Goal: Information Seeking & Learning: Learn about a topic

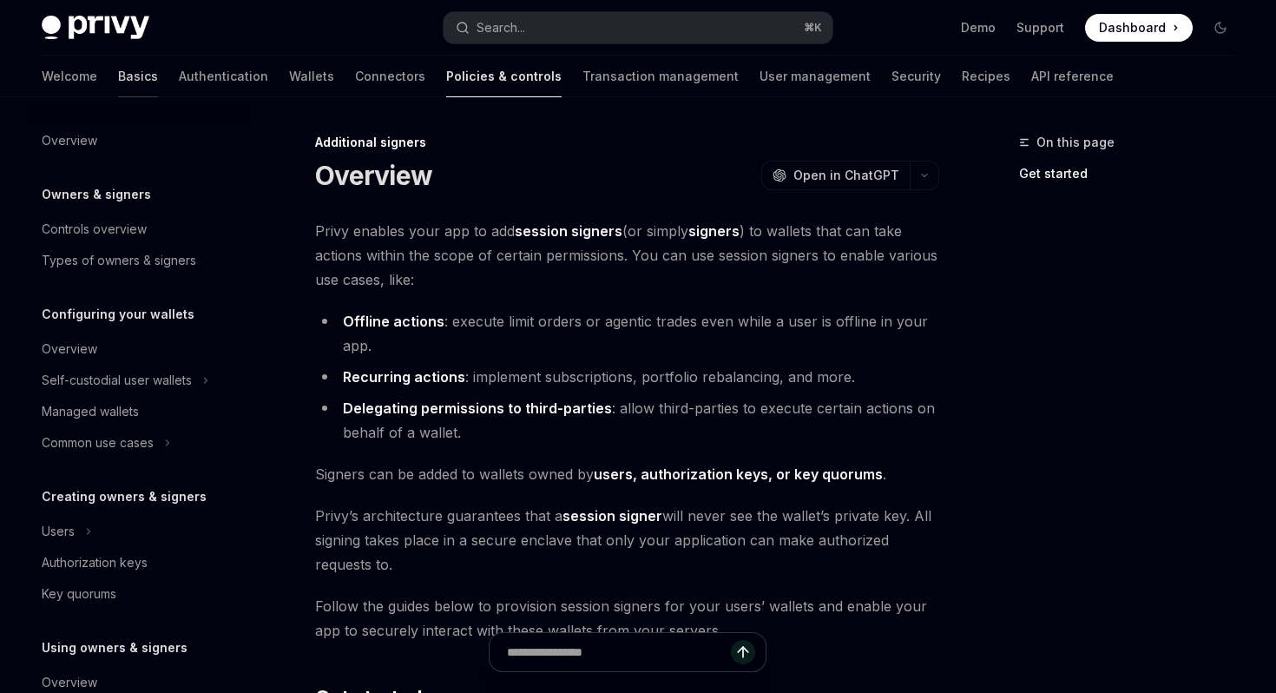
click at [118, 78] on link "Basics" at bounding box center [138, 77] width 40 height 42
type textarea "*"
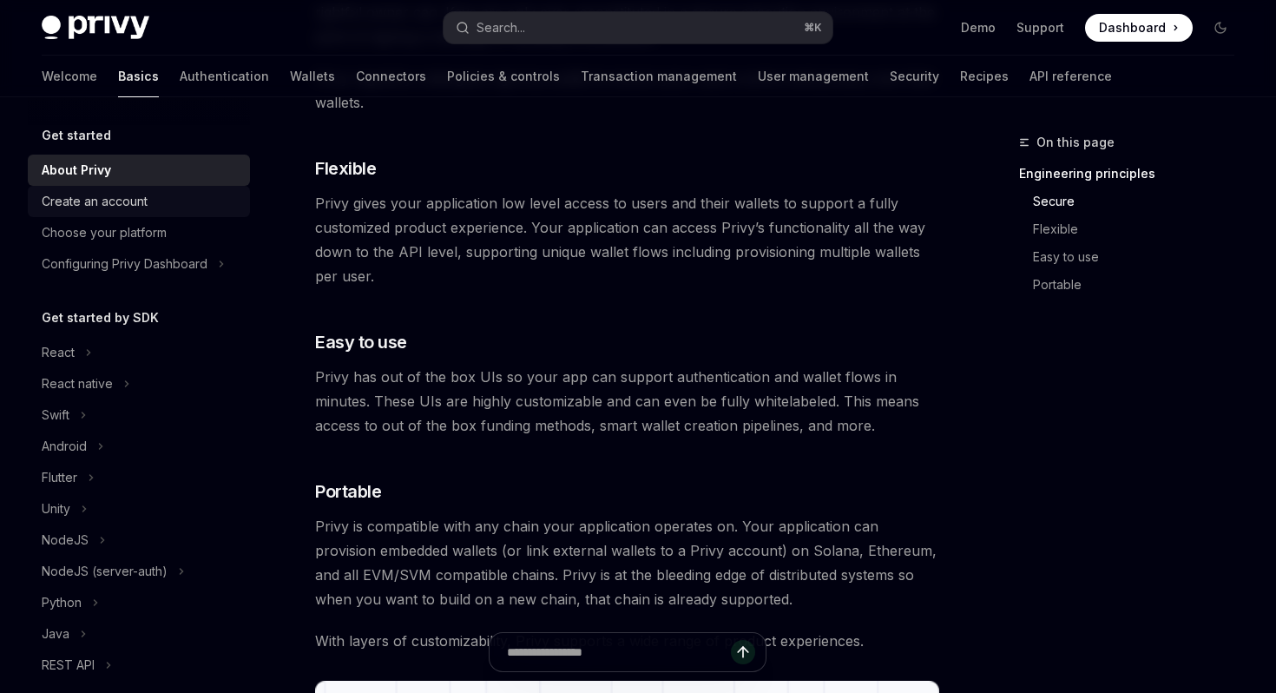
click at [179, 200] on div "Create an account" at bounding box center [141, 201] width 198 height 21
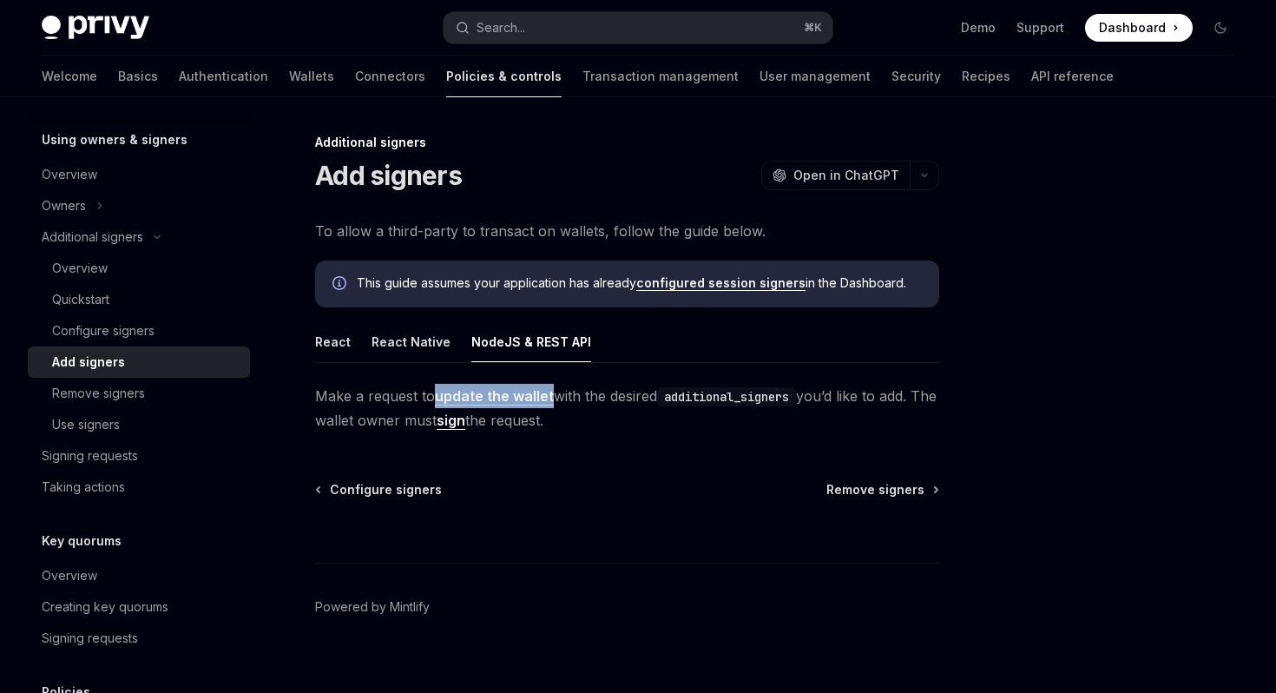
scroll to position [1, 0]
click at [404, 333] on button "React Native" at bounding box center [410, 340] width 79 height 41
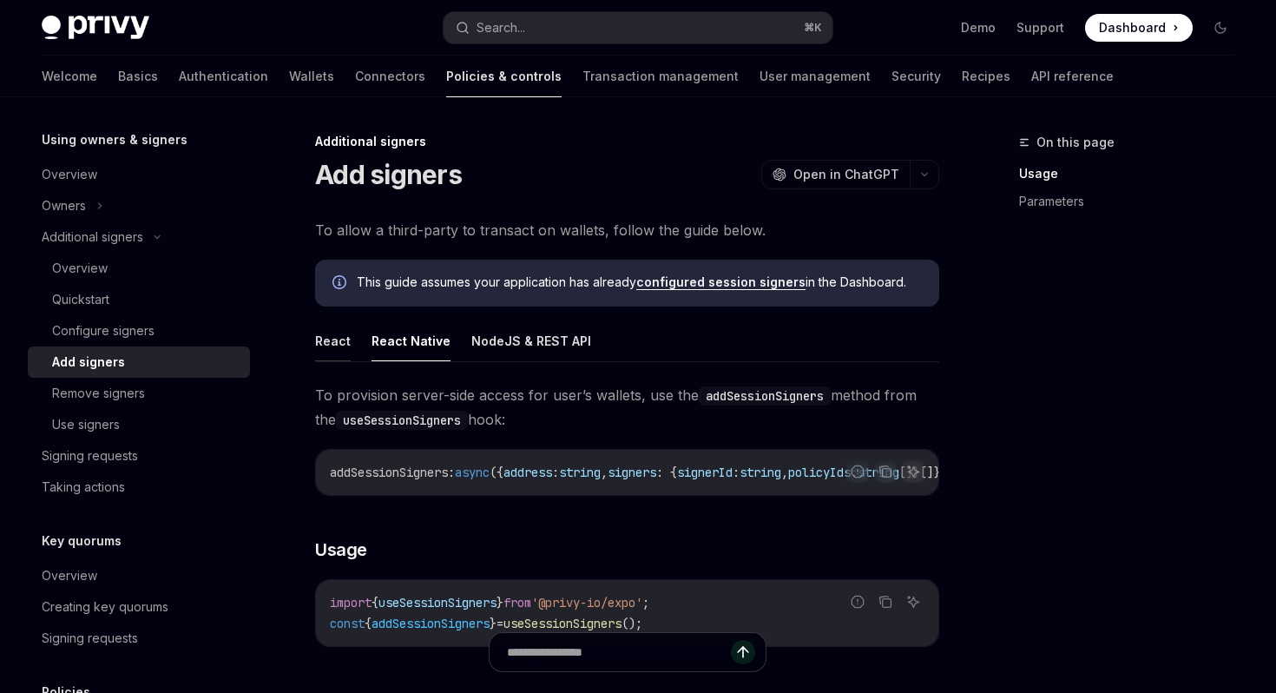
click at [323, 335] on button "React" at bounding box center [333, 340] width 36 height 41
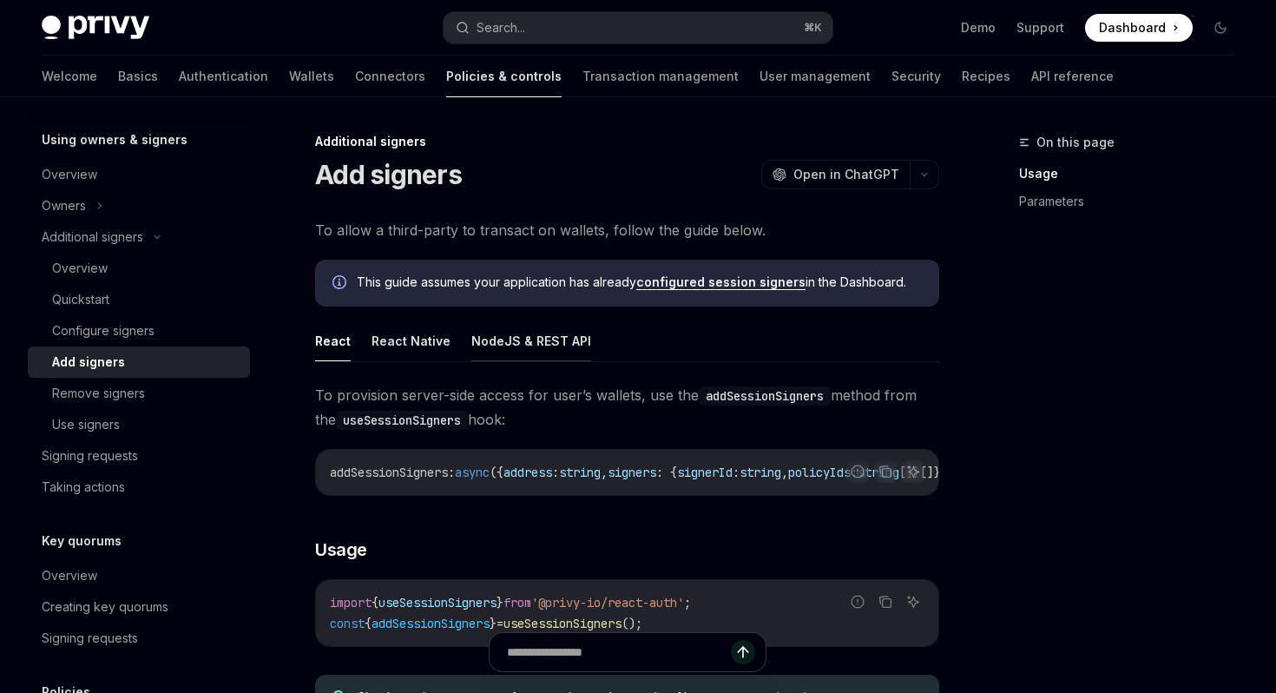
click at [500, 332] on button "NodeJS & REST API" at bounding box center [531, 340] width 120 height 41
type textarea "*"
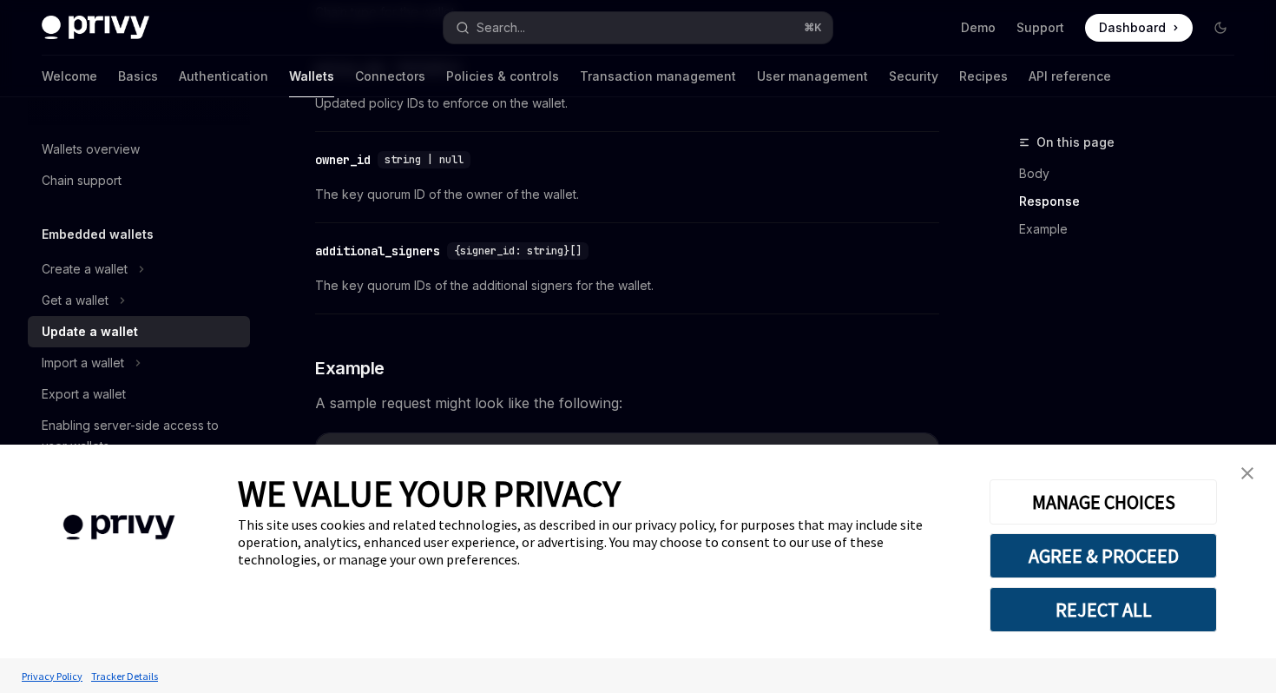
scroll to position [1513, 0]
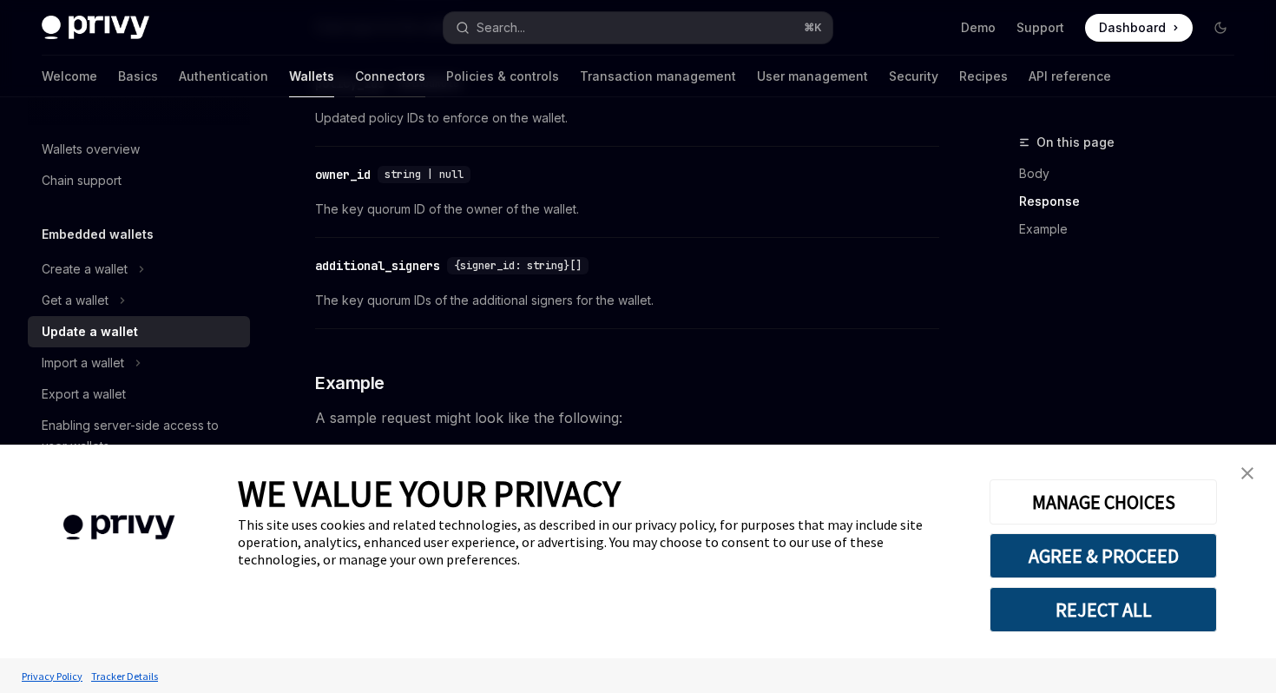
click at [355, 70] on link "Connectors" at bounding box center [390, 77] width 70 height 42
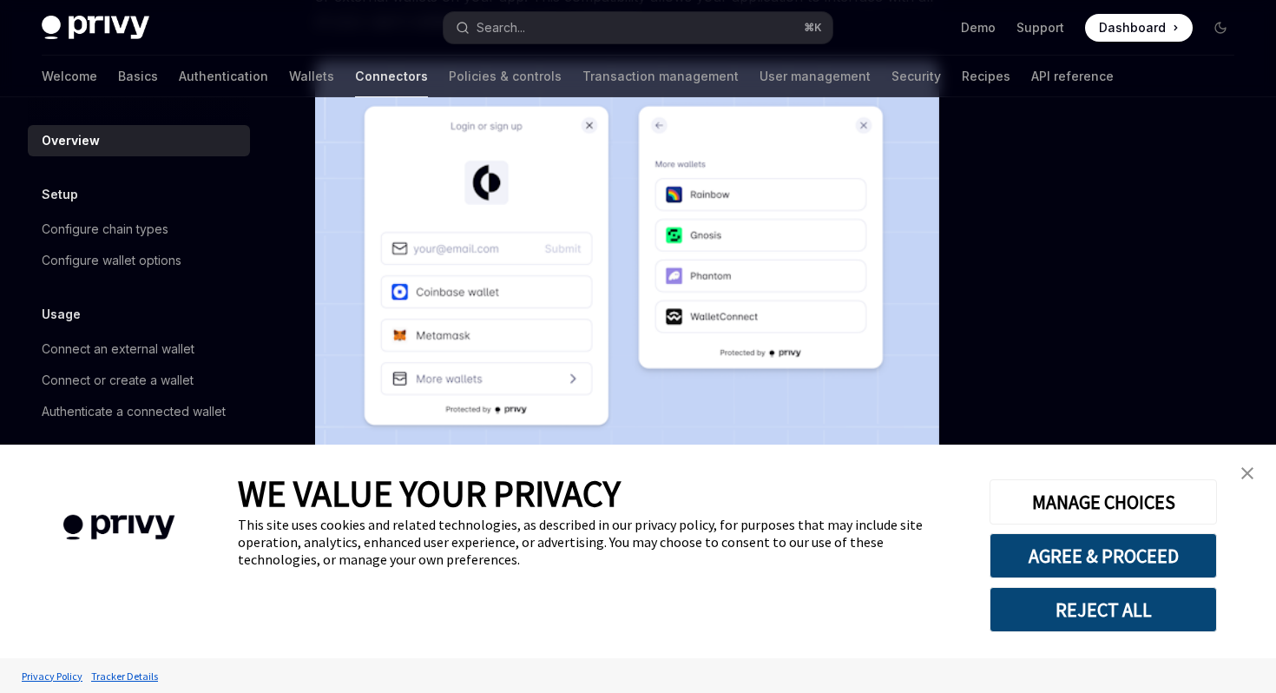
scroll to position [441, 0]
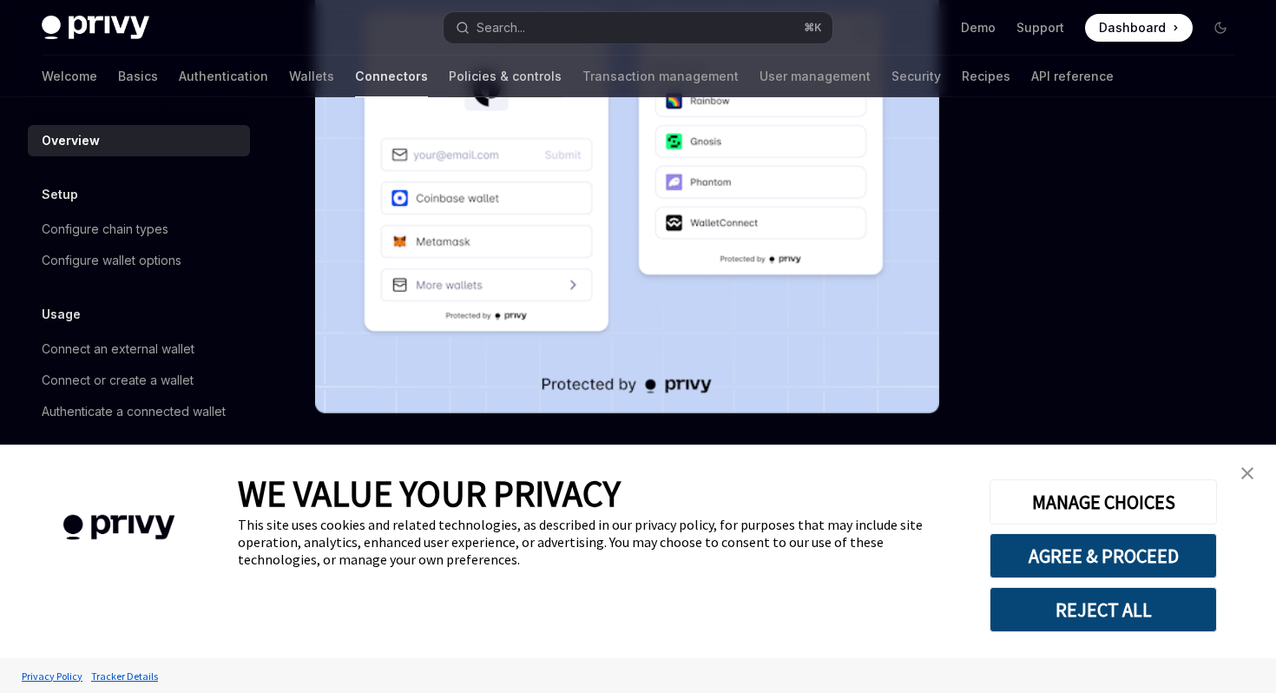
click at [449, 89] on link "Policies & controls" at bounding box center [505, 77] width 113 height 42
type textarea "*"
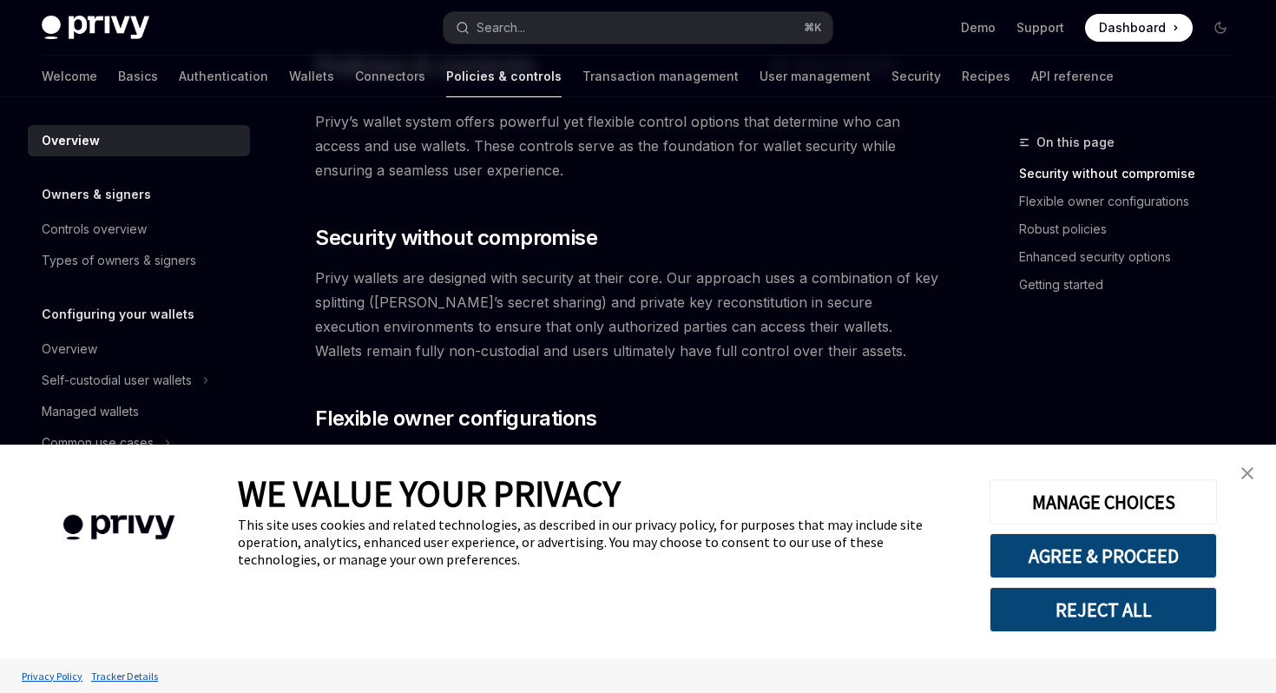
scroll to position [88, 0]
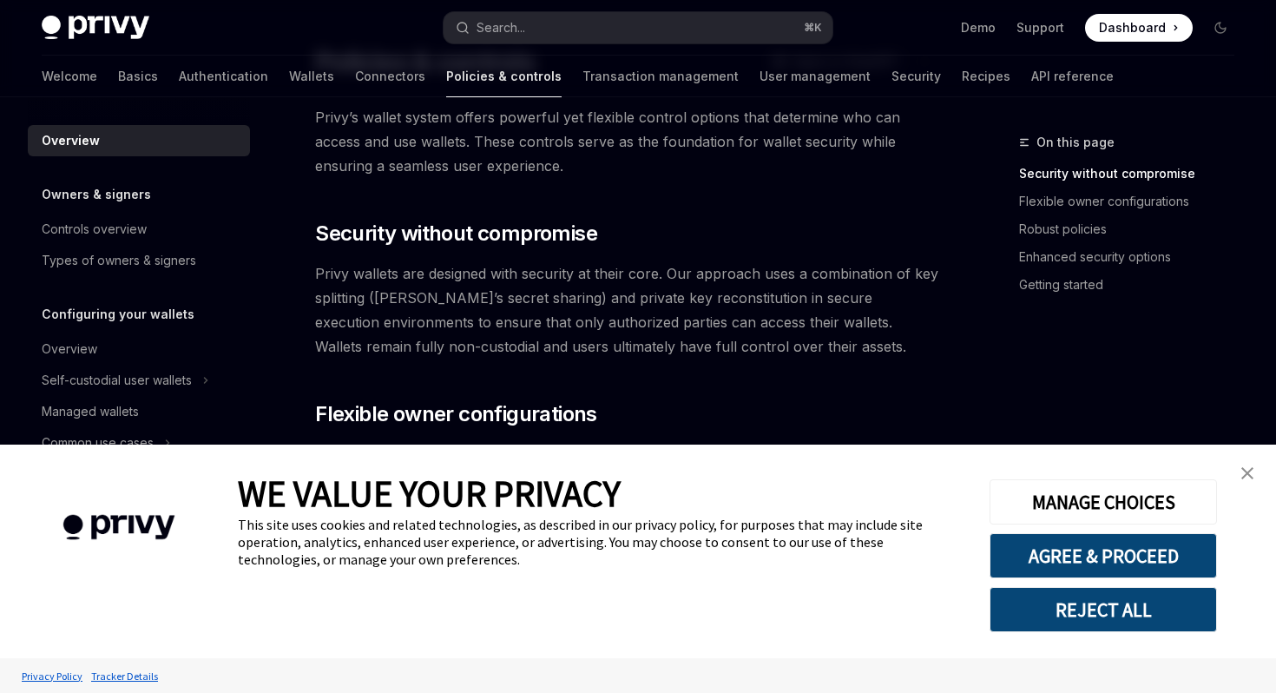
click at [1244, 469] on img "close banner" at bounding box center [1247, 473] width 12 height 12
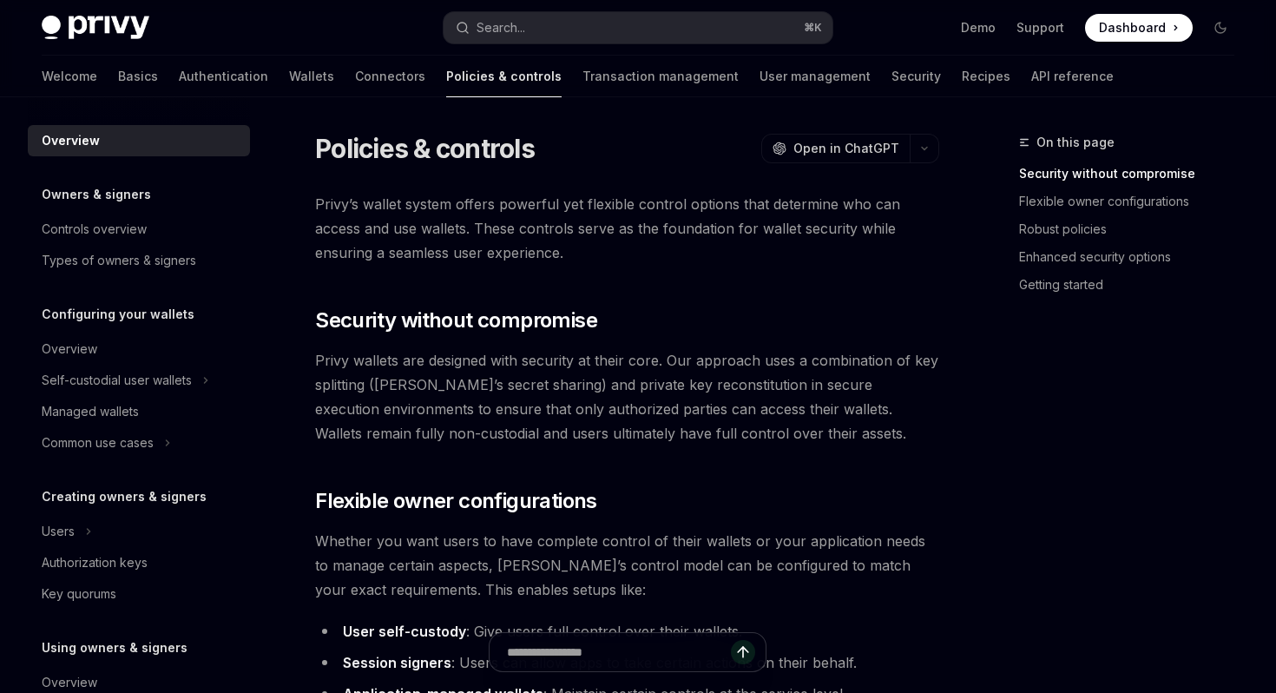
scroll to position [0, 0]
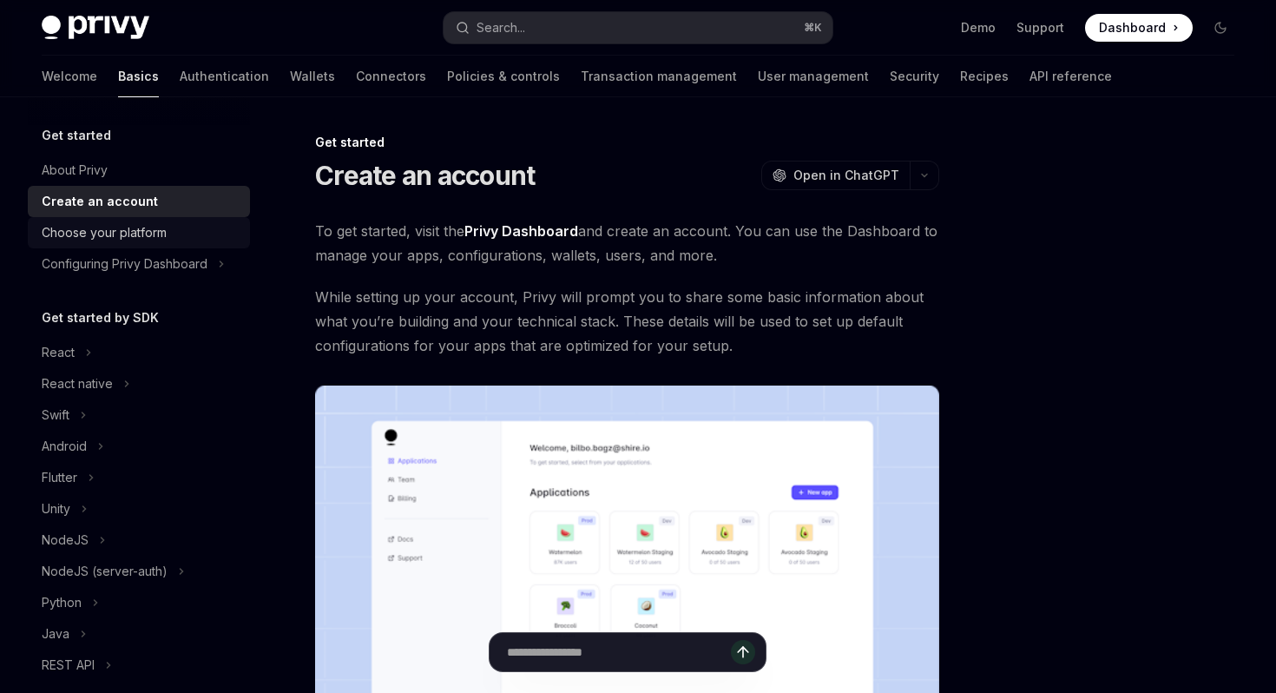
click at [193, 226] on div "Choose your platform" at bounding box center [141, 232] width 198 height 21
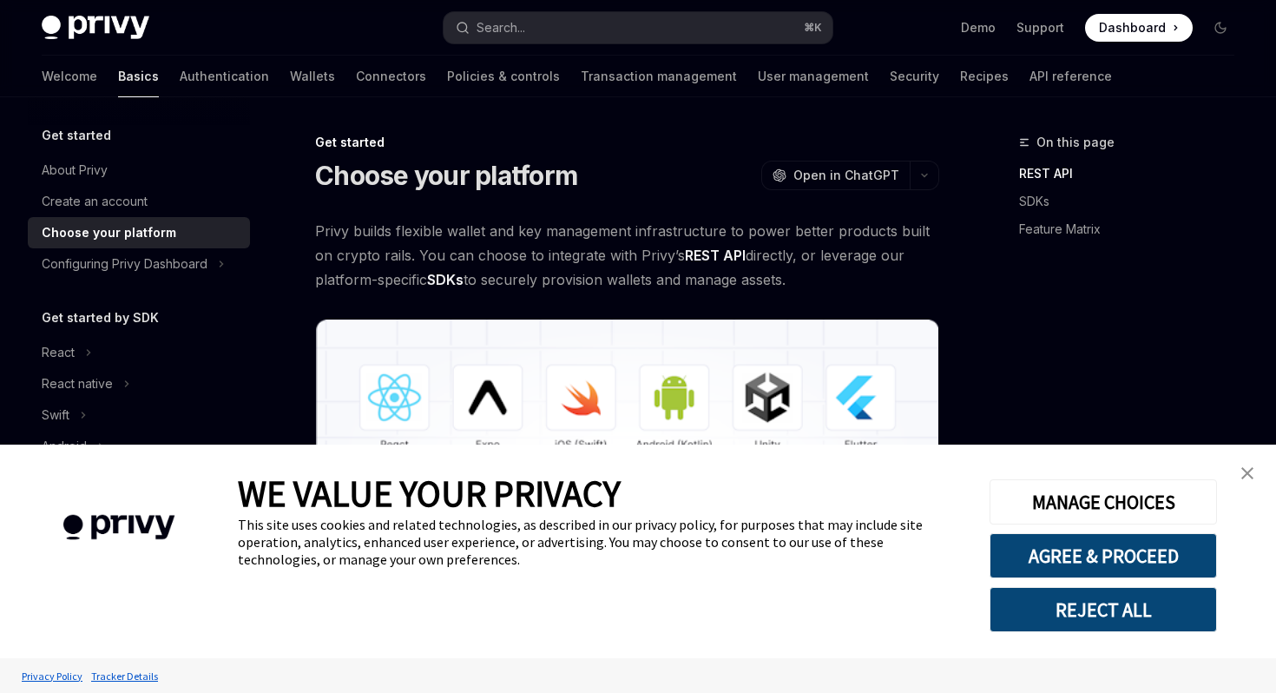
click at [1246, 465] on link "close banner" at bounding box center [1247, 473] width 35 height 35
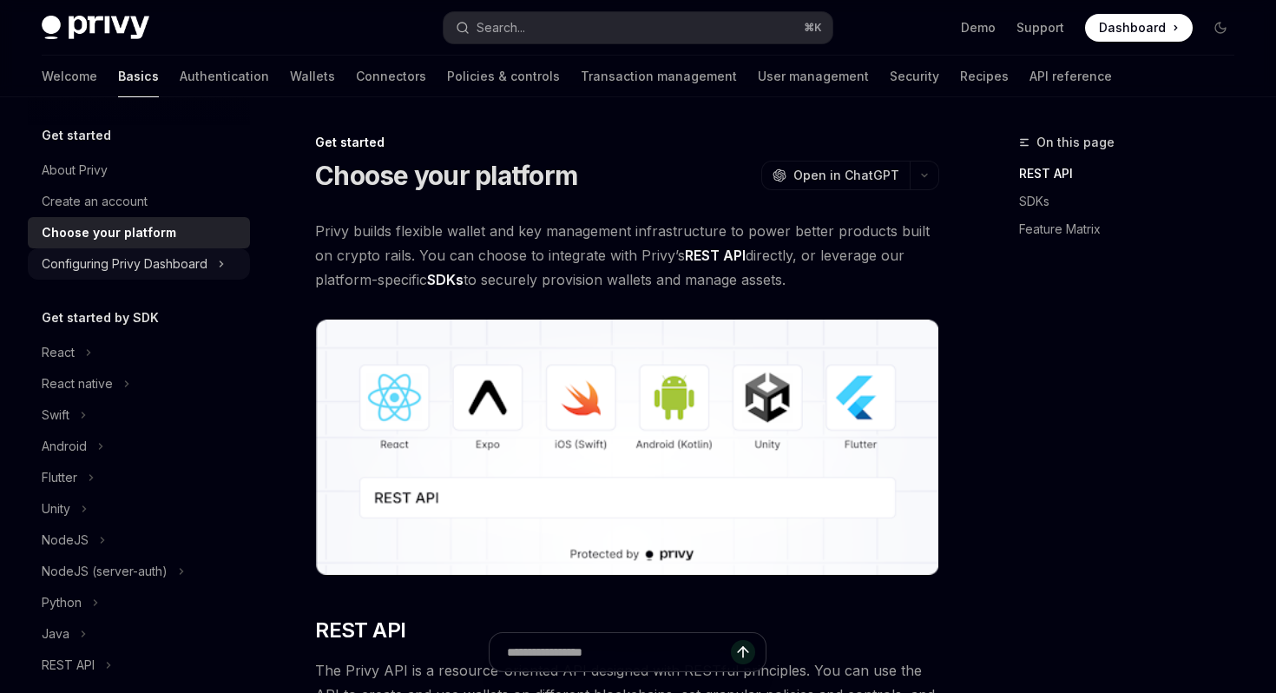
click at [194, 264] on div "Configuring Privy Dashboard" at bounding box center [125, 263] width 166 height 21
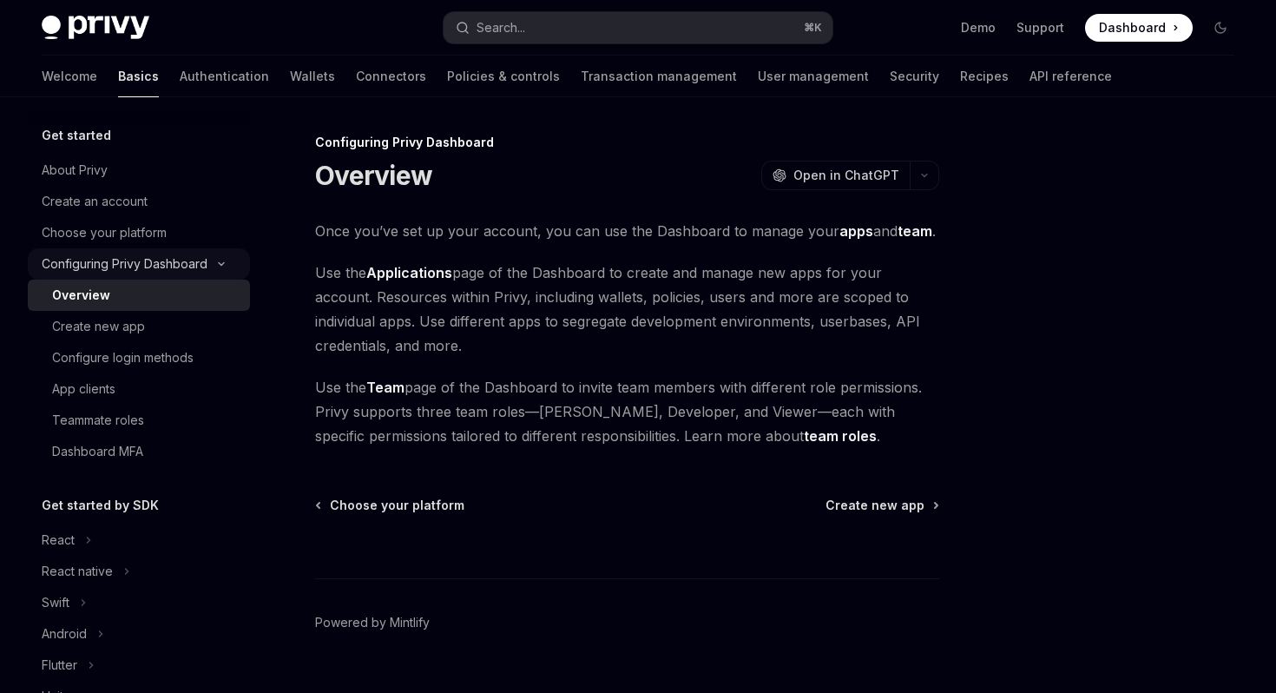
click at [225, 259] on button "Configuring Privy Dashboard" at bounding box center [139, 263] width 222 height 31
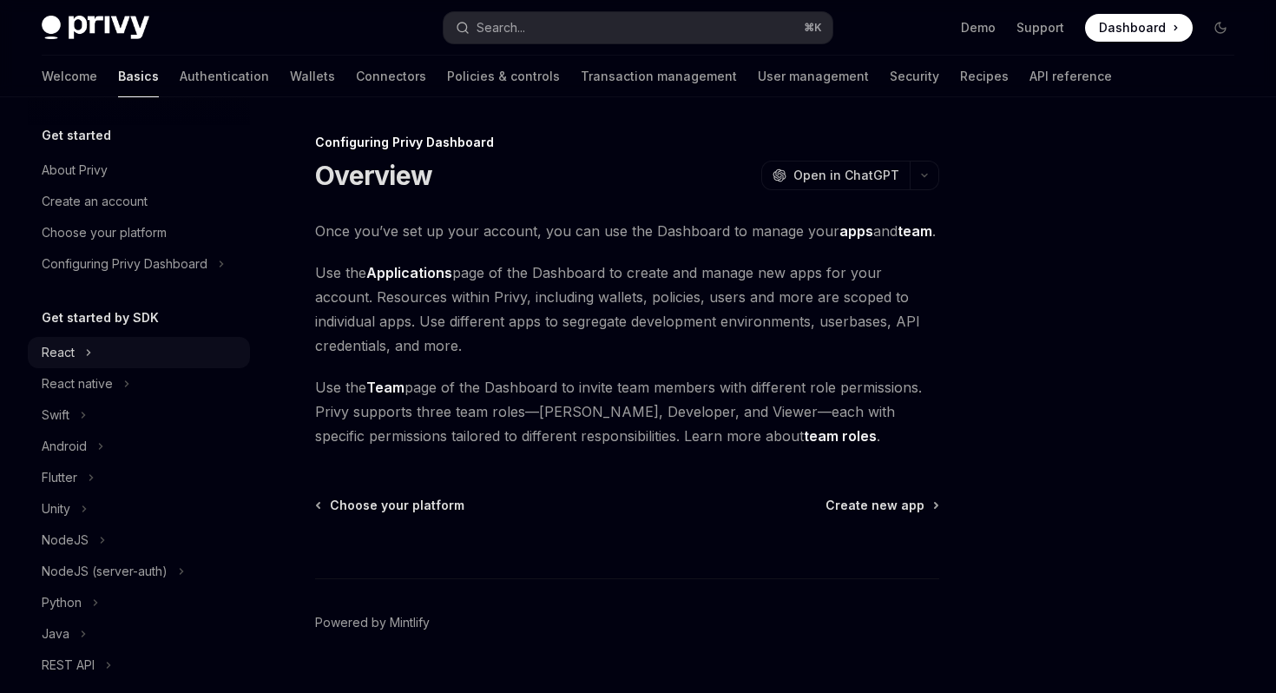
click at [87, 355] on icon at bounding box center [88, 352] width 7 height 21
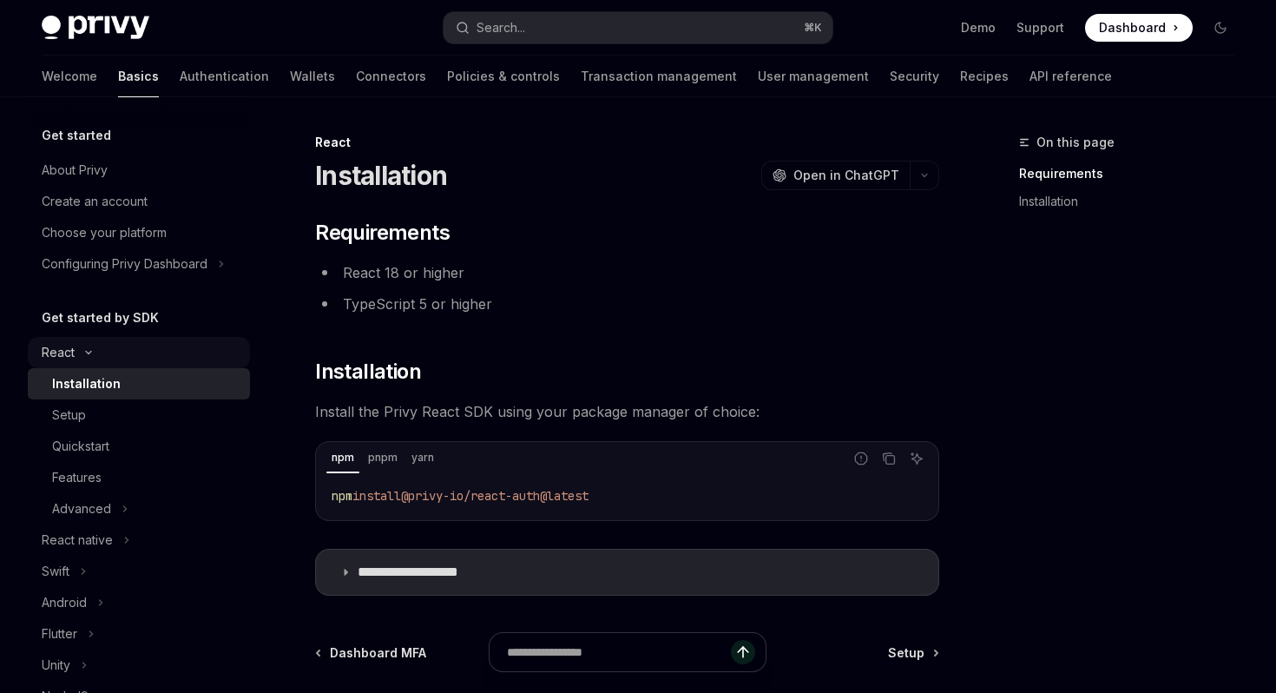
click at [87, 355] on icon at bounding box center [88, 352] width 21 height 7
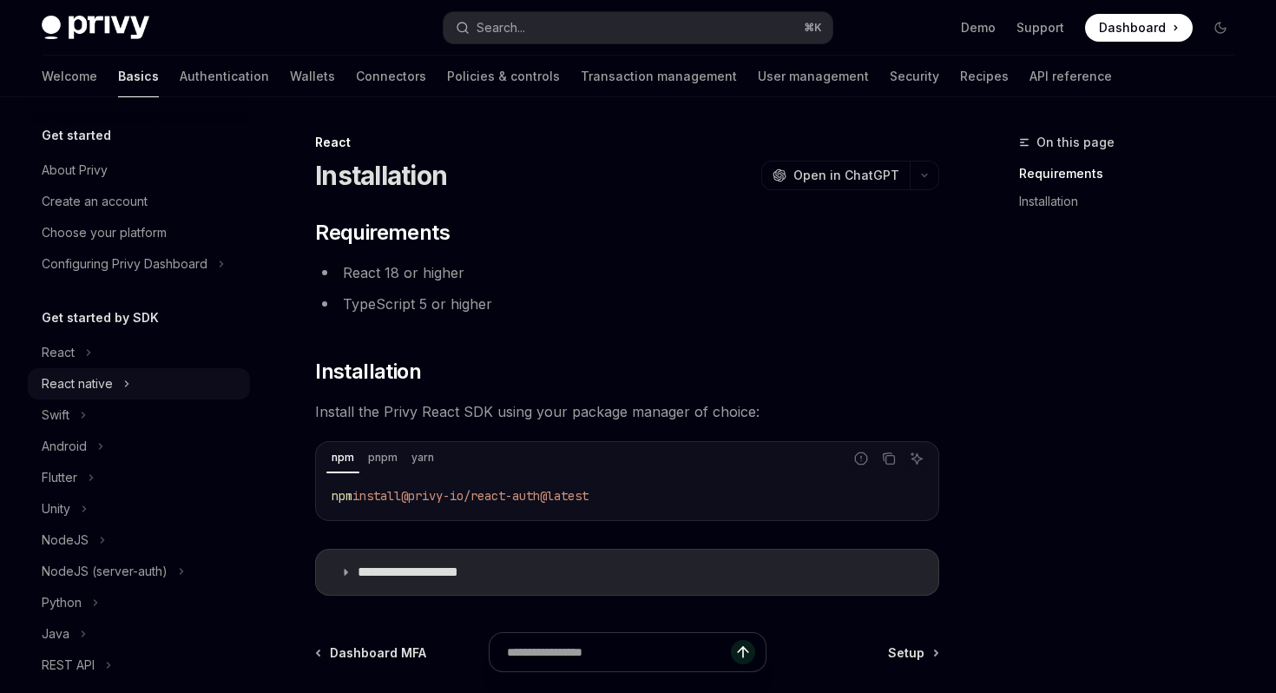
click at [111, 389] on div "React native" at bounding box center [77, 383] width 71 height 21
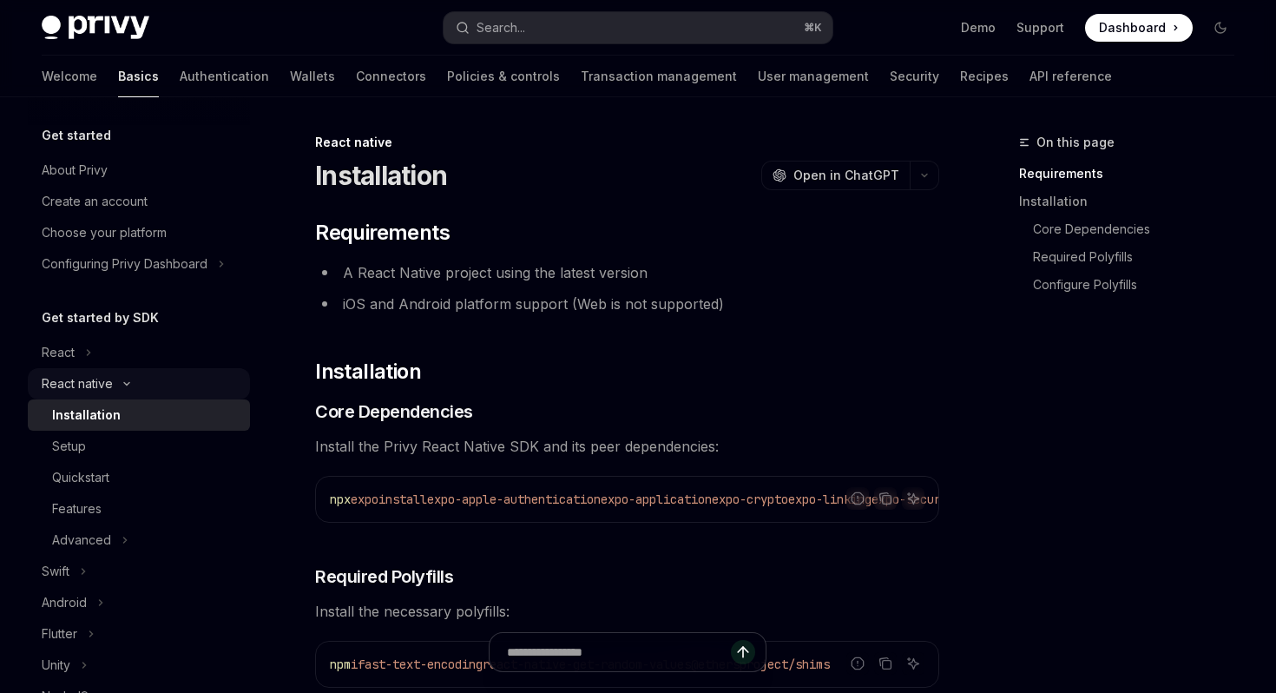
click at [111, 387] on div "React native" at bounding box center [77, 383] width 71 height 21
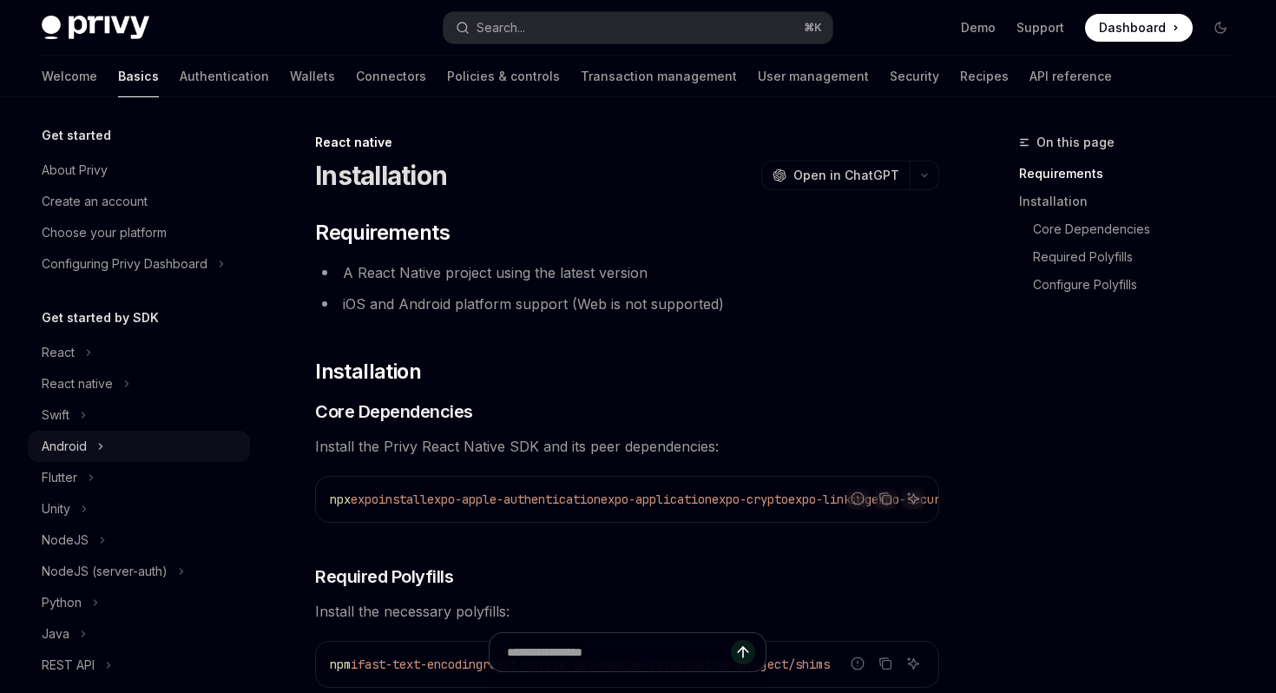
scroll to position [262, 0]
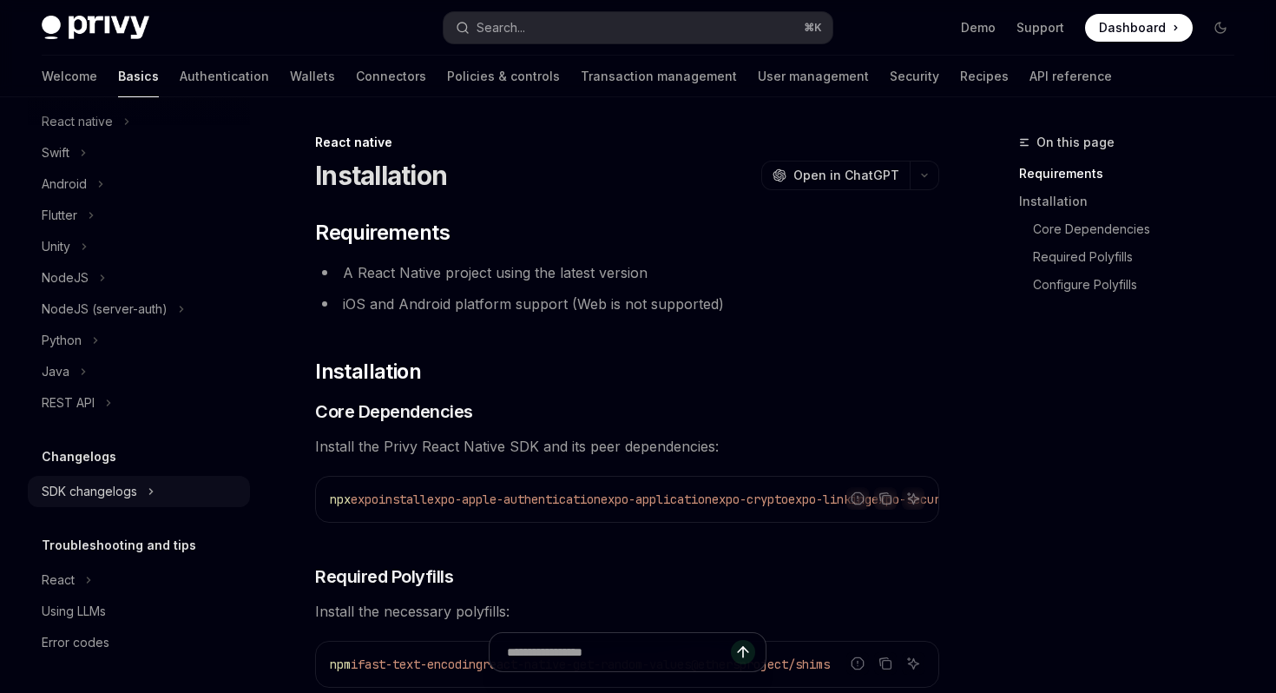
click at [111, 491] on div "SDK changelogs" at bounding box center [89, 491] width 95 height 21
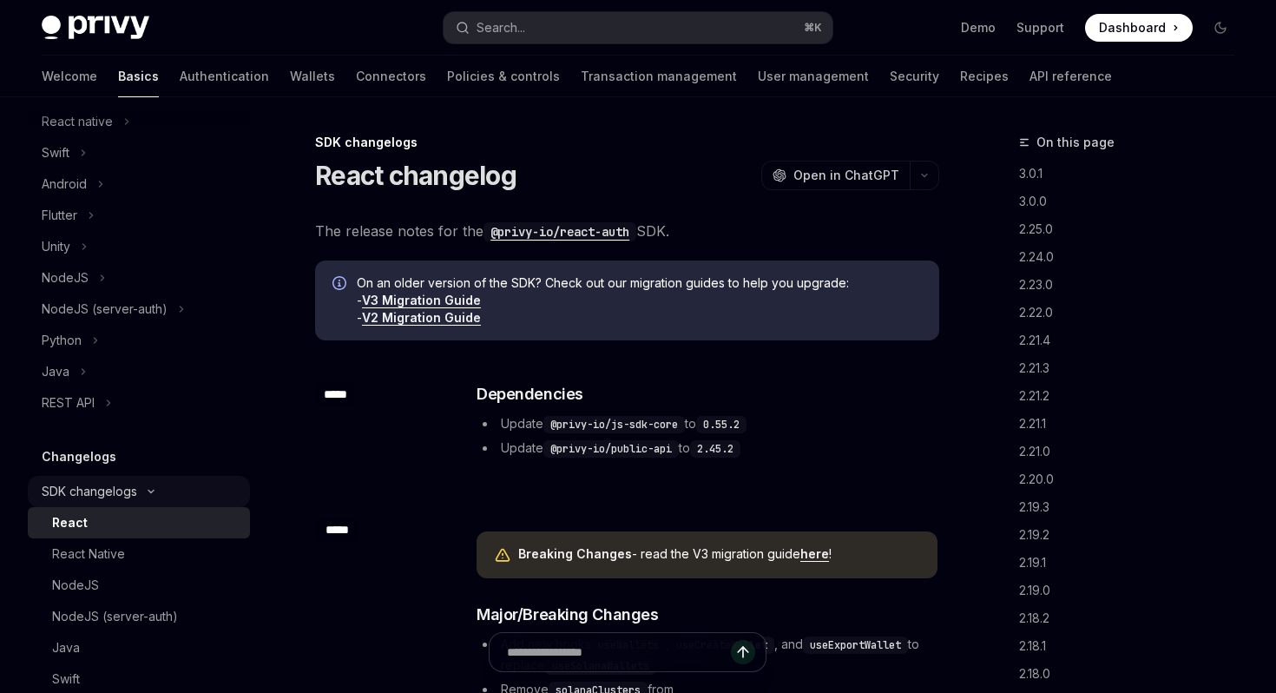
click at [111, 491] on div "SDK changelogs" at bounding box center [89, 491] width 95 height 21
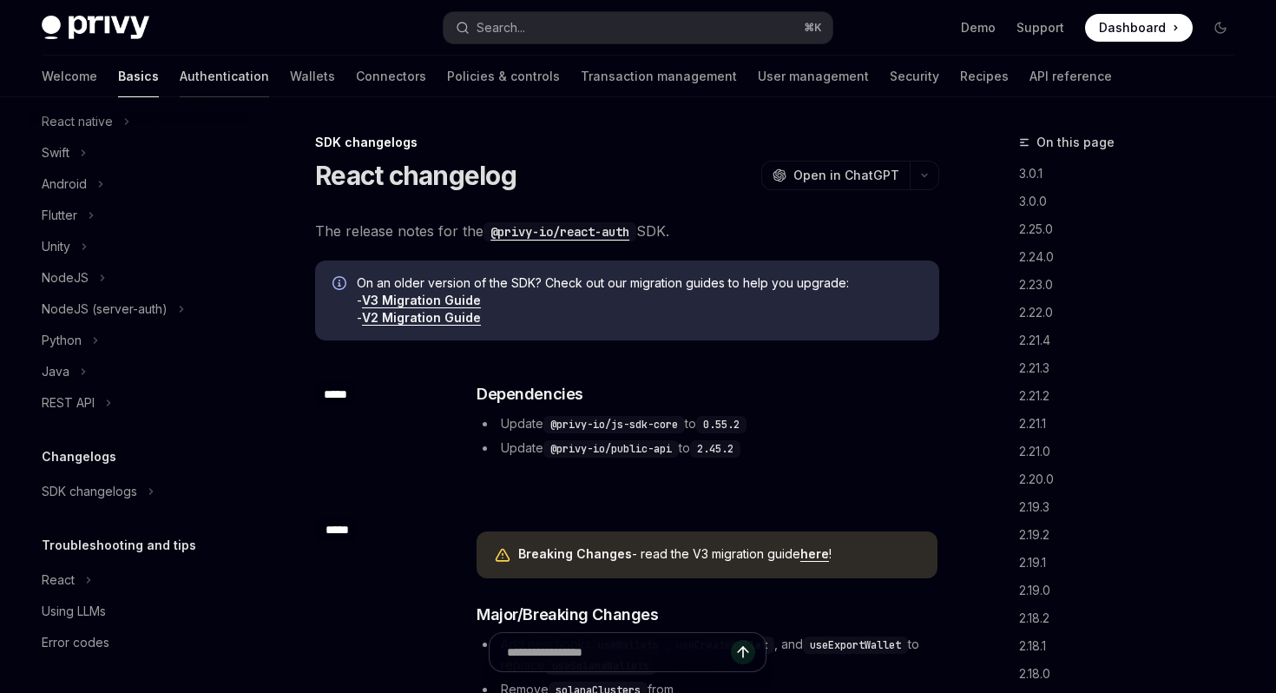
click at [182, 75] on link "Authentication" at bounding box center [224, 77] width 89 height 42
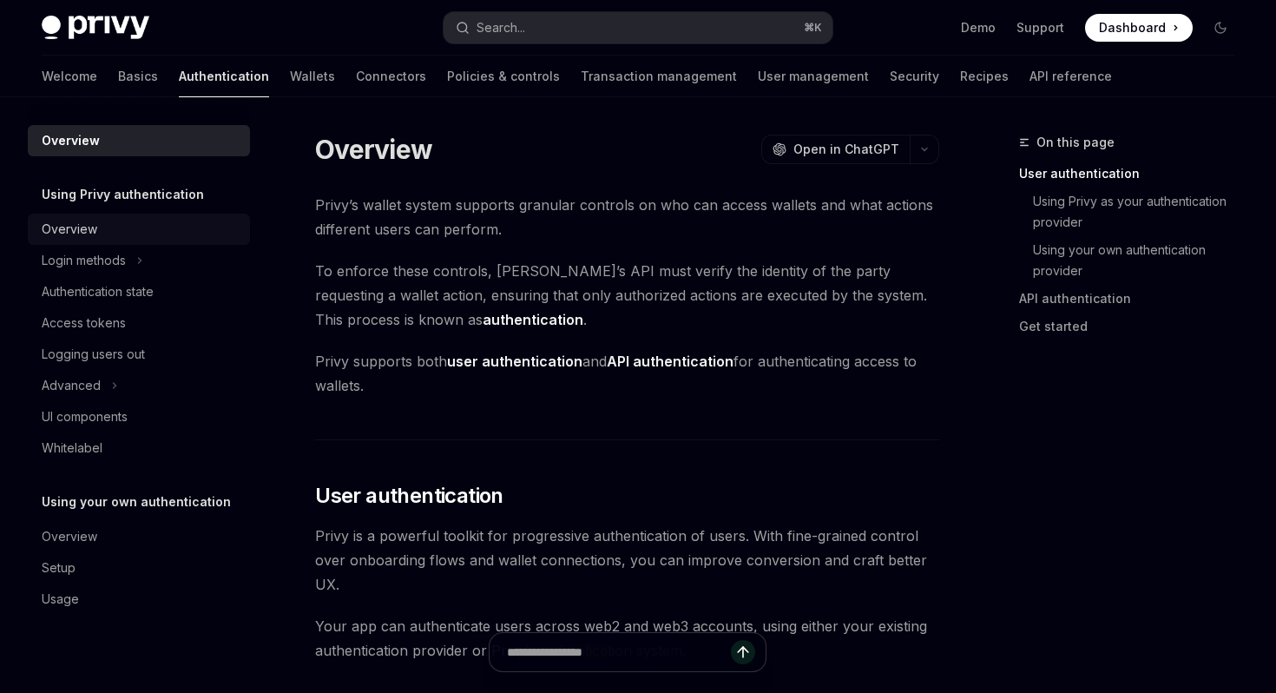
click at [148, 229] on div "Overview" at bounding box center [141, 229] width 198 height 21
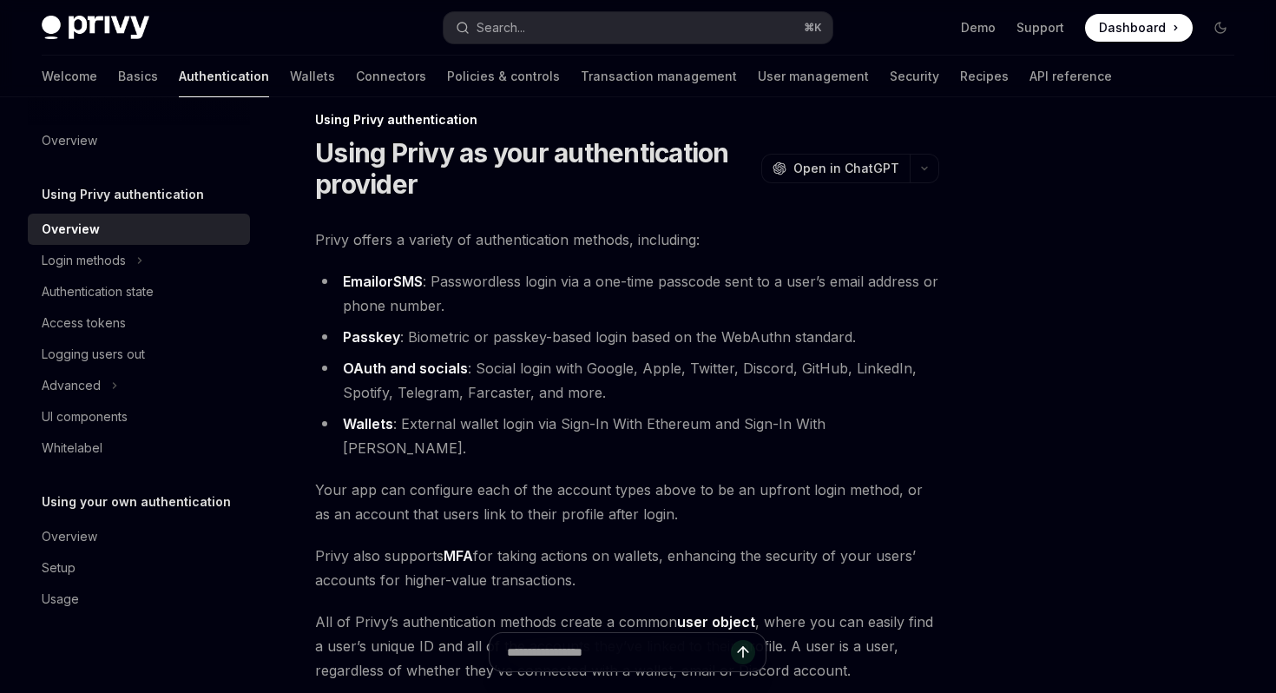
scroll to position [23, 0]
click at [122, 145] on div "Overview" at bounding box center [141, 140] width 198 height 21
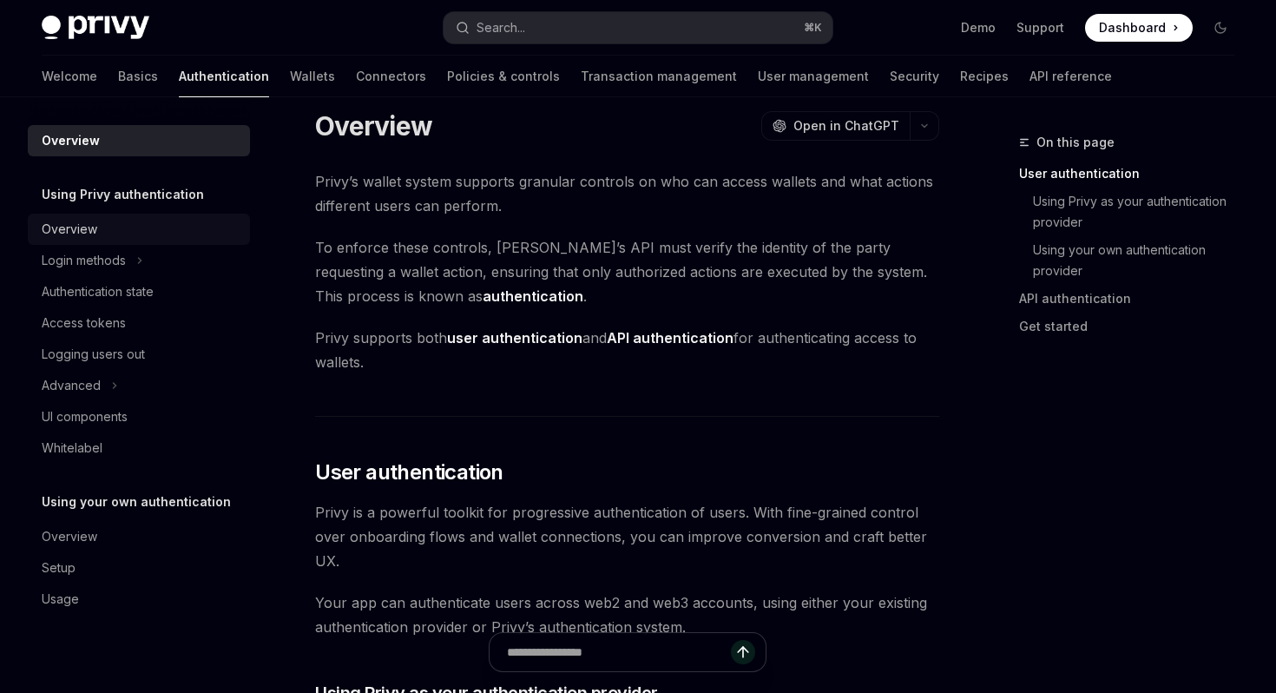
click at [129, 224] on div "Overview" at bounding box center [141, 229] width 198 height 21
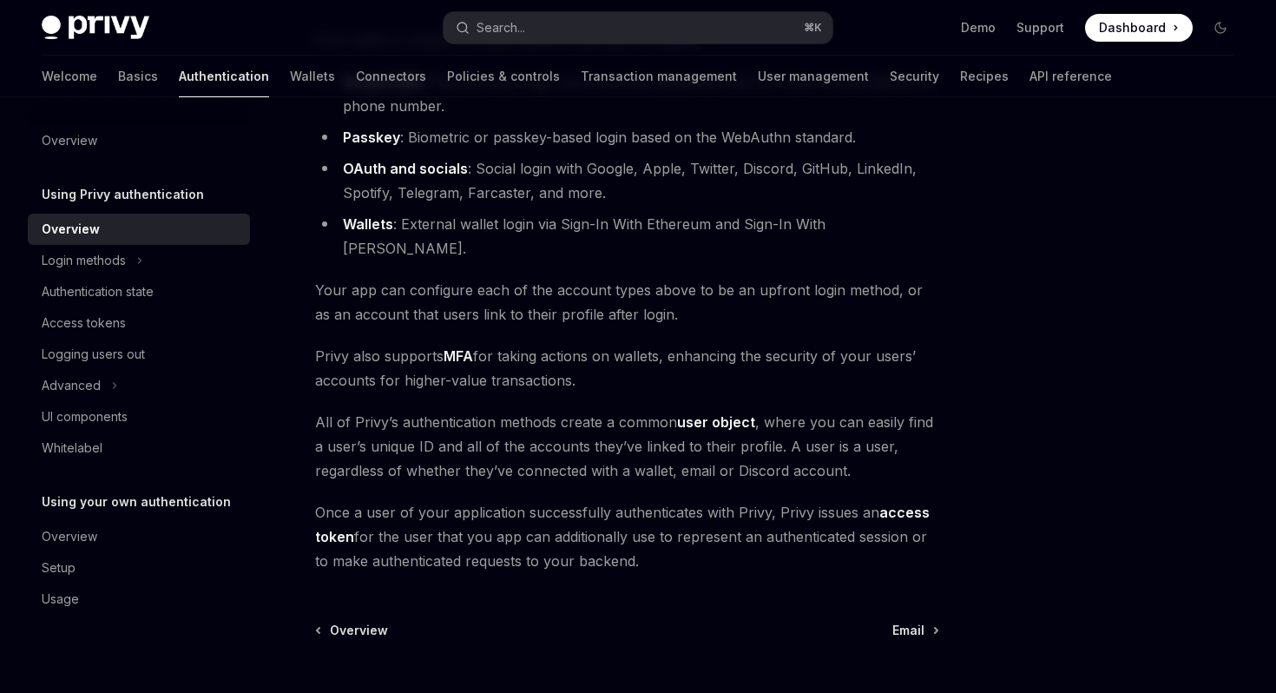
scroll to position [358, 0]
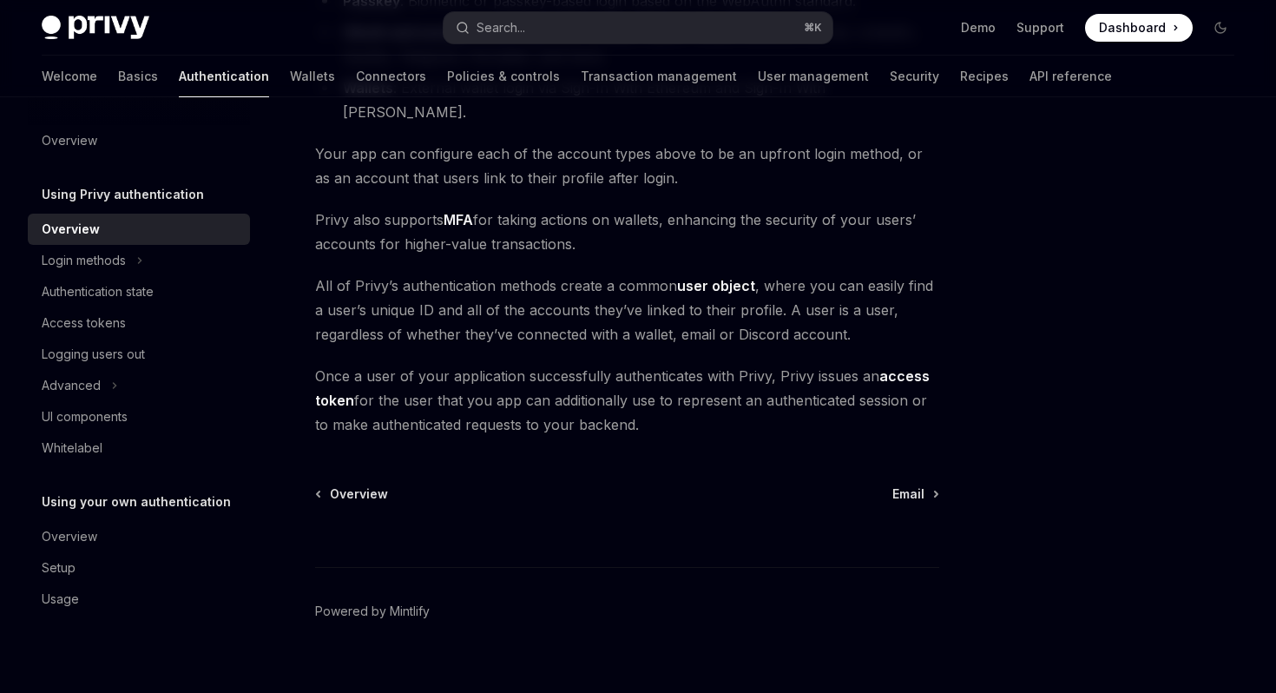
click at [767, 273] on span "All of Privy’s authentication methods create a common user object , where you c…" at bounding box center [627, 309] width 624 height 73
click at [154, 262] on button "Login methods" at bounding box center [139, 260] width 222 height 31
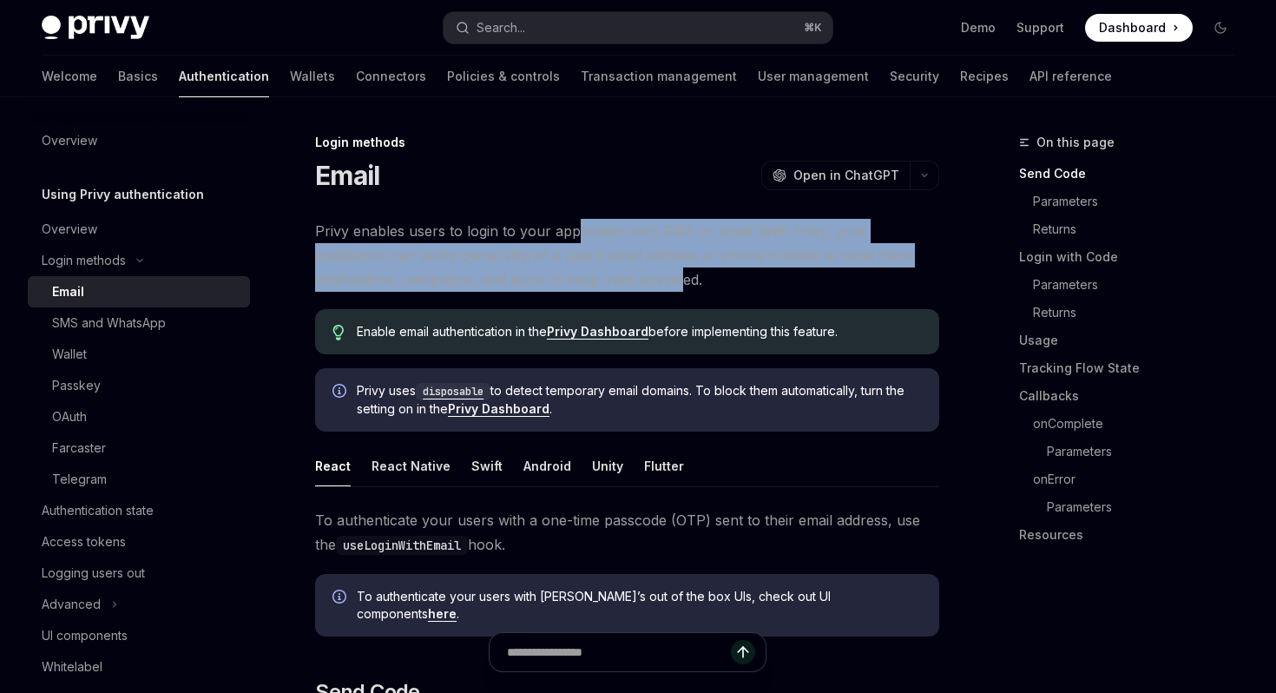
drag, startPoint x: 572, startPoint y: 223, endPoint x: 595, endPoint y: 275, distance: 57.1
click at [595, 275] on span "Privy enables users to login to your application with SMS or email. With Privy,…" at bounding box center [627, 255] width 624 height 73
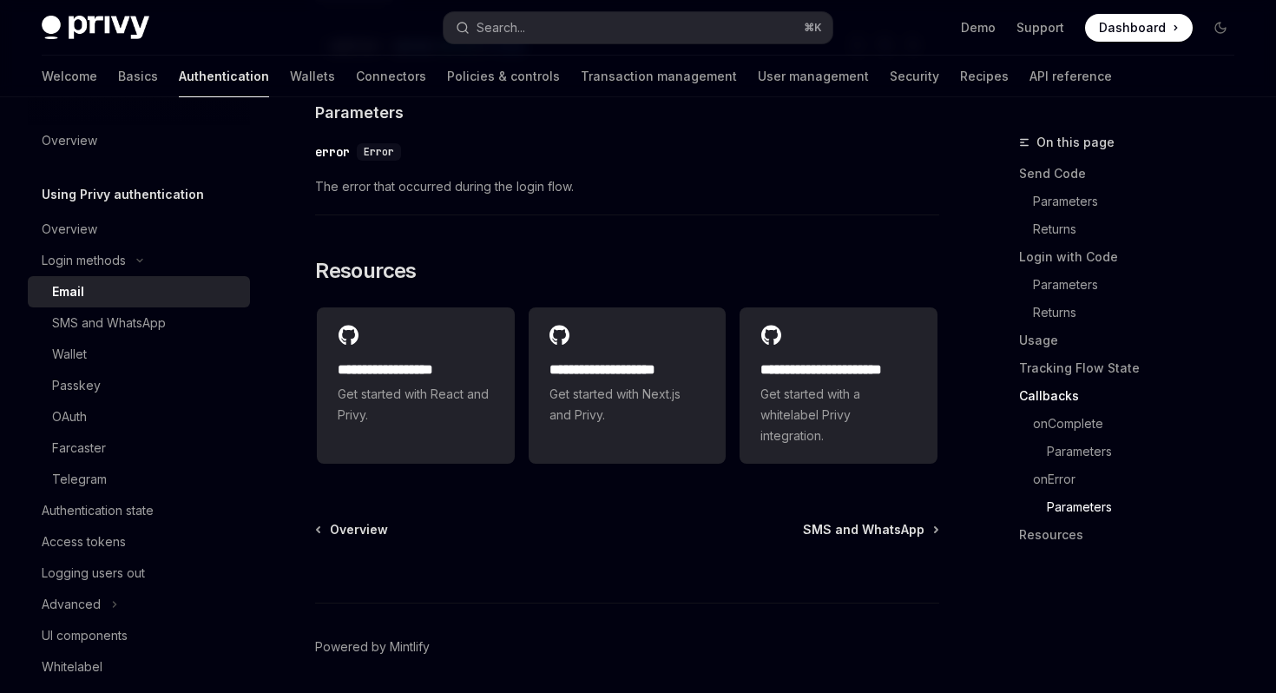
scroll to position [3610, 0]
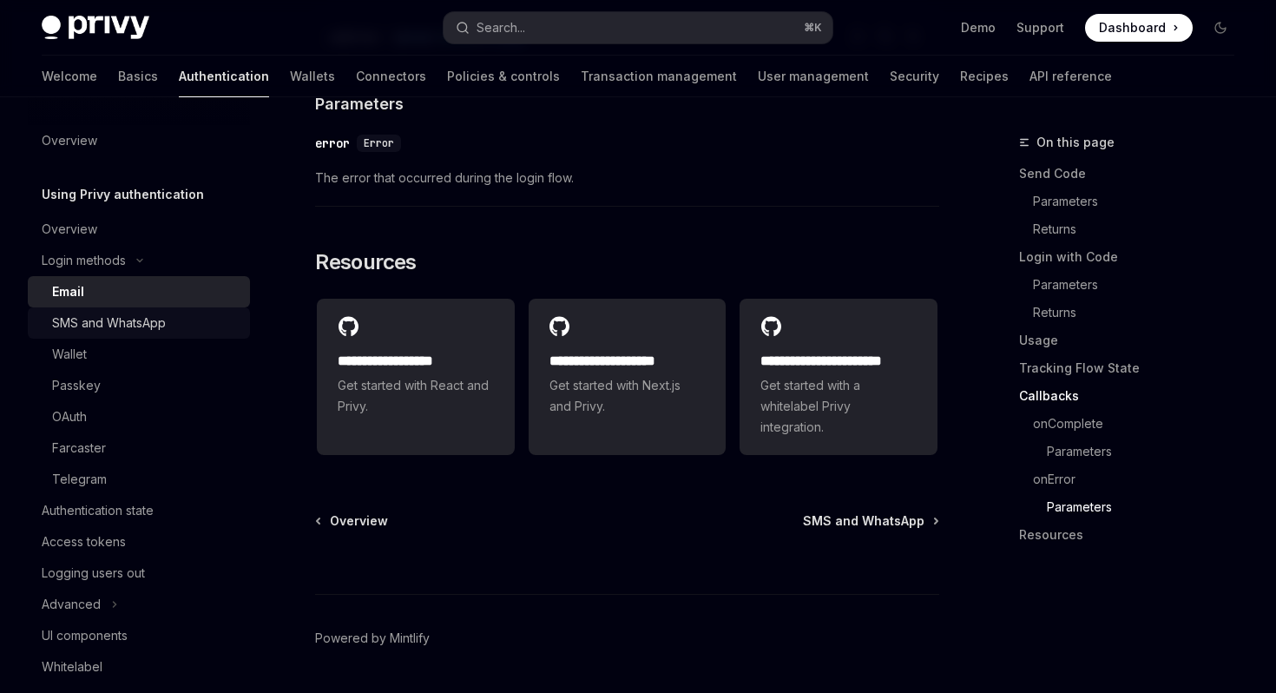
click at [180, 326] on div "SMS and WhatsApp" at bounding box center [145, 322] width 187 height 21
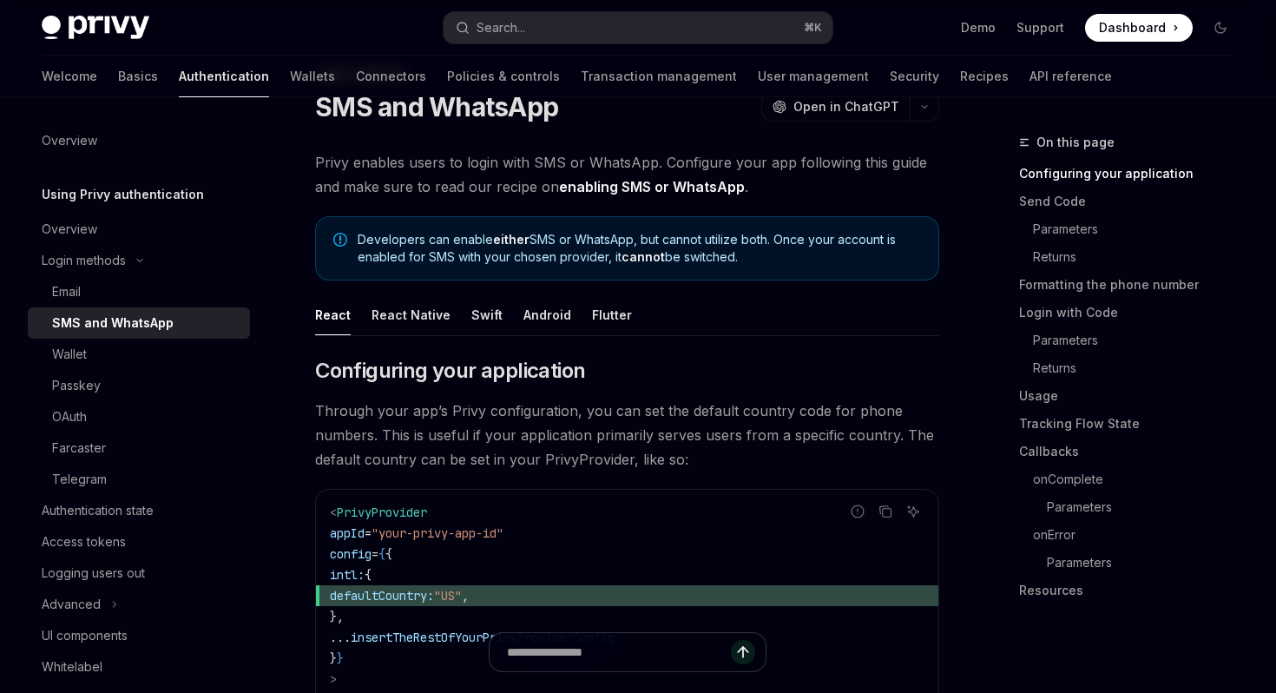
scroll to position [74, 0]
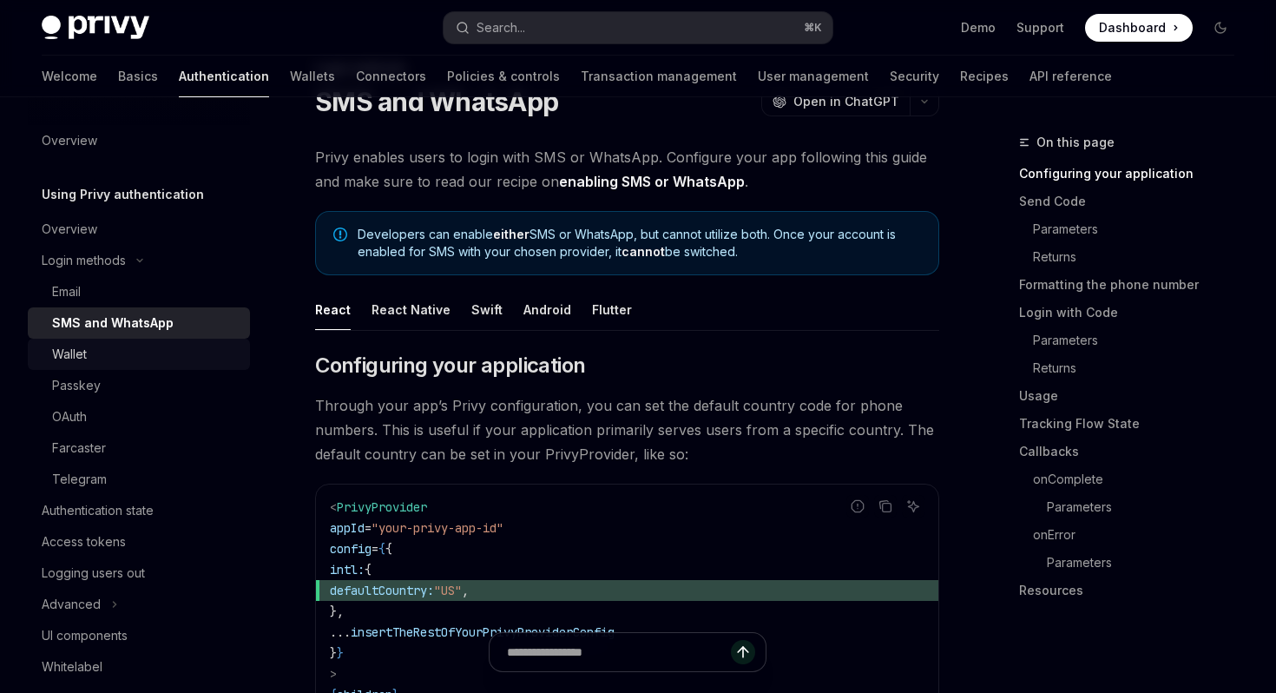
click at [183, 359] on div "Wallet" at bounding box center [145, 354] width 187 height 21
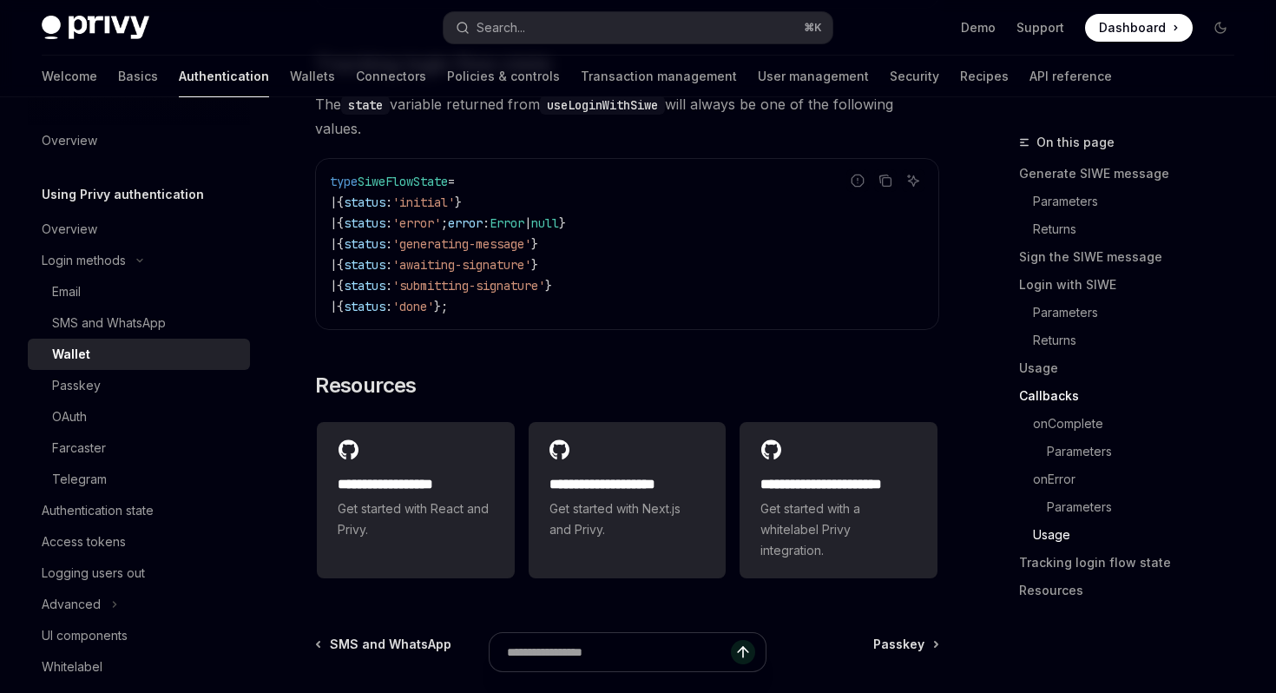
scroll to position [4597, 0]
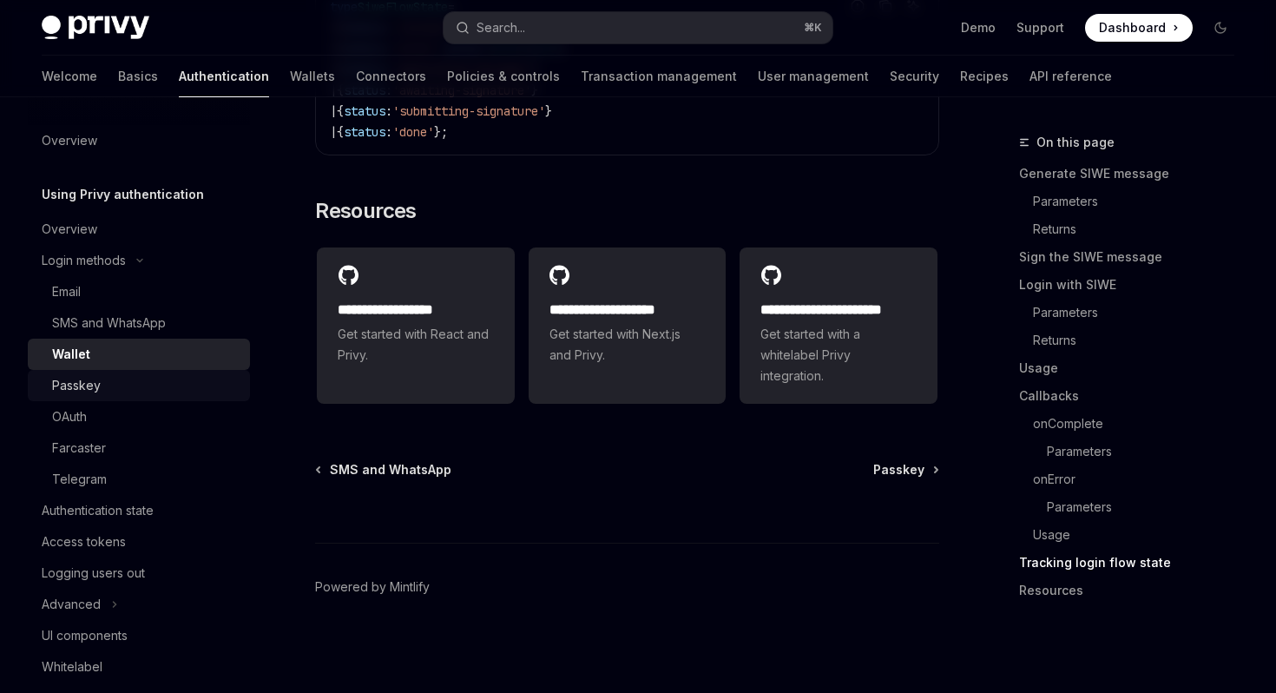
click at [155, 378] on div "Passkey" at bounding box center [145, 385] width 187 height 21
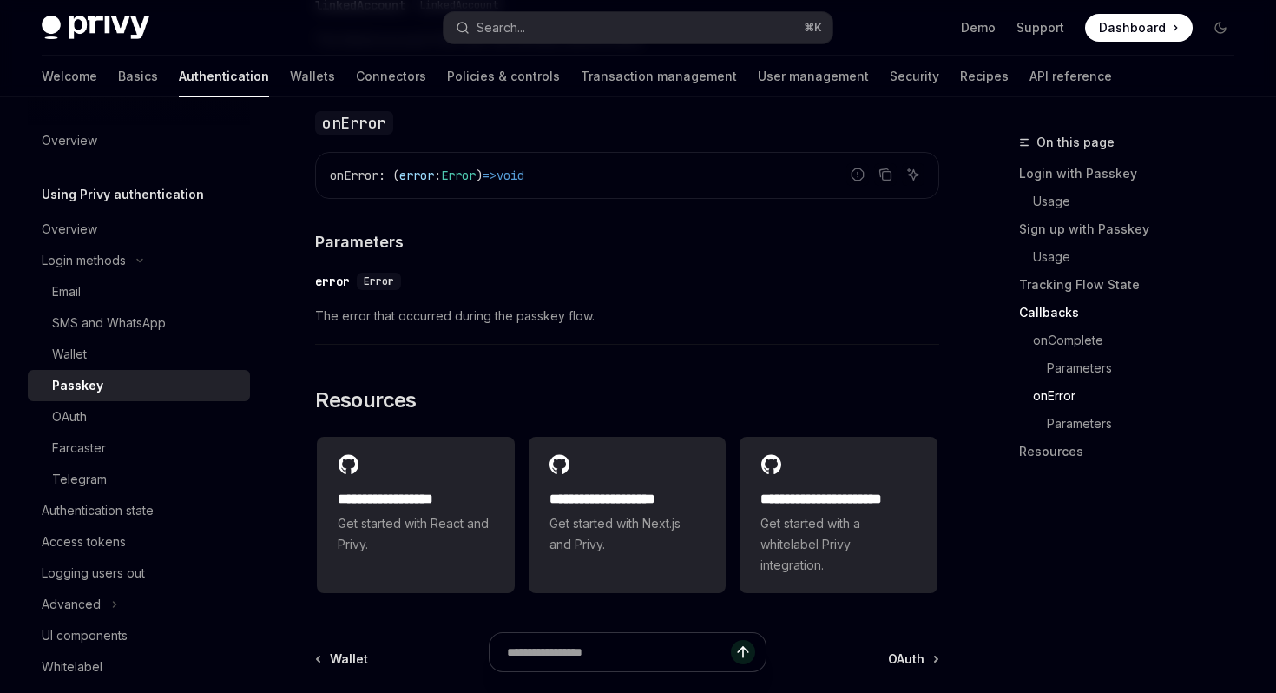
scroll to position [3104, 0]
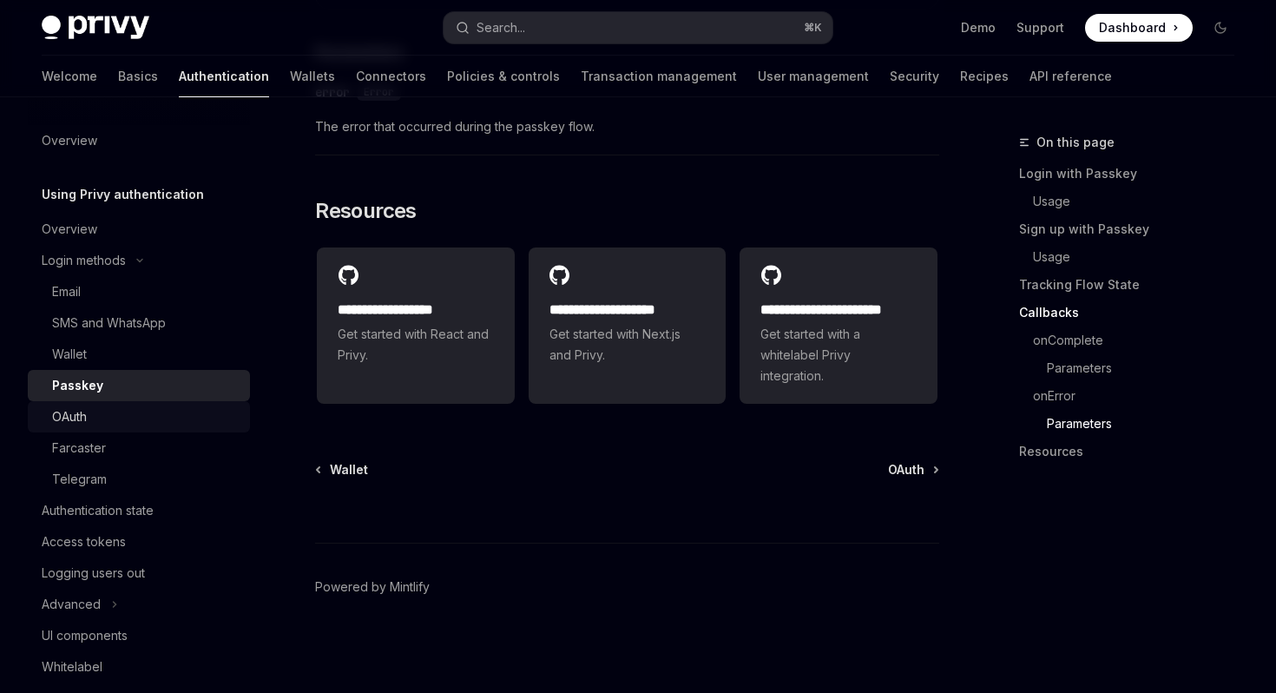
click at [157, 411] on div "OAuth" at bounding box center [145, 416] width 187 height 21
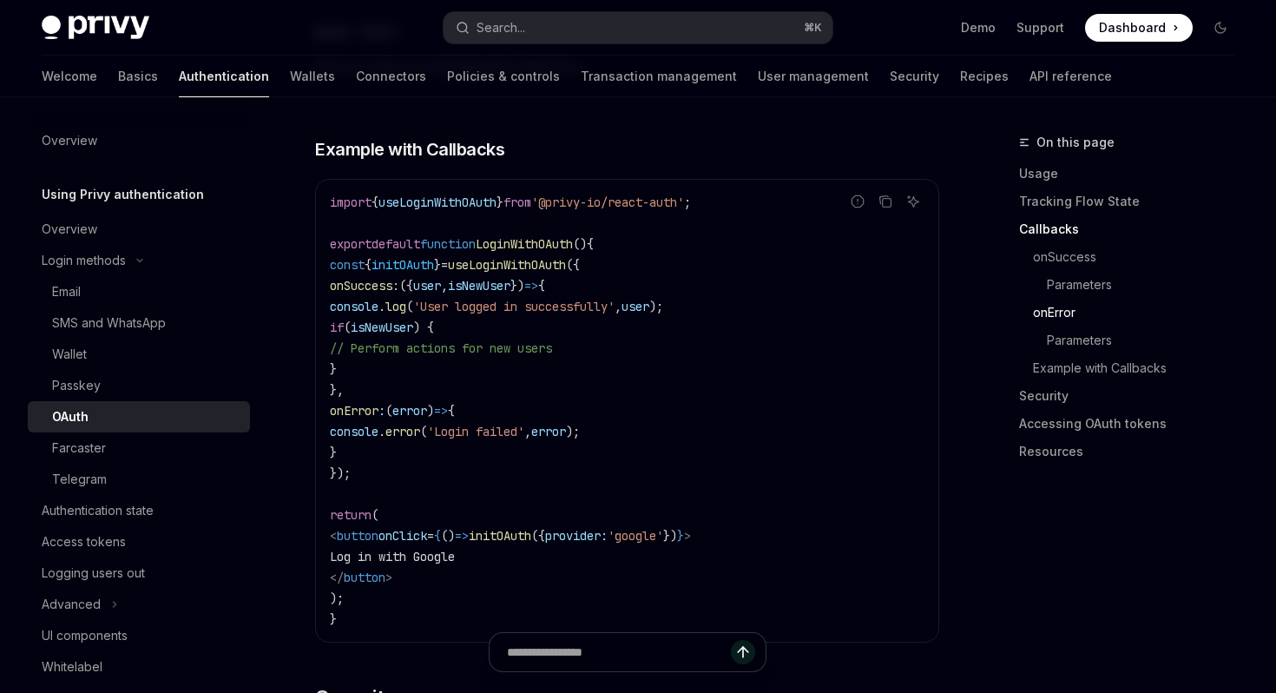
scroll to position [3908, 0]
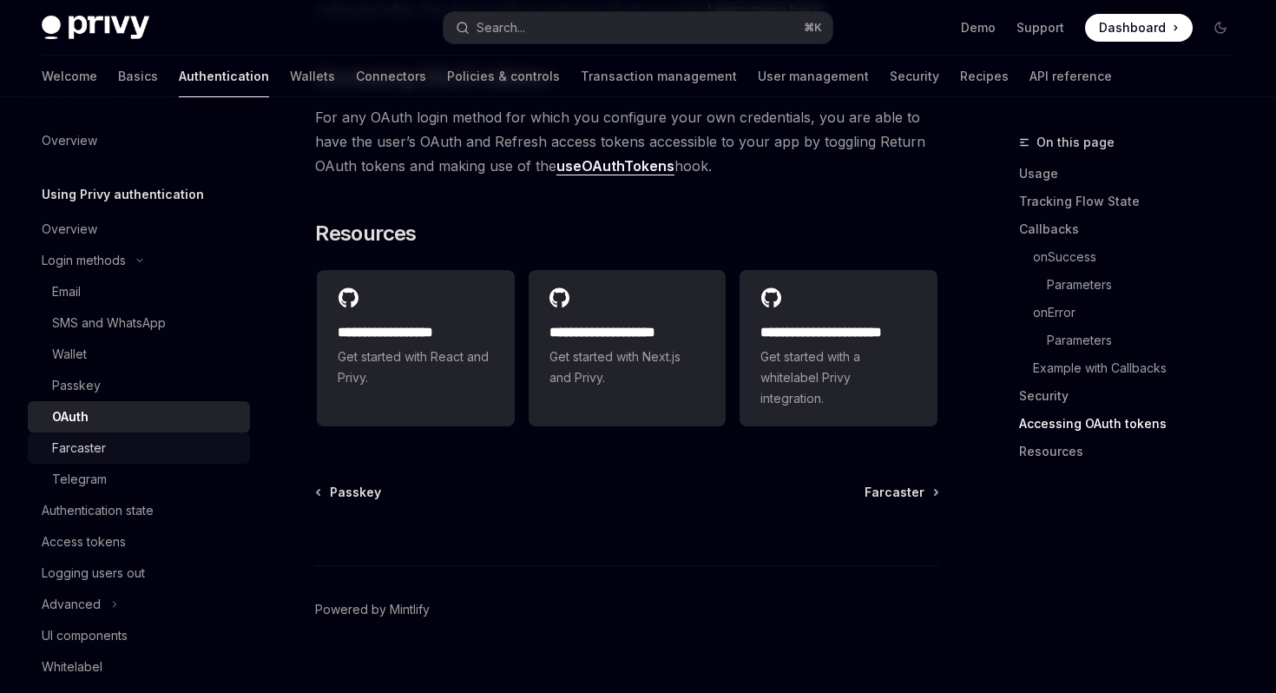
click at [69, 454] on div "Farcaster" at bounding box center [79, 447] width 54 height 21
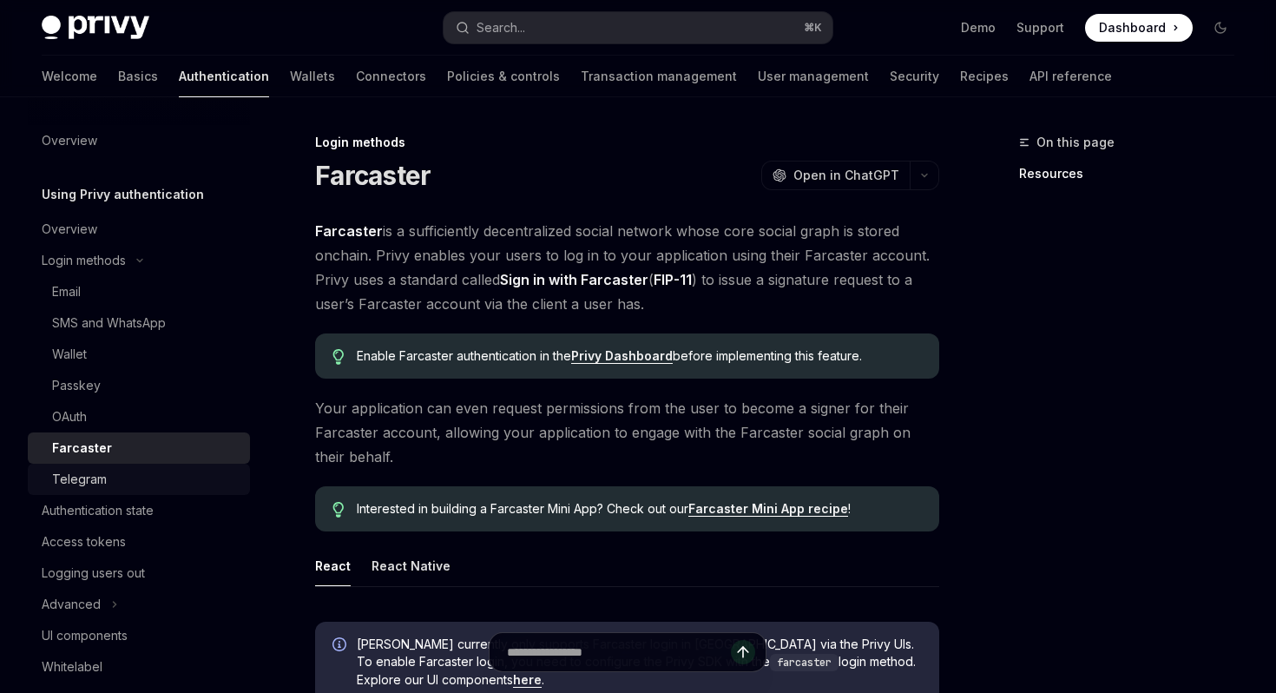
click at [78, 475] on div "Telegram" at bounding box center [79, 479] width 55 height 21
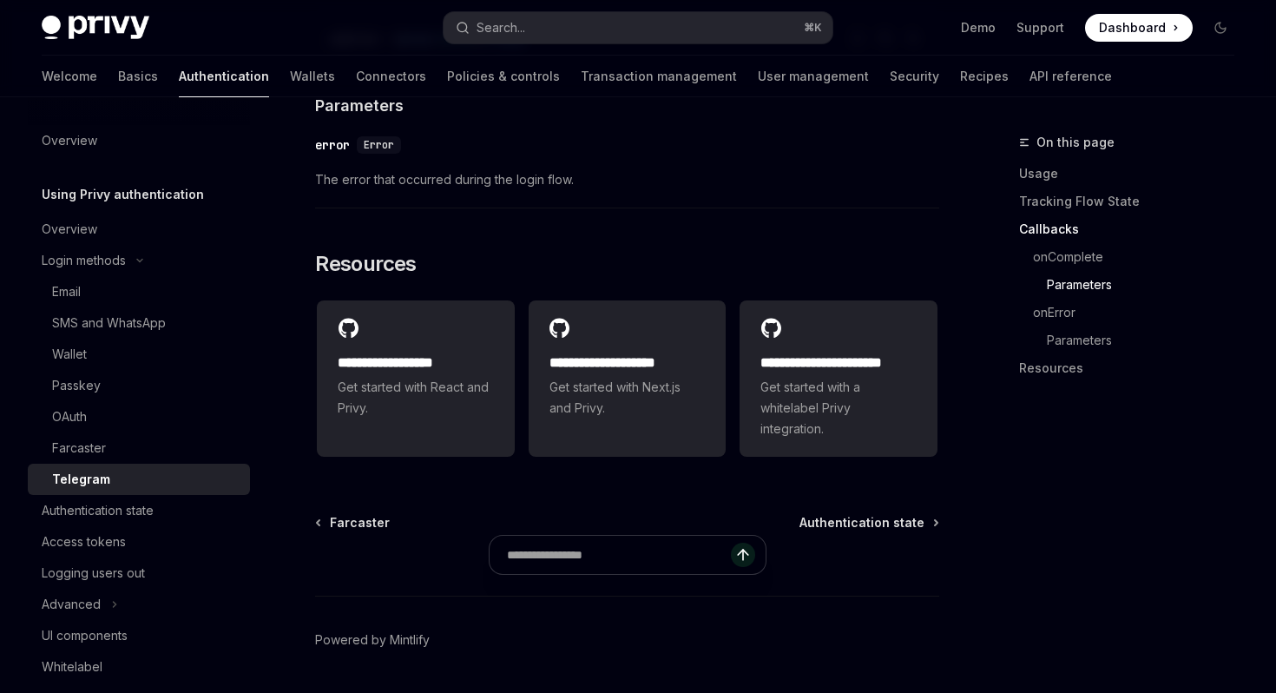
scroll to position [2778, 0]
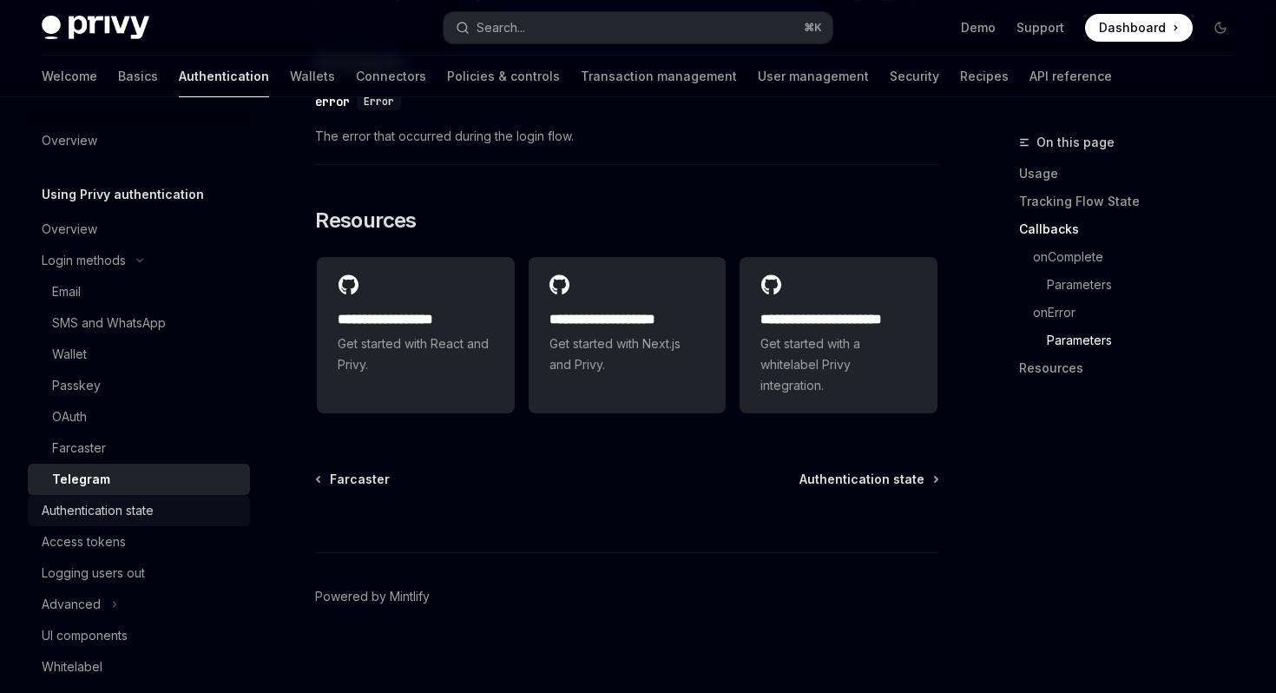
click at [142, 517] on div "Authentication state" at bounding box center [98, 510] width 112 height 21
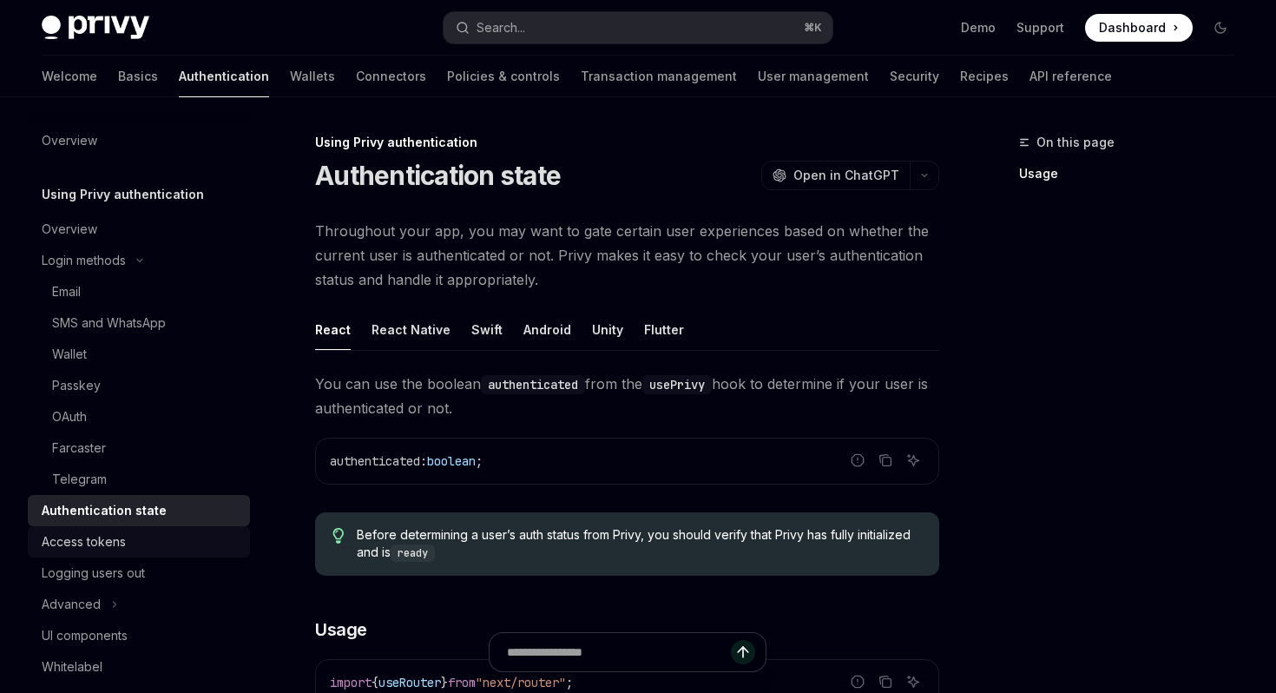
click at [142, 546] on div "Access tokens" at bounding box center [141, 541] width 198 height 21
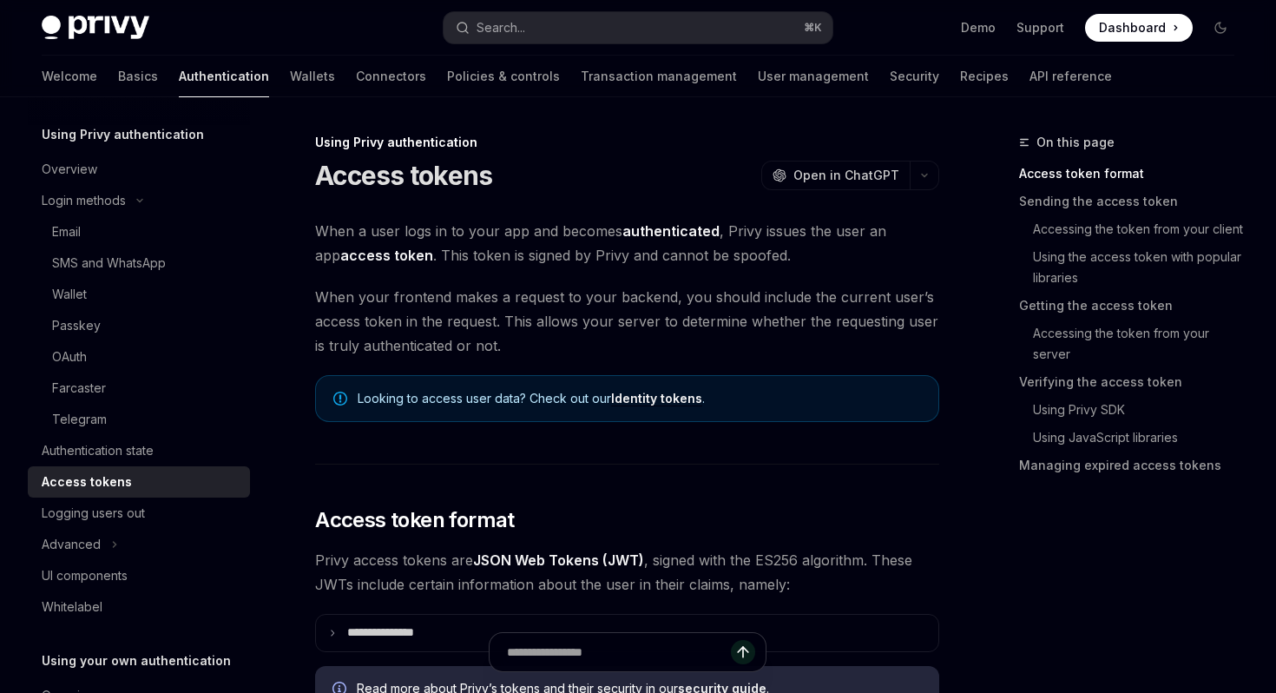
click at [142, 546] on button "Advanced" at bounding box center [139, 544] width 222 height 31
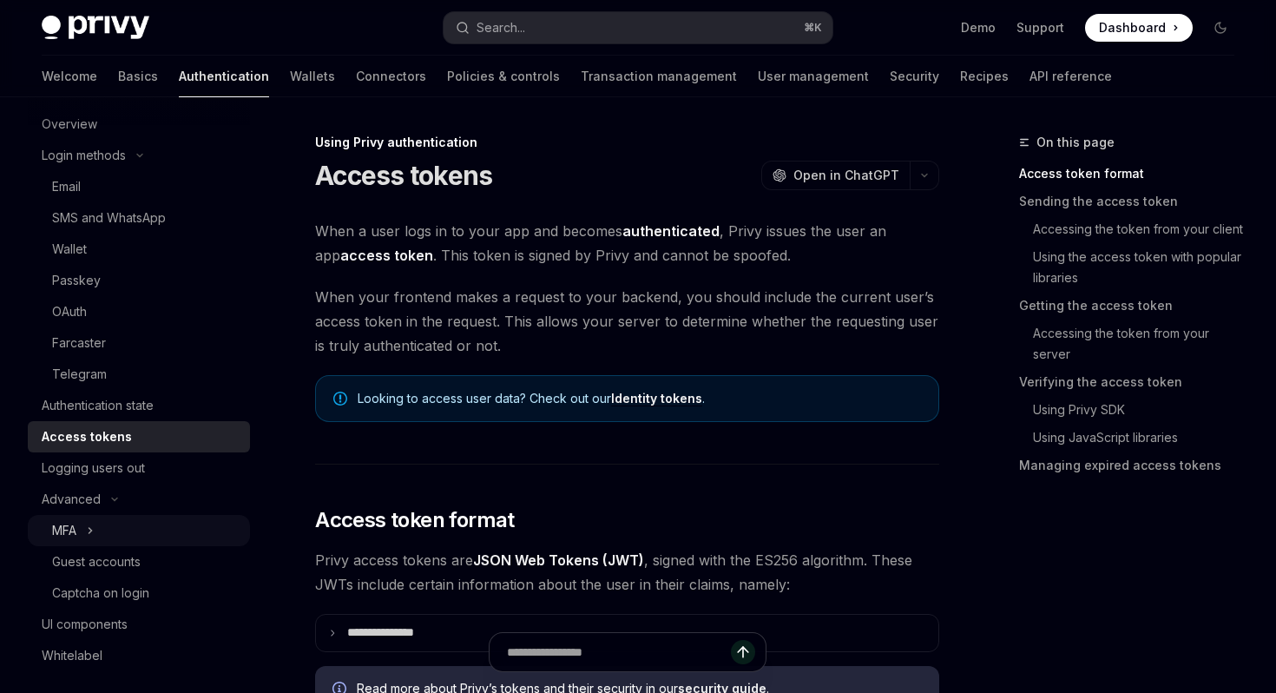
click at [143, 544] on button "MFA" at bounding box center [139, 530] width 222 height 31
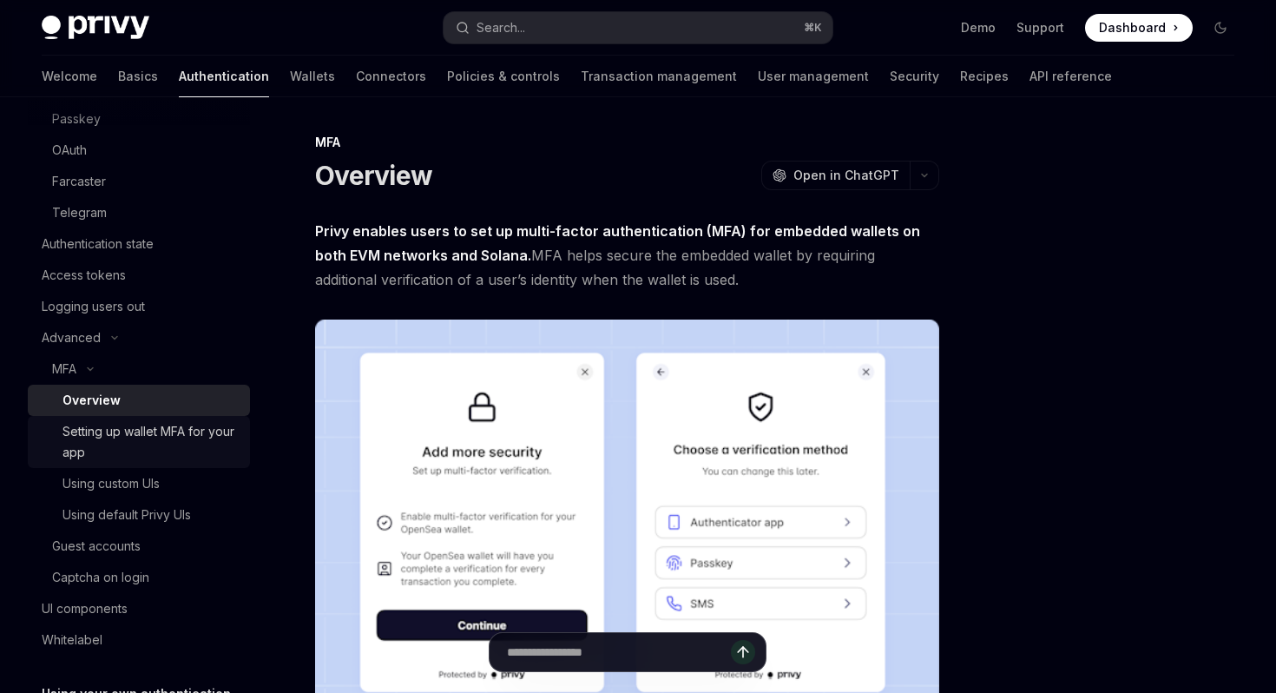
scroll to position [292, 0]
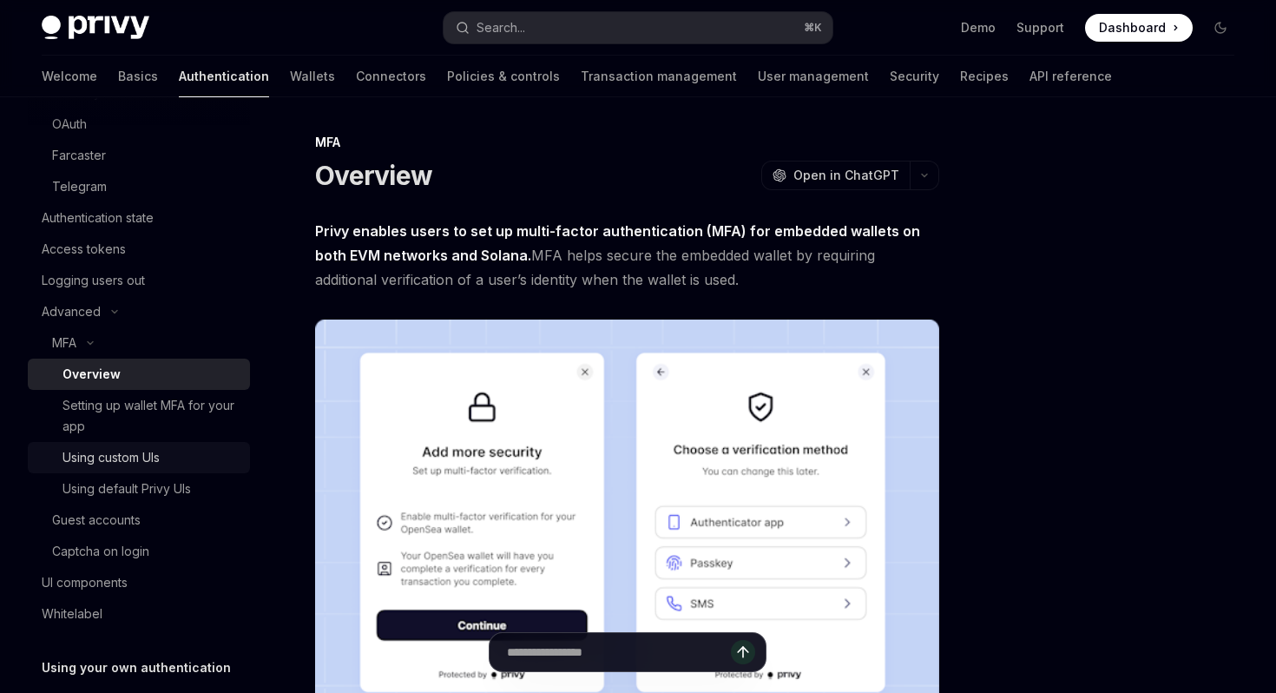
click at [182, 464] on div "Using custom UIs" at bounding box center [150, 457] width 177 height 21
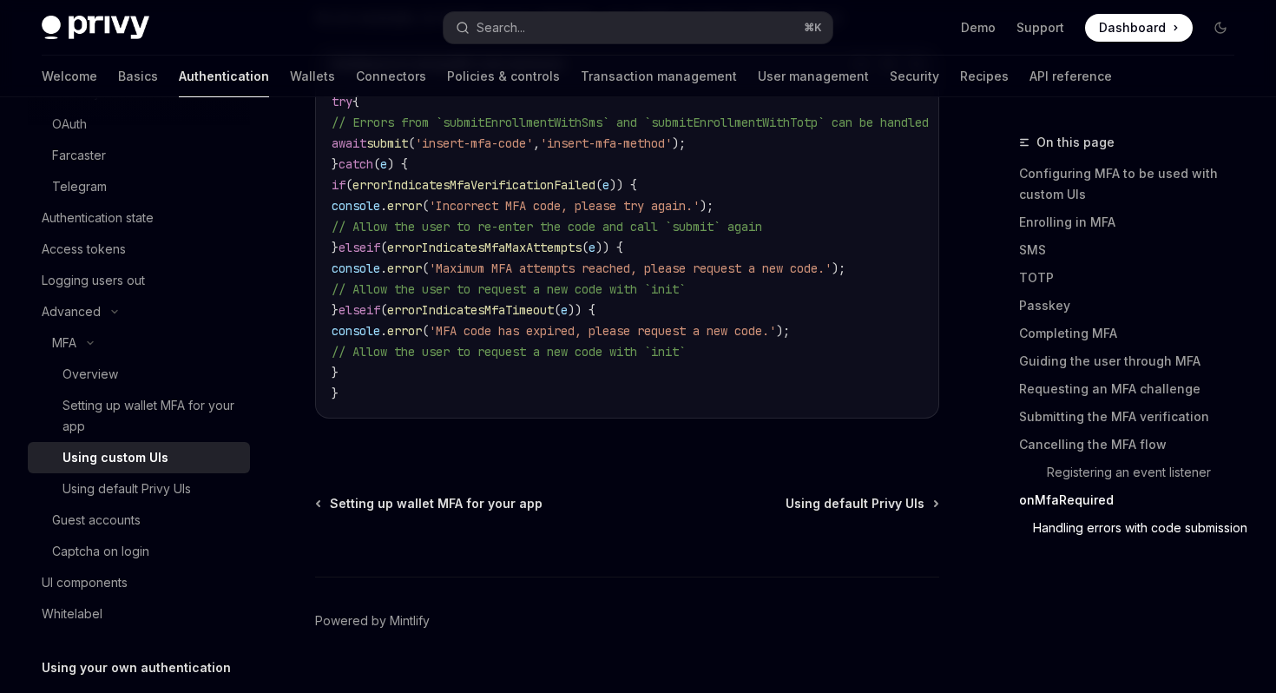
scroll to position [7640, 0]
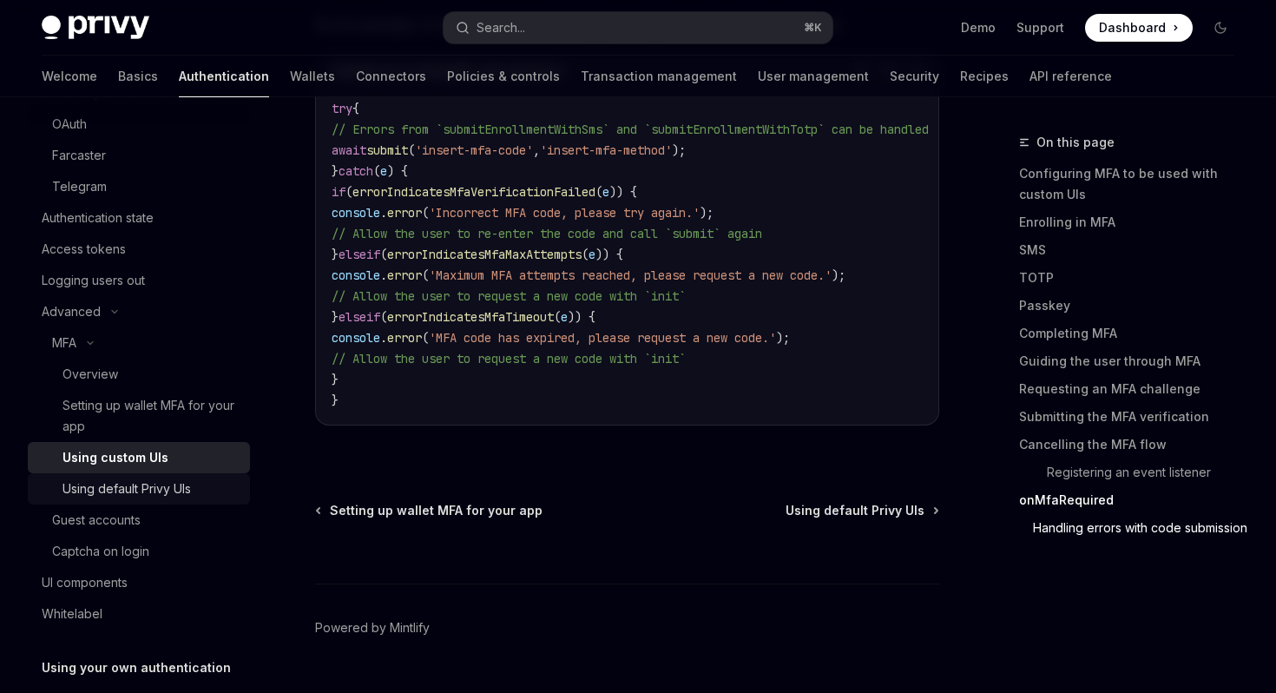
click at [159, 483] on div "Using default Privy UIs" at bounding box center [126, 488] width 128 height 21
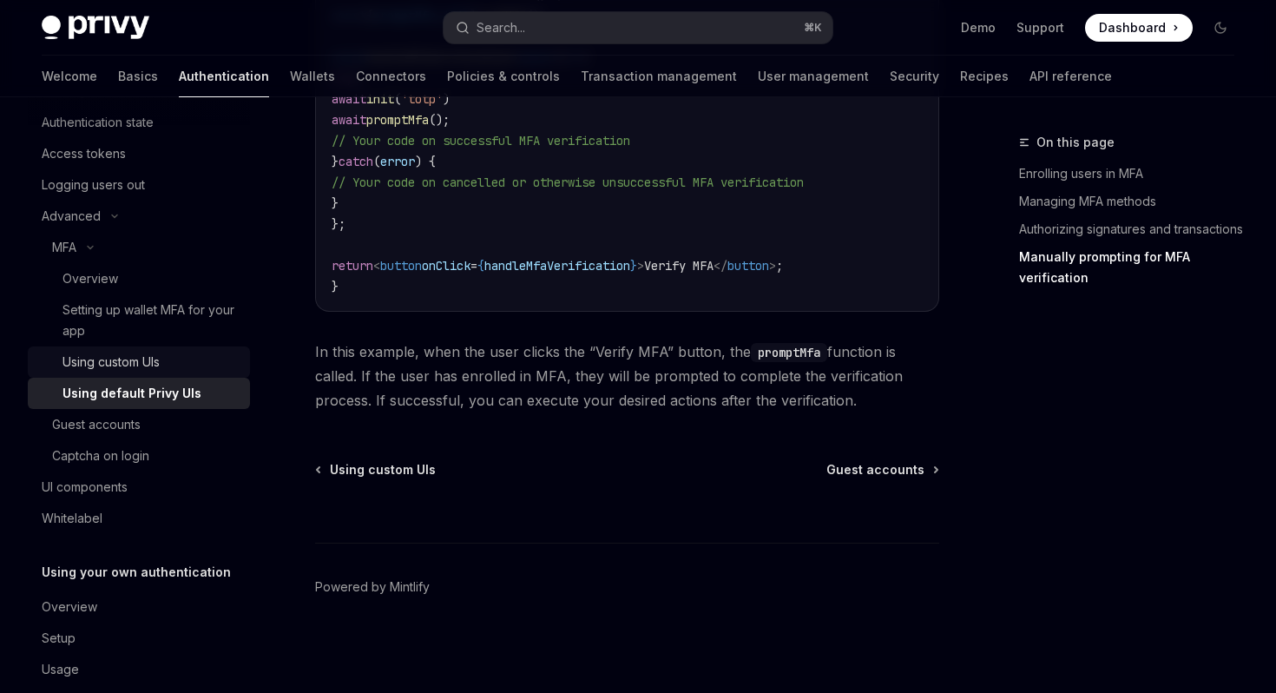
scroll to position [415, 0]
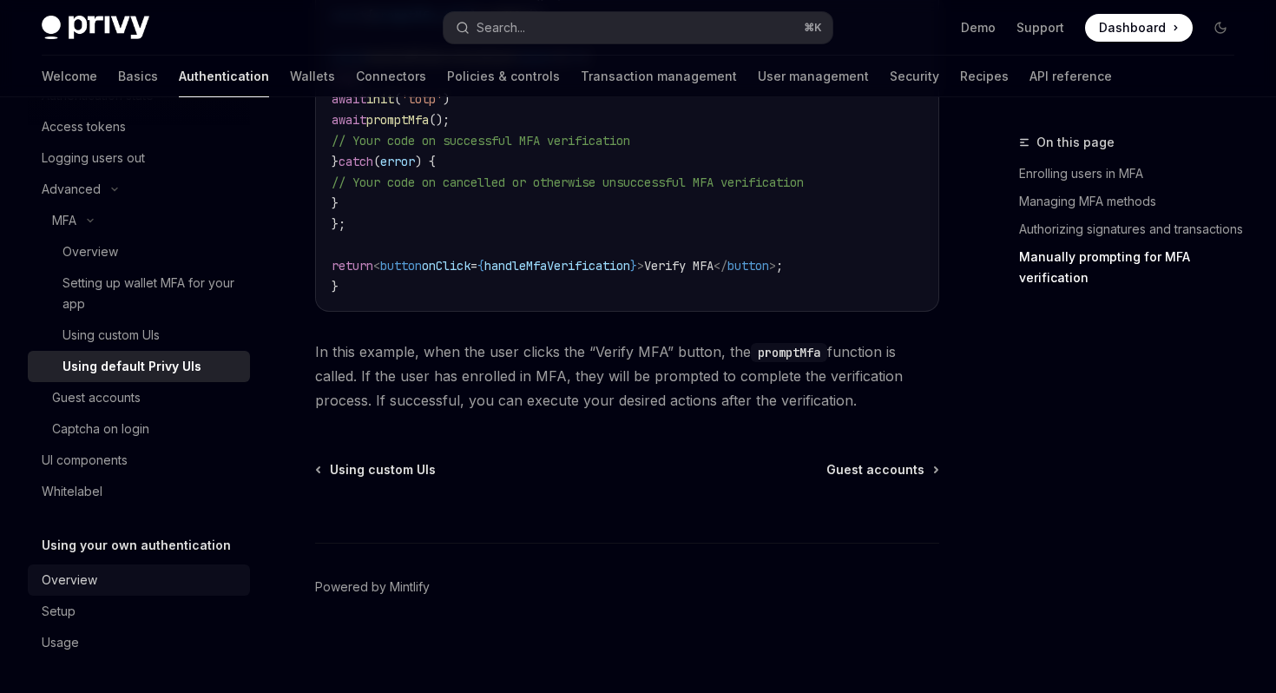
click at [119, 579] on div "Overview" at bounding box center [141, 579] width 198 height 21
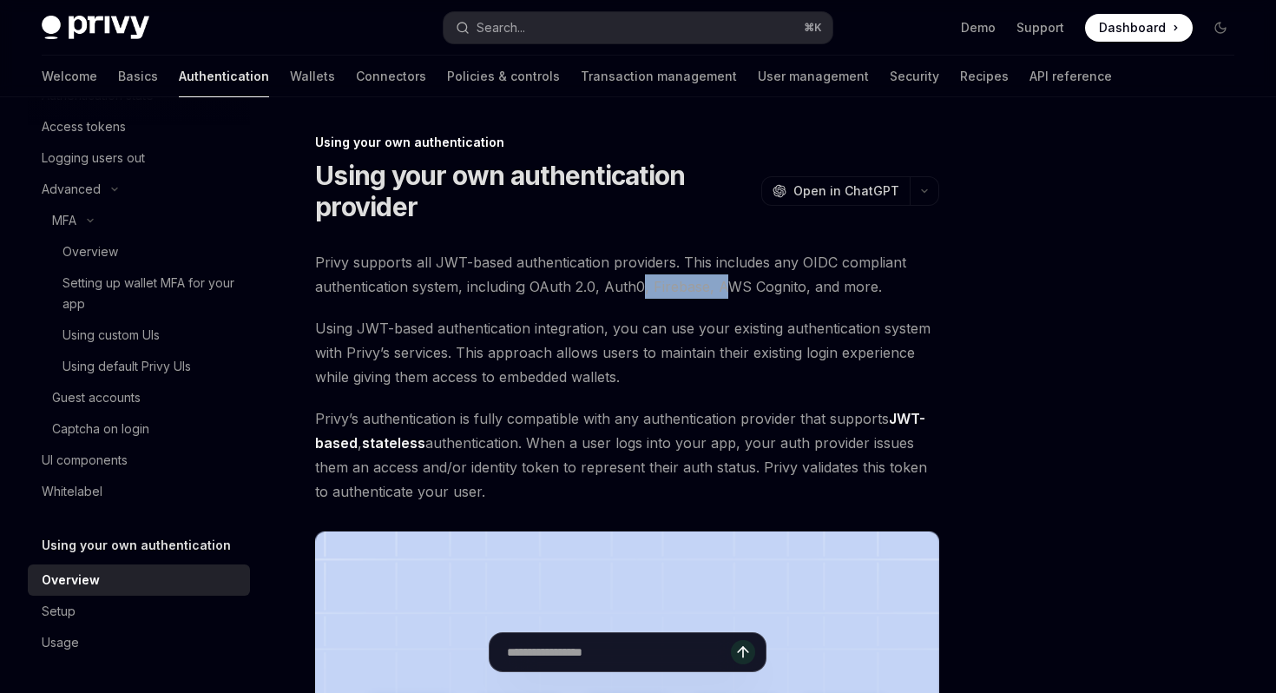
drag, startPoint x: 640, startPoint y: 286, endPoint x: 723, endPoint y: 283, distance: 83.4
click at [723, 283] on span "Privy supports all JWT-based authentication providers. This includes any OIDC c…" at bounding box center [627, 274] width 624 height 49
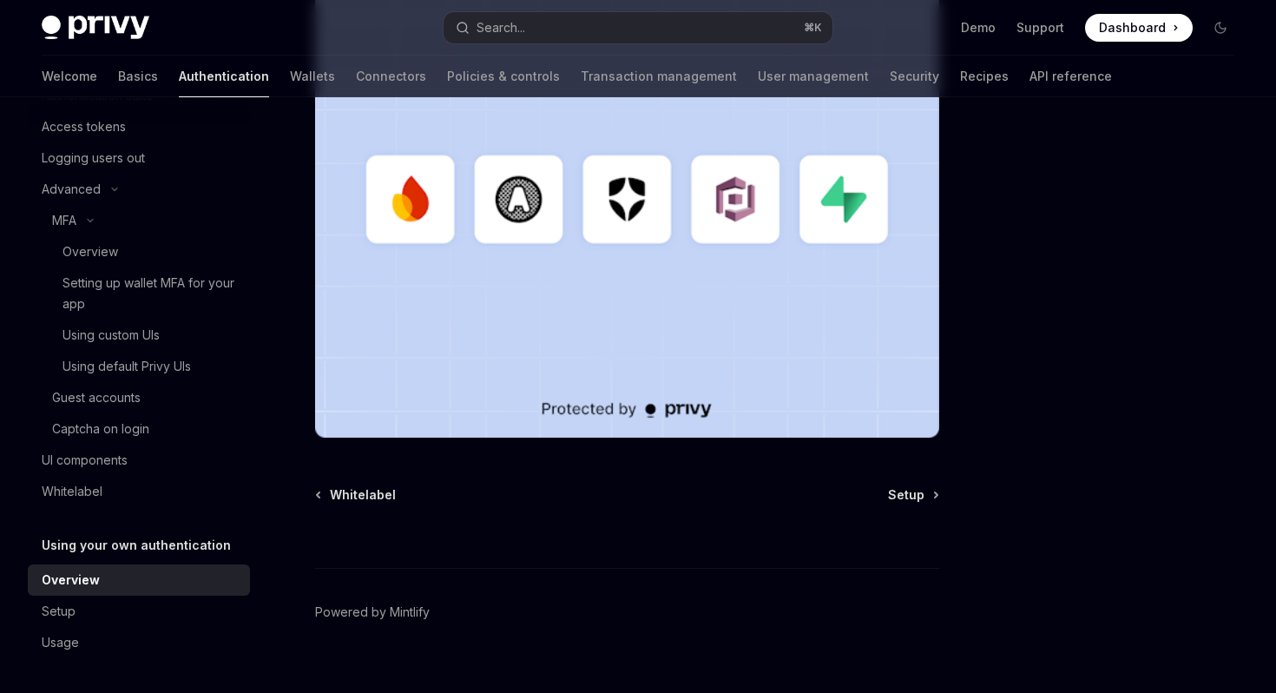
scroll to position [564, 0]
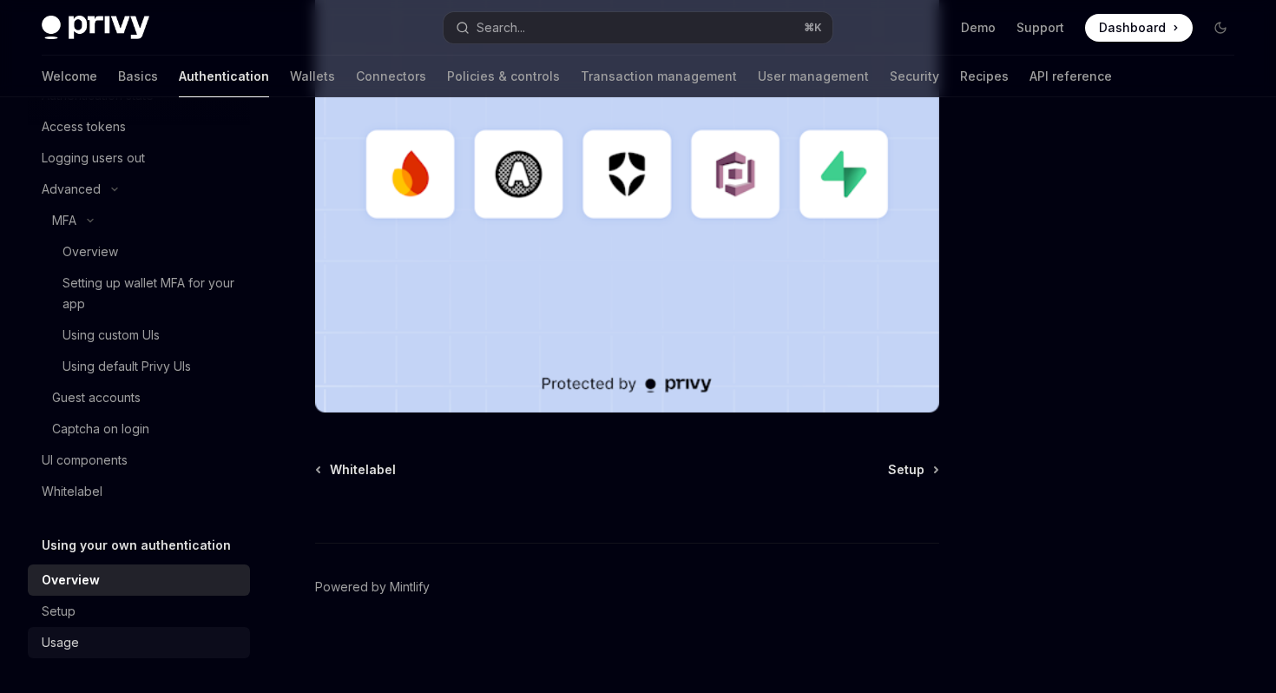
click at [102, 627] on link "Usage" at bounding box center [139, 642] width 222 height 31
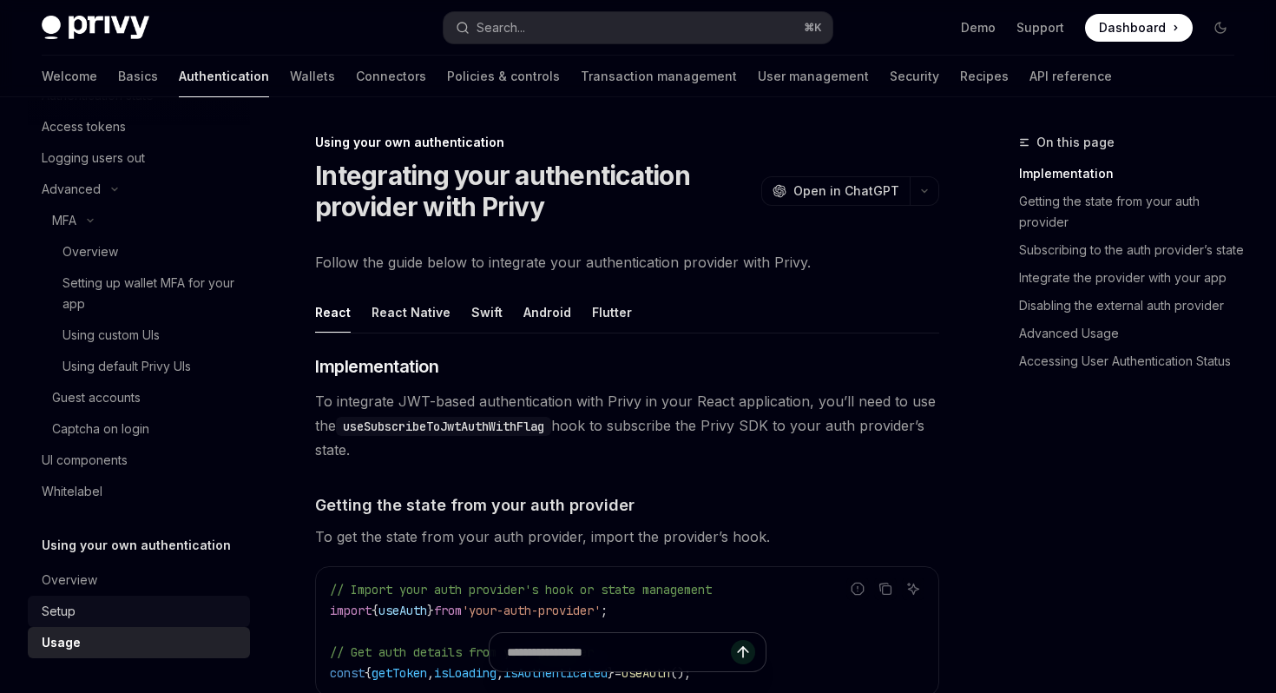
click at [113, 615] on div "Setup" at bounding box center [141, 611] width 198 height 21
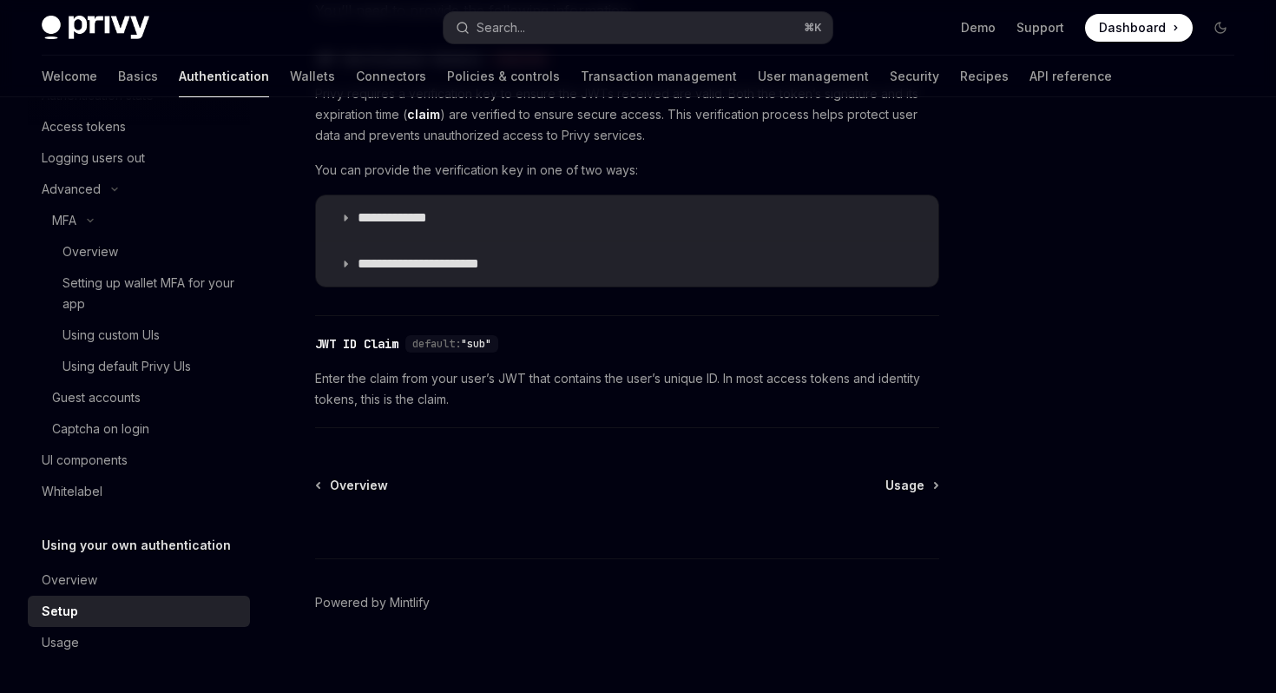
scroll to position [976, 0]
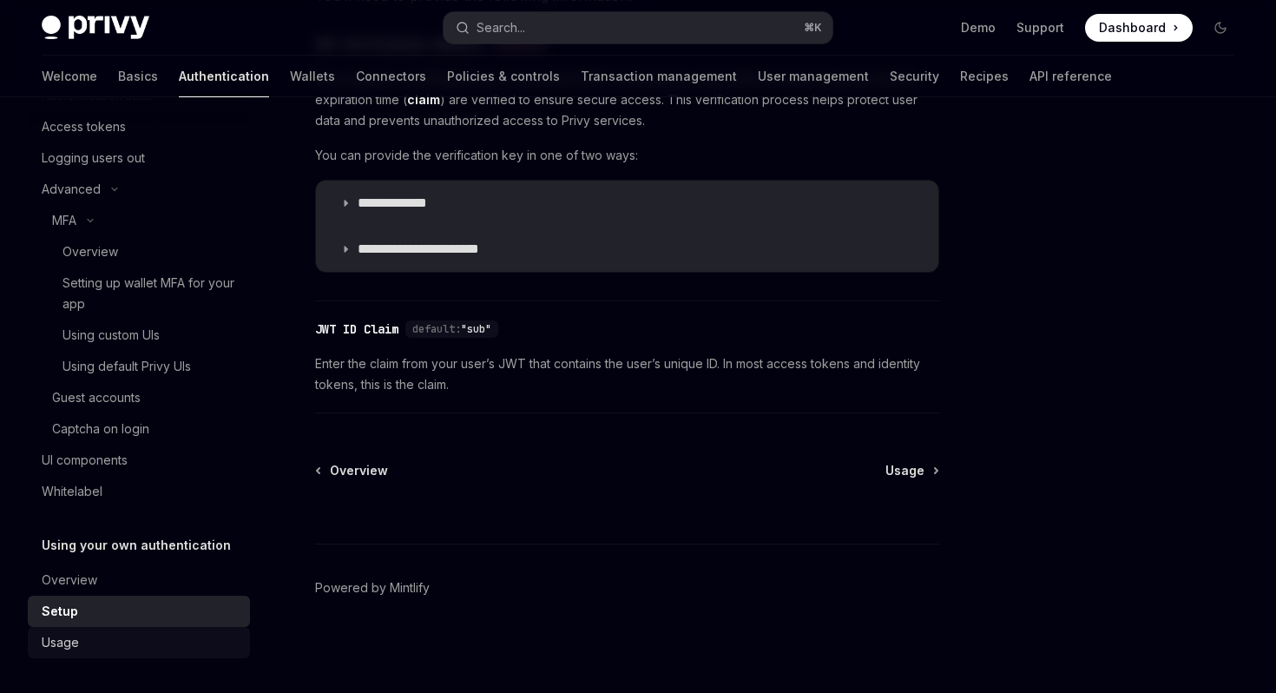
click at [116, 637] on div "Usage" at bounding box center [141, 642] width 198 height 21
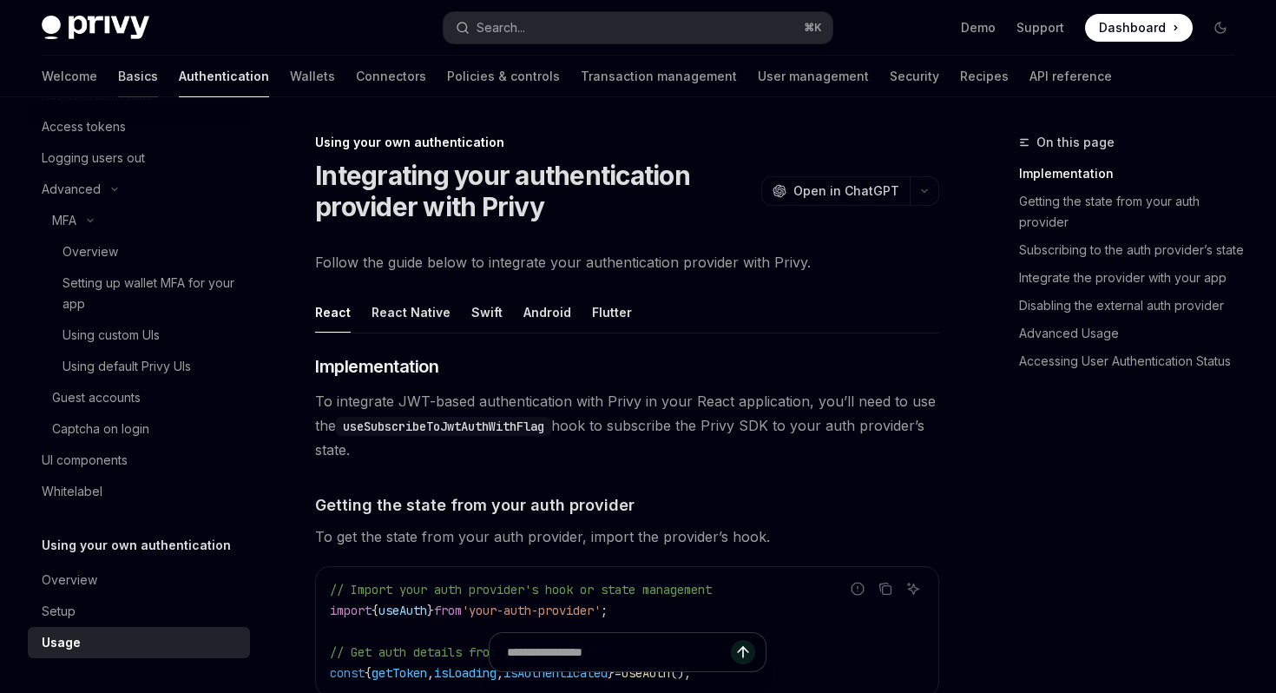
click at [118, 84] on link "Basics" at bounding box center [138, 77] width 40 height 42
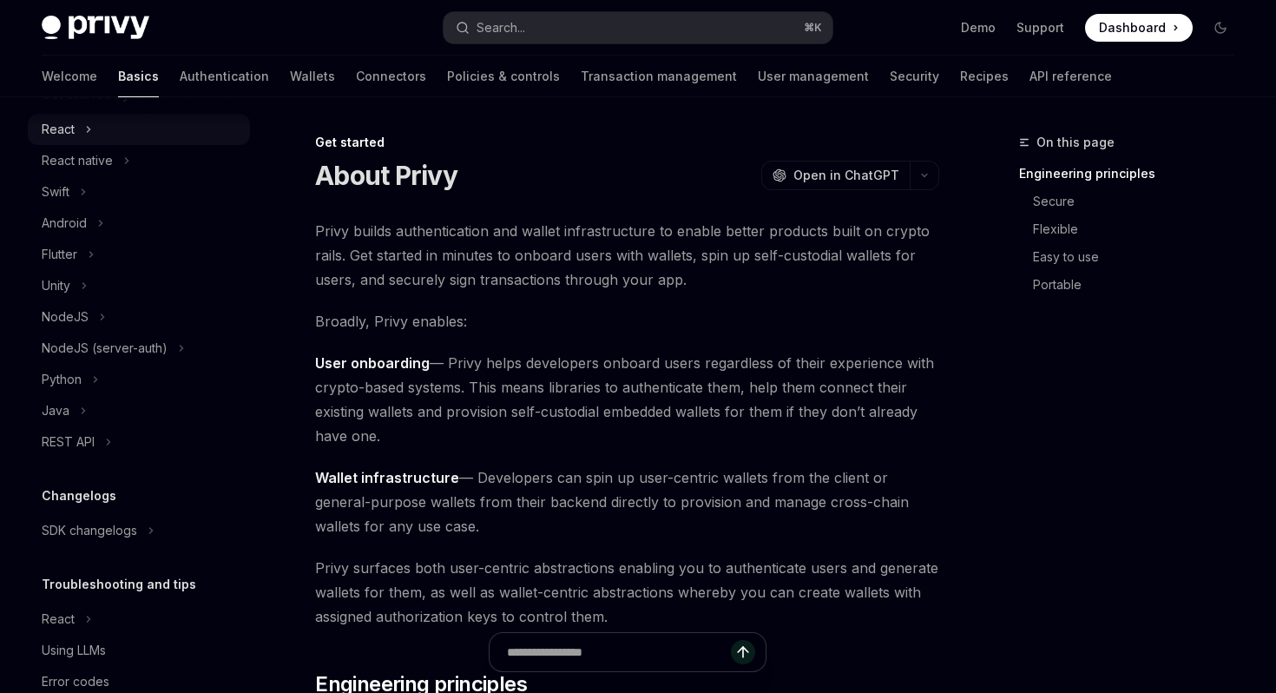
scroll to position [222, 0]
click at [99, 323] on icon at bounding box center [102, 317] width 7 height 21
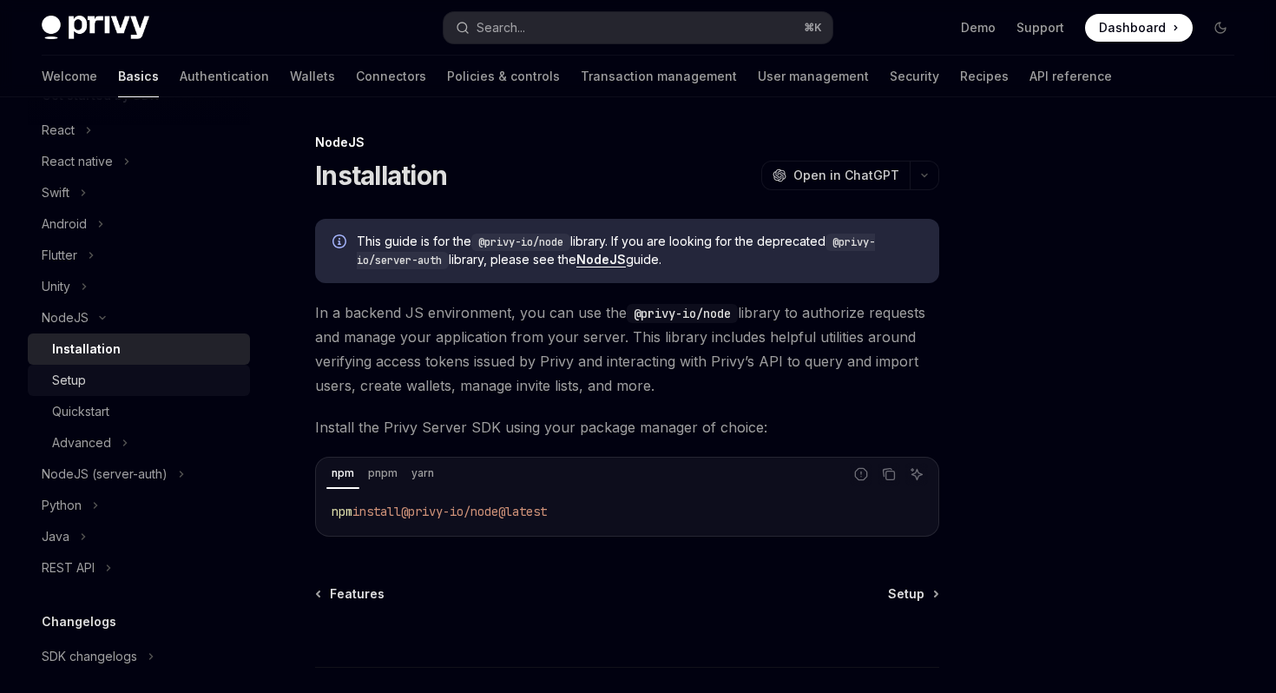
click at [141, 385] on div "Setup" at bounding box center [145, 380] width 187 height 21
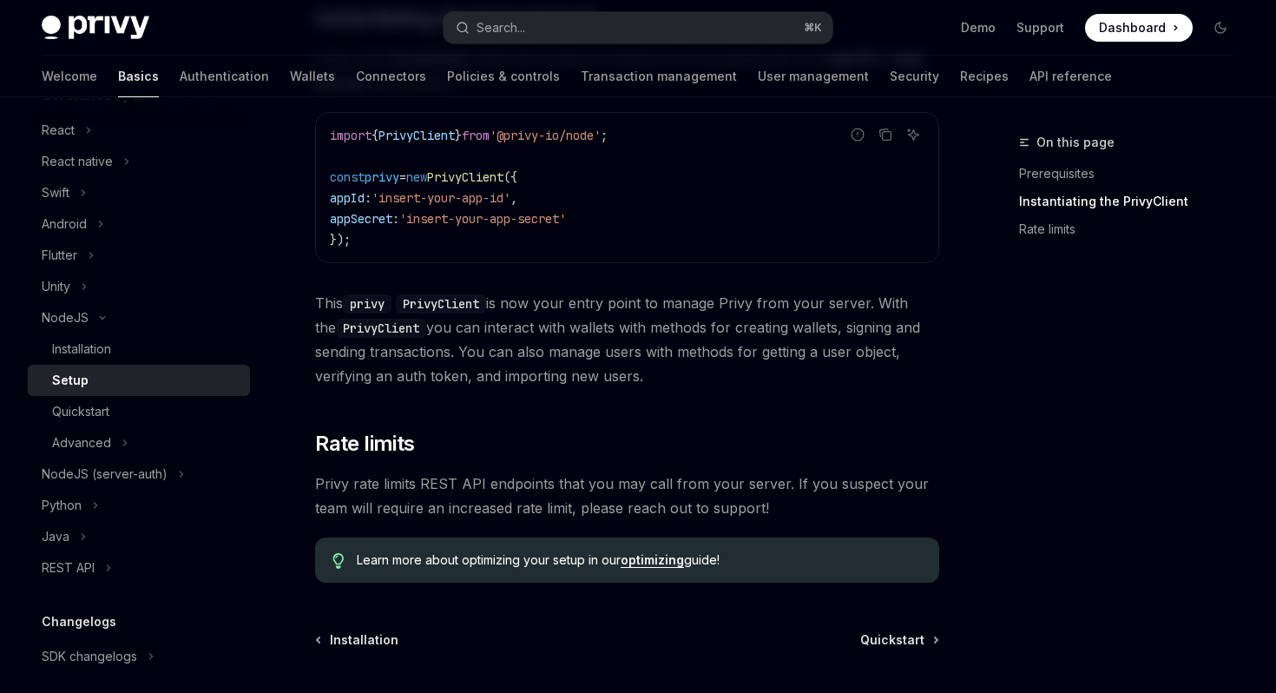
scroll to position [756, 0]
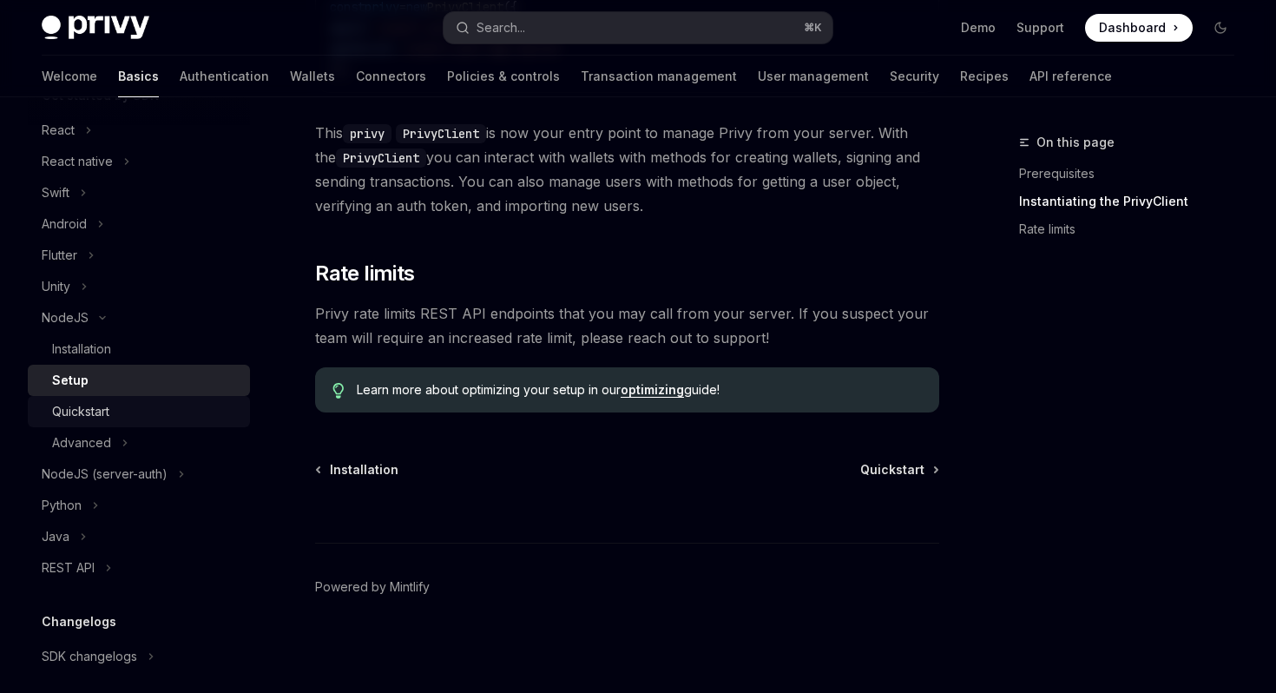
click at [163, 425] on link "Quickstart" at bounding box center [139, 411] width 222 height 31
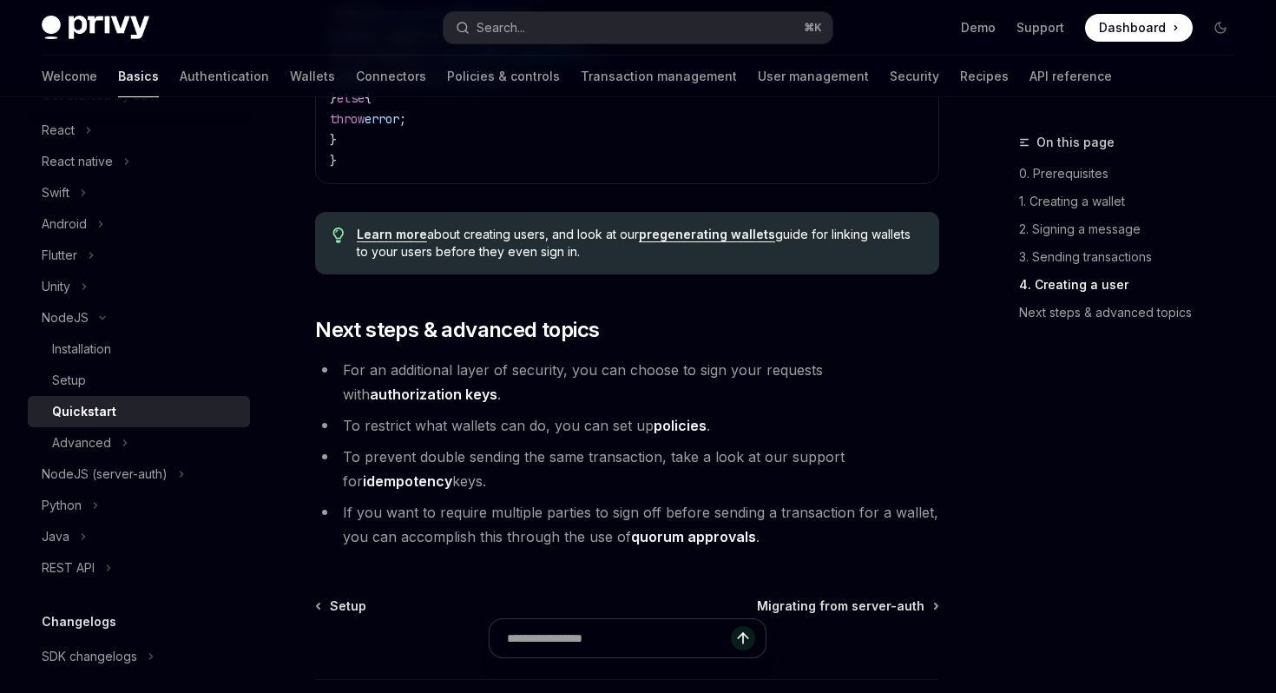
scroll to position [3508, 0]
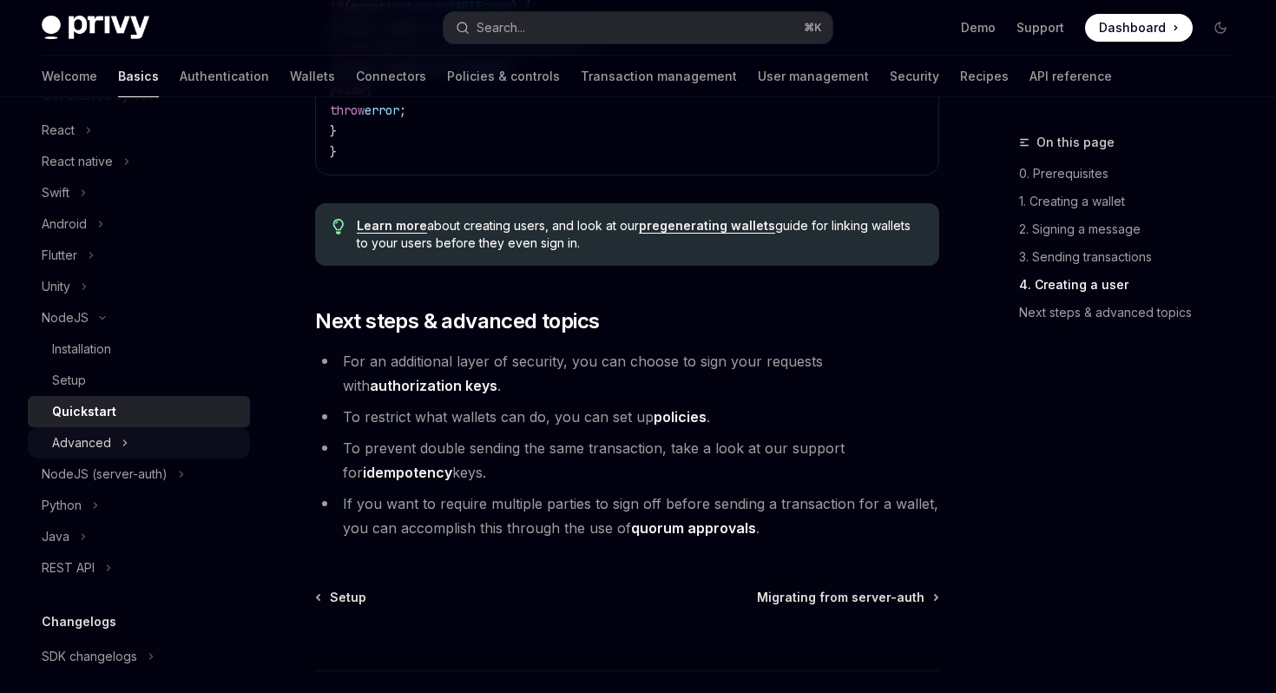
click at [183, 442] on button "Advanced" at bounding box center [139, 442] width 222 height 31
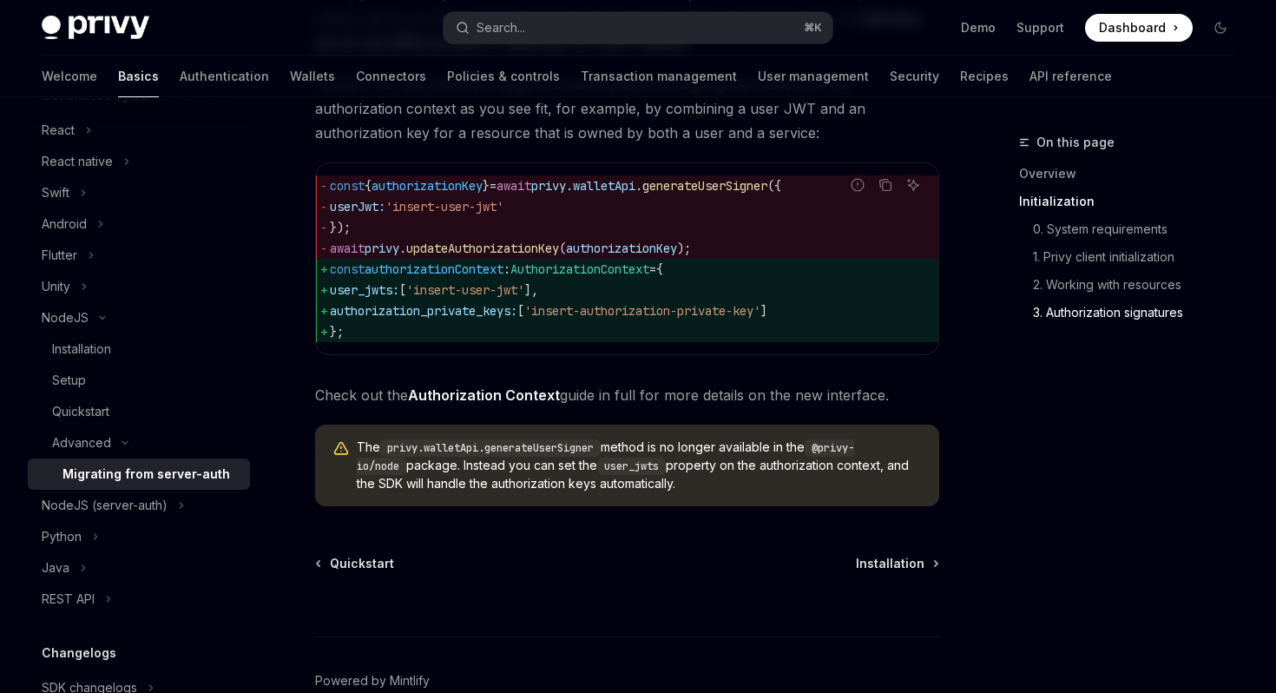
scroll to position [2375, 0]
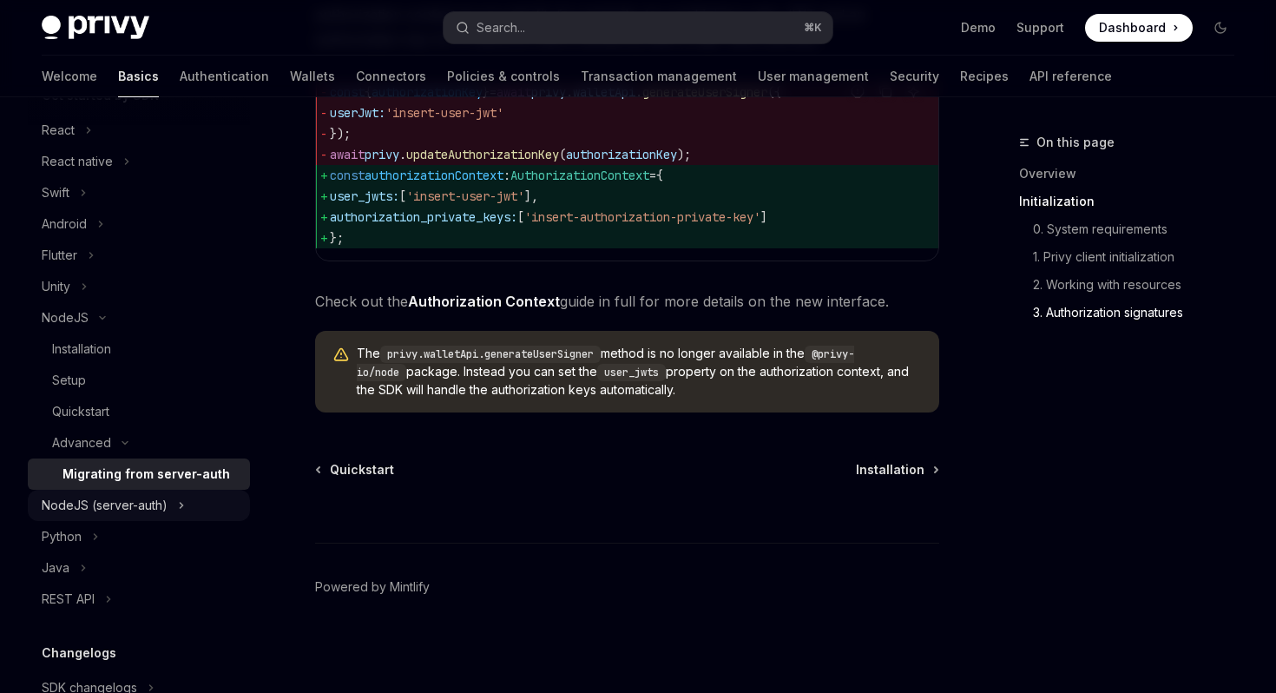
click at [48, 503] on div "NodeJS (server-auth)" at bounding box center [105, 505] width 126 height 21
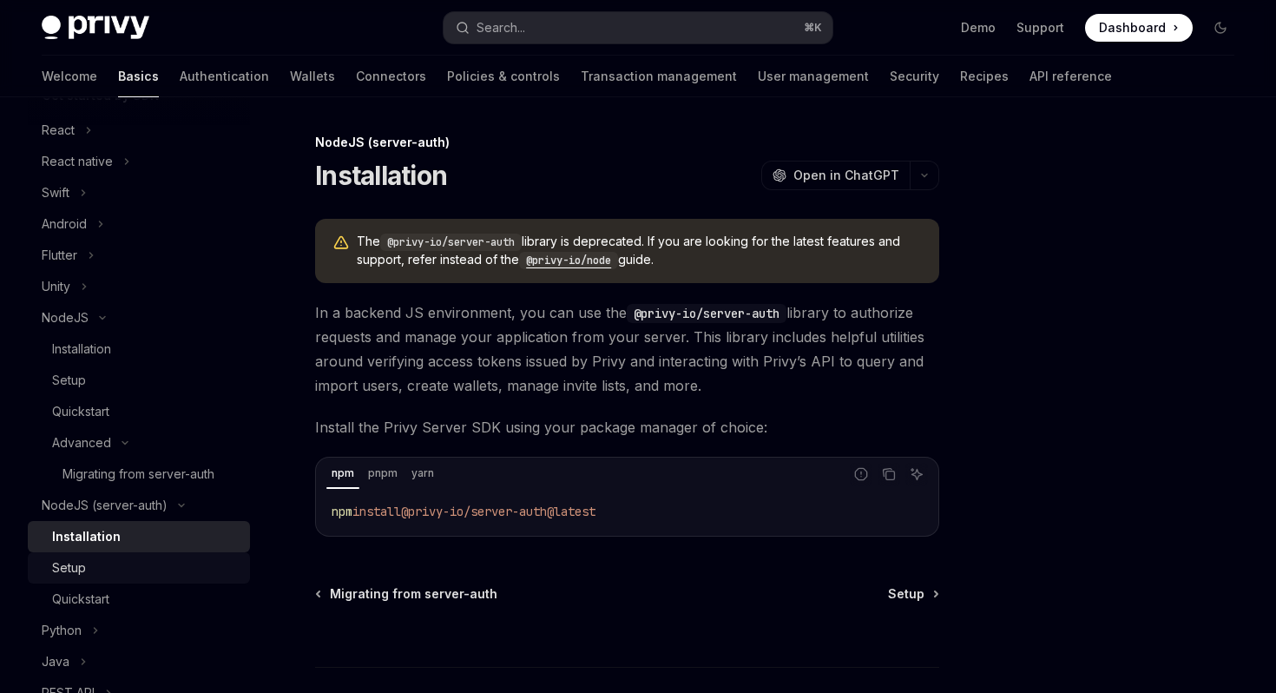
click at [116, 557] on div "Setup" at bounding box center [145, 567] width 187 height 21
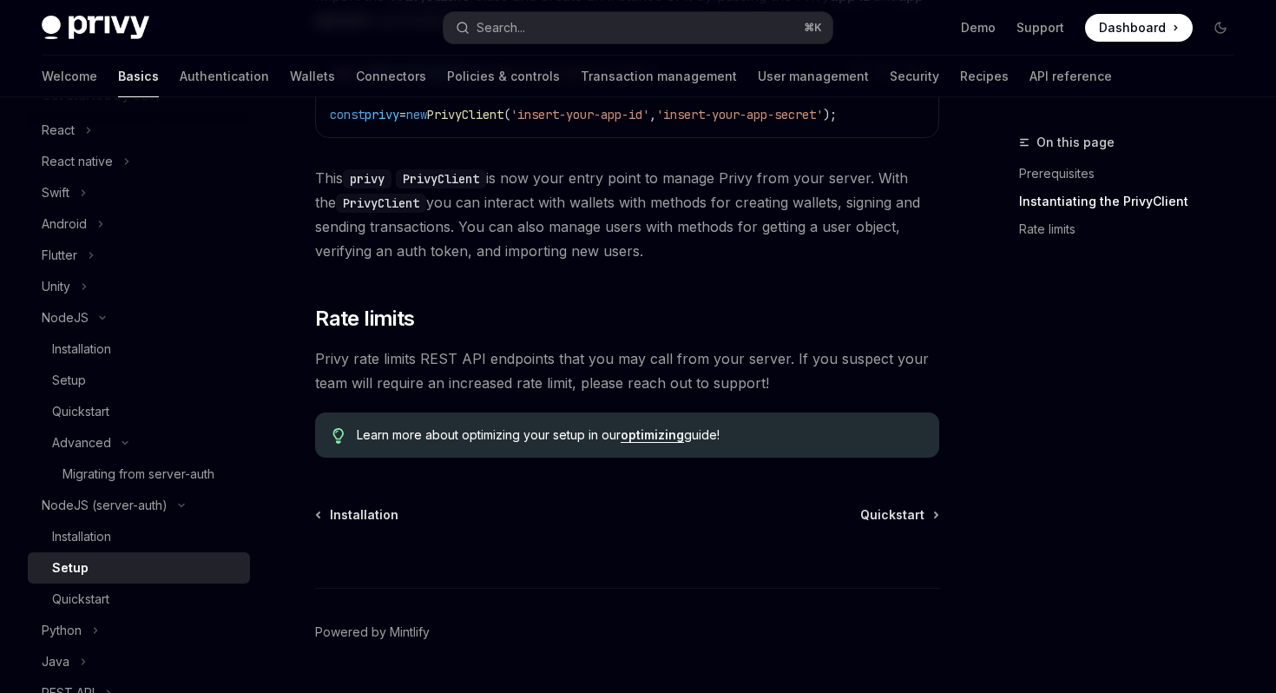
scroll to position [614, 0]
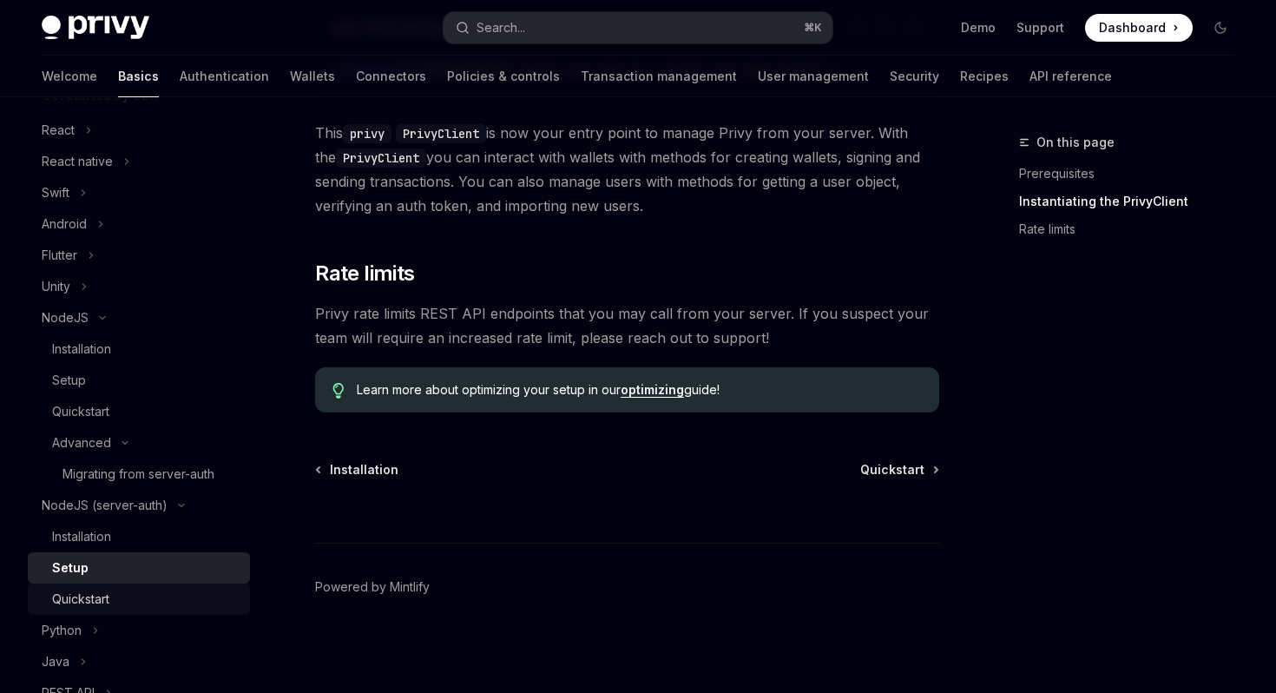
click at [197, 591] on div "Quickstart" at bounding box center [145, 598] width 187 height 21
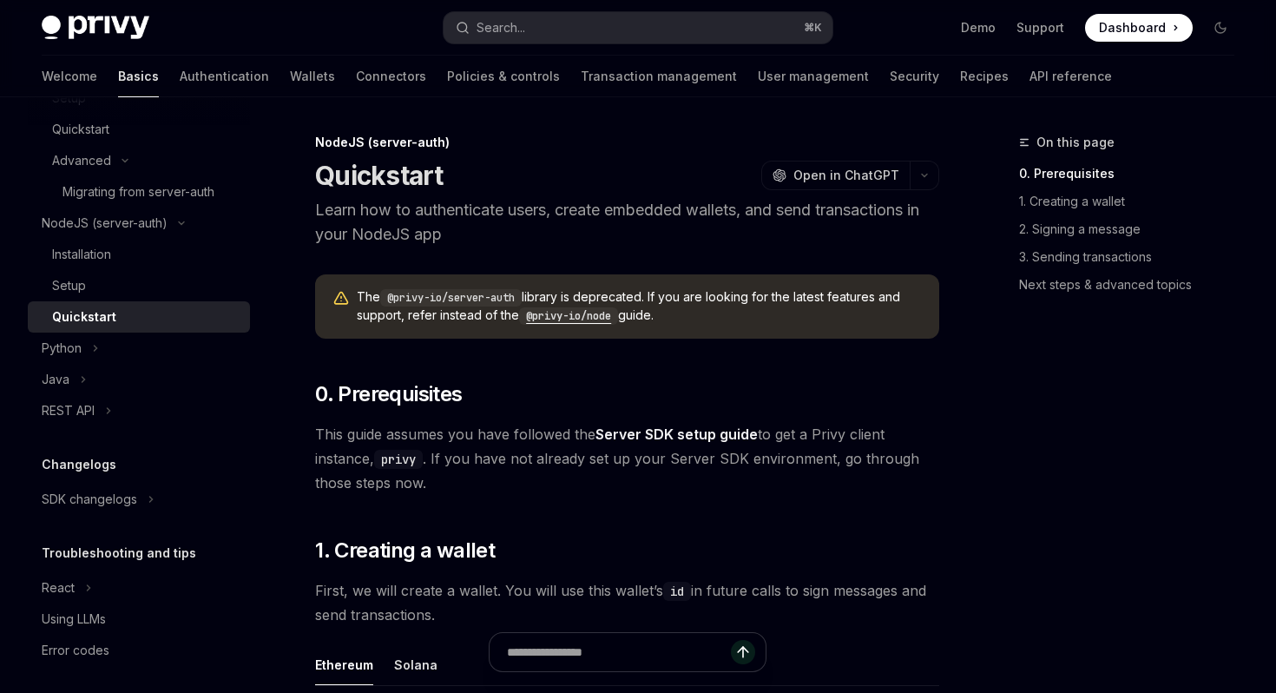
scroll to position [512, 0]
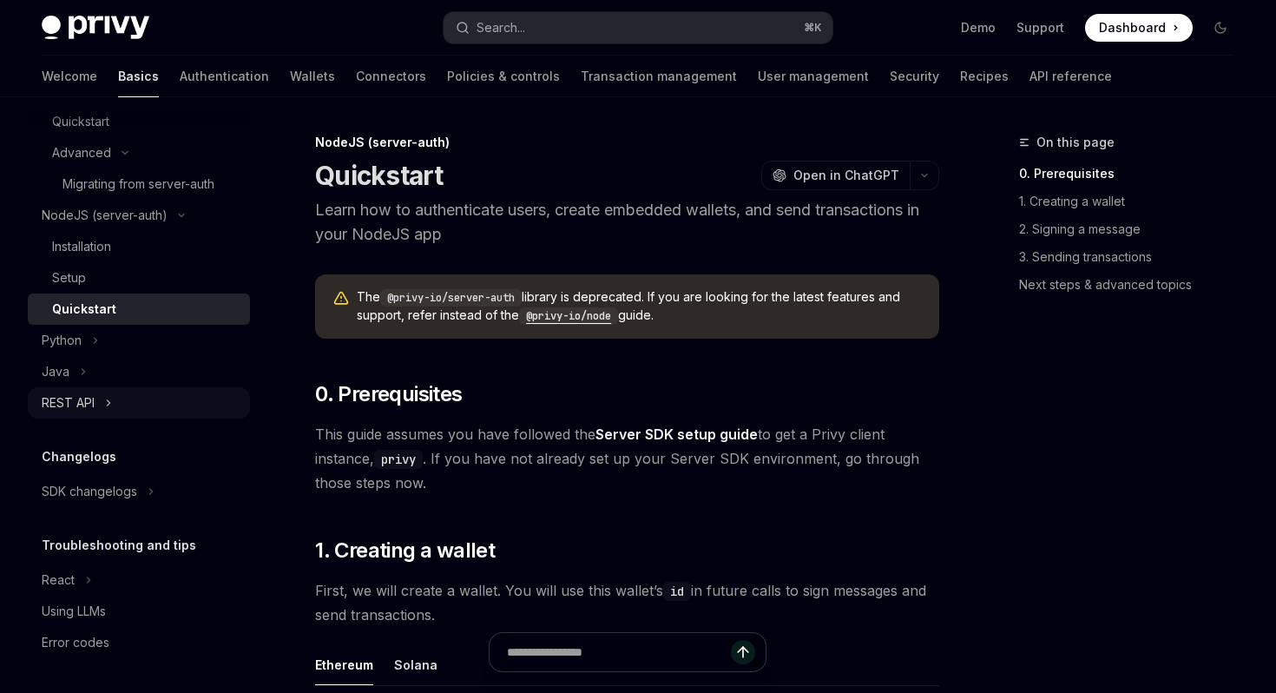
click at [101, 410] on button "REST API" at bounding box center [139, 402] width 222 height 31
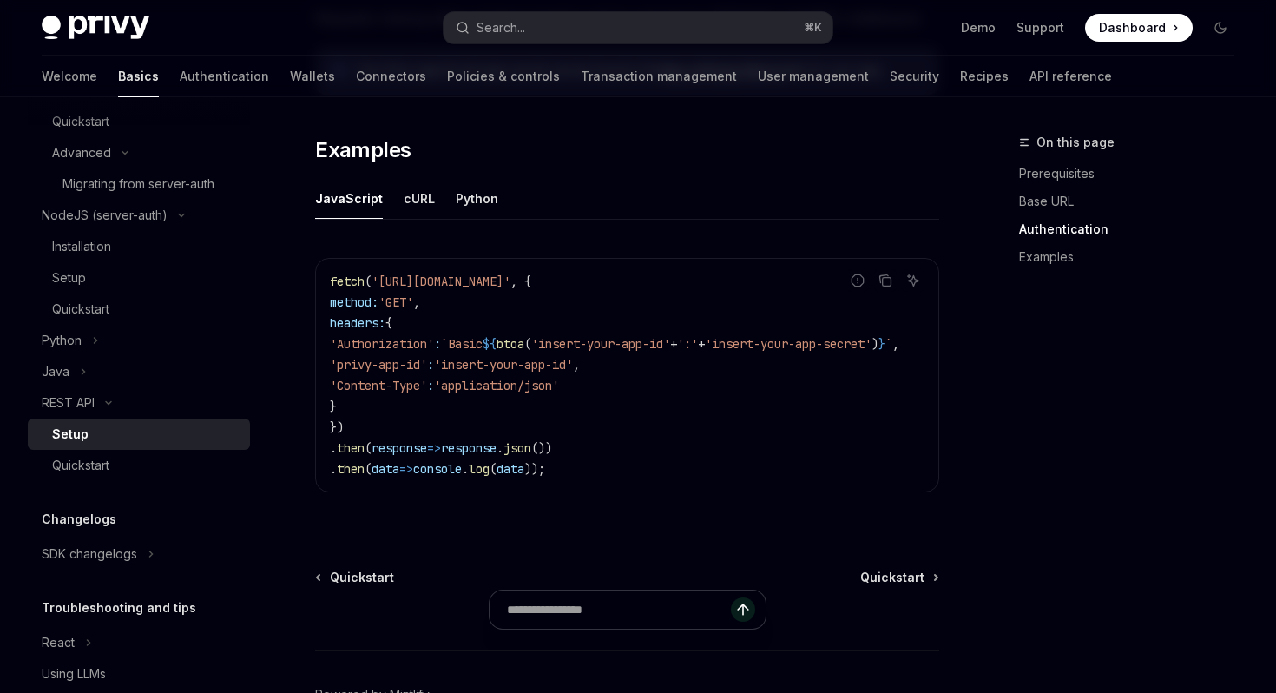
scroll to position [982, 0]
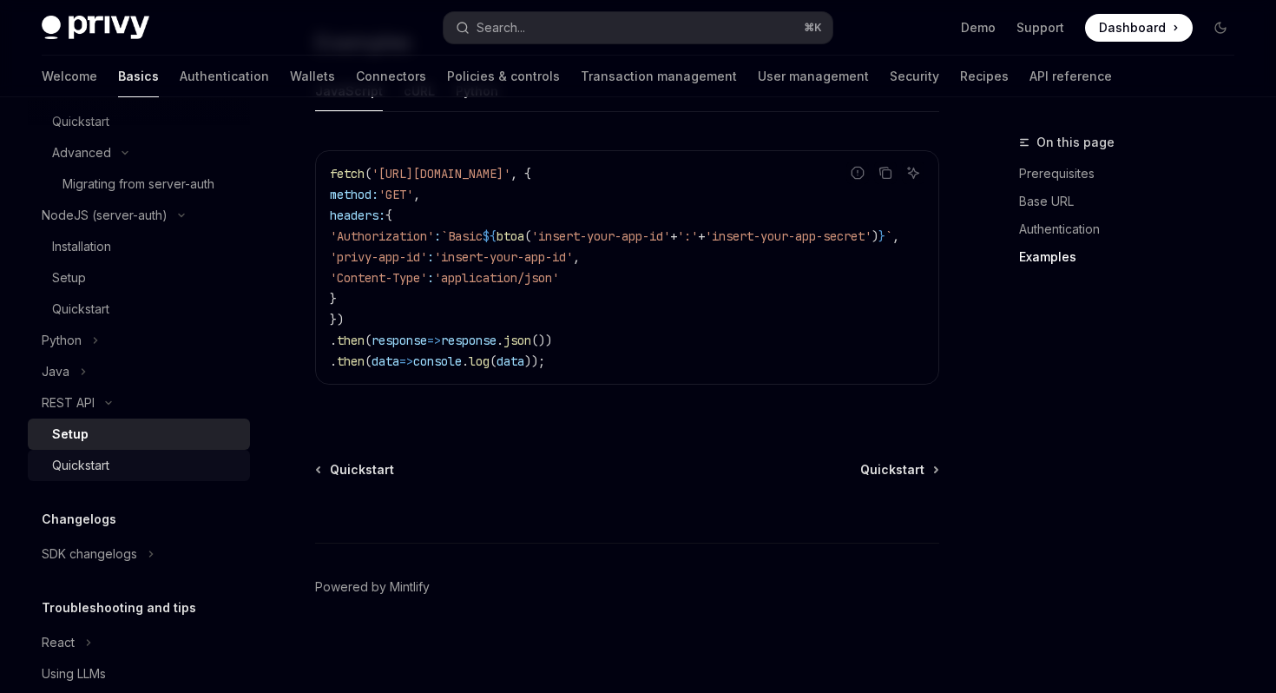
click at [193, 470] on div "Quickstart" at bounding box center [145, 465] width 187 height 21
type textarea "*"
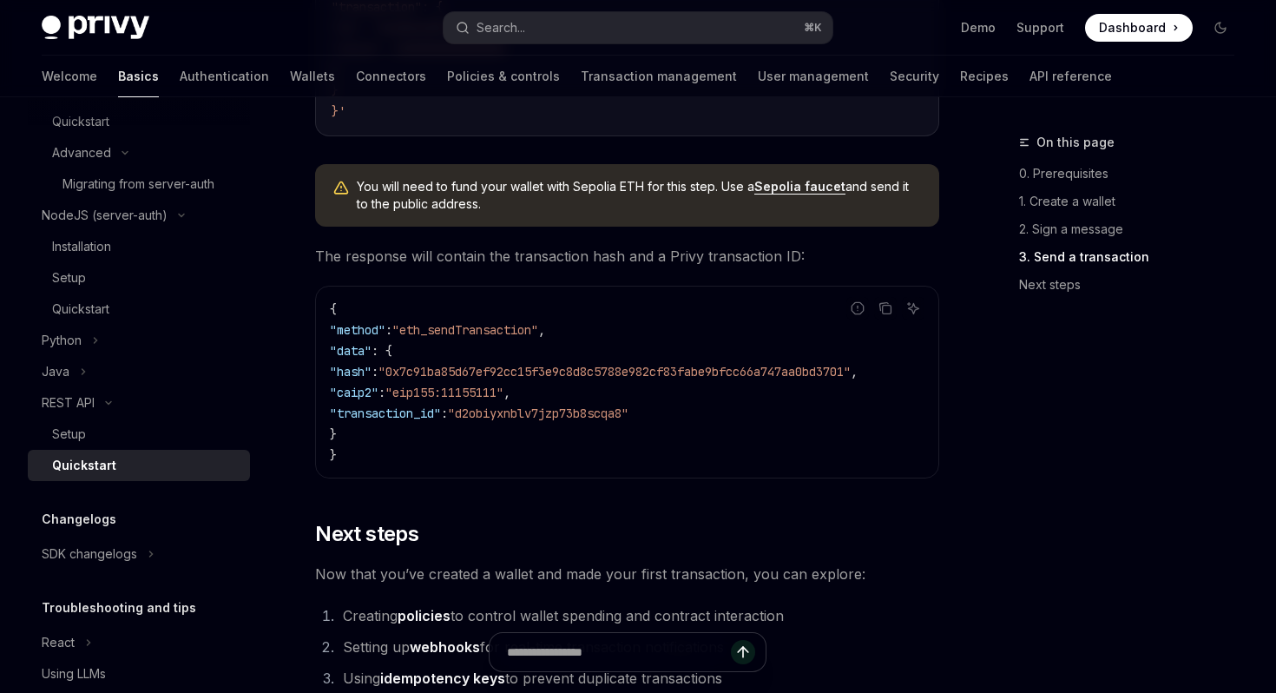
scroll to position [2393, 0]
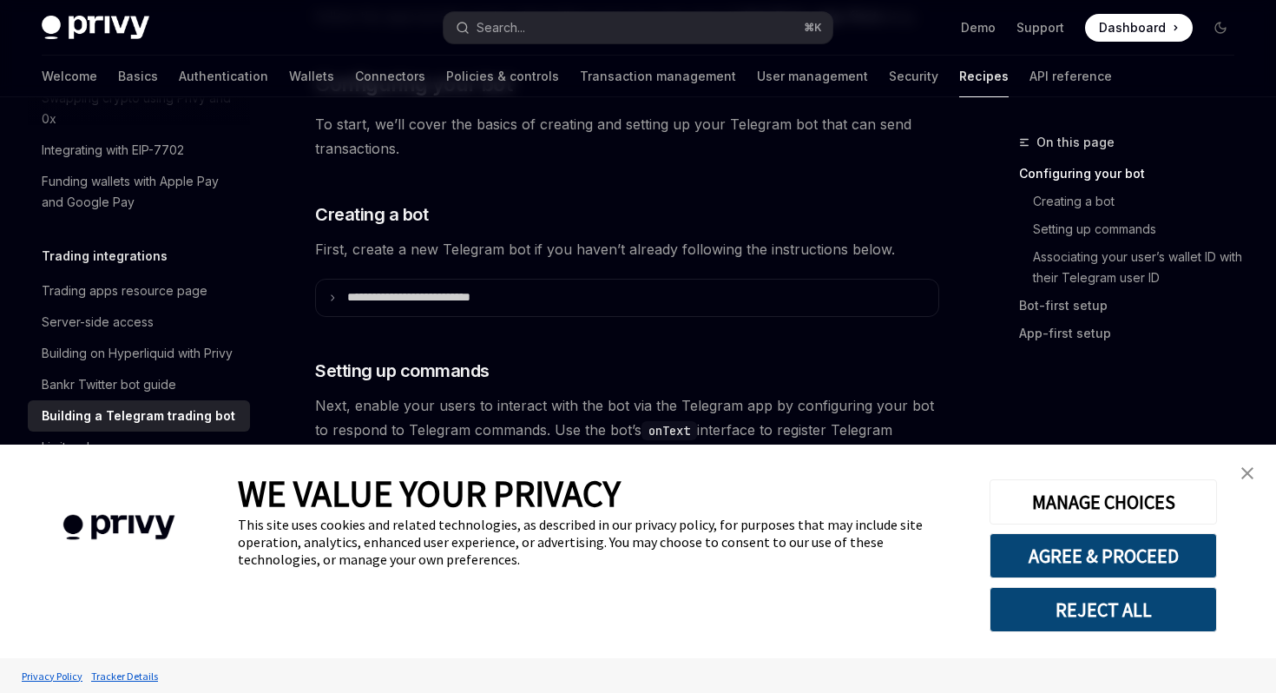
scroll to position [602, 0]
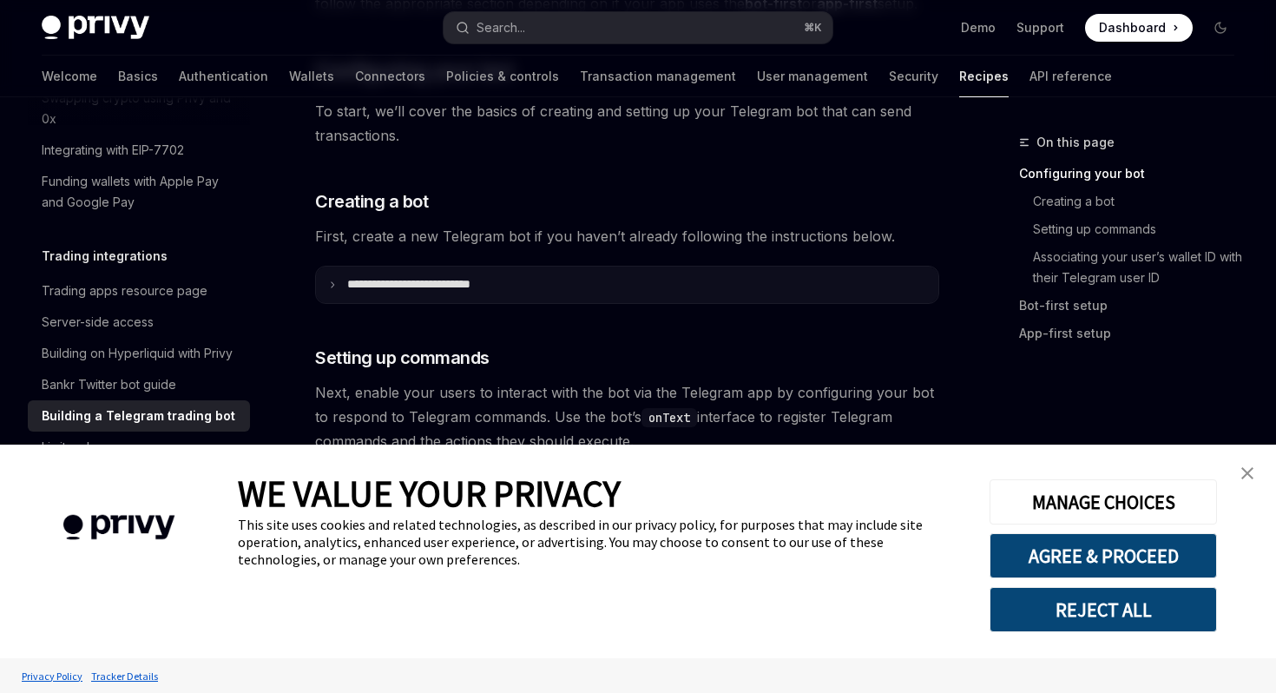
click at [339, 273] on summary "**********" at bounding box center [627, 284] width 622 height 36
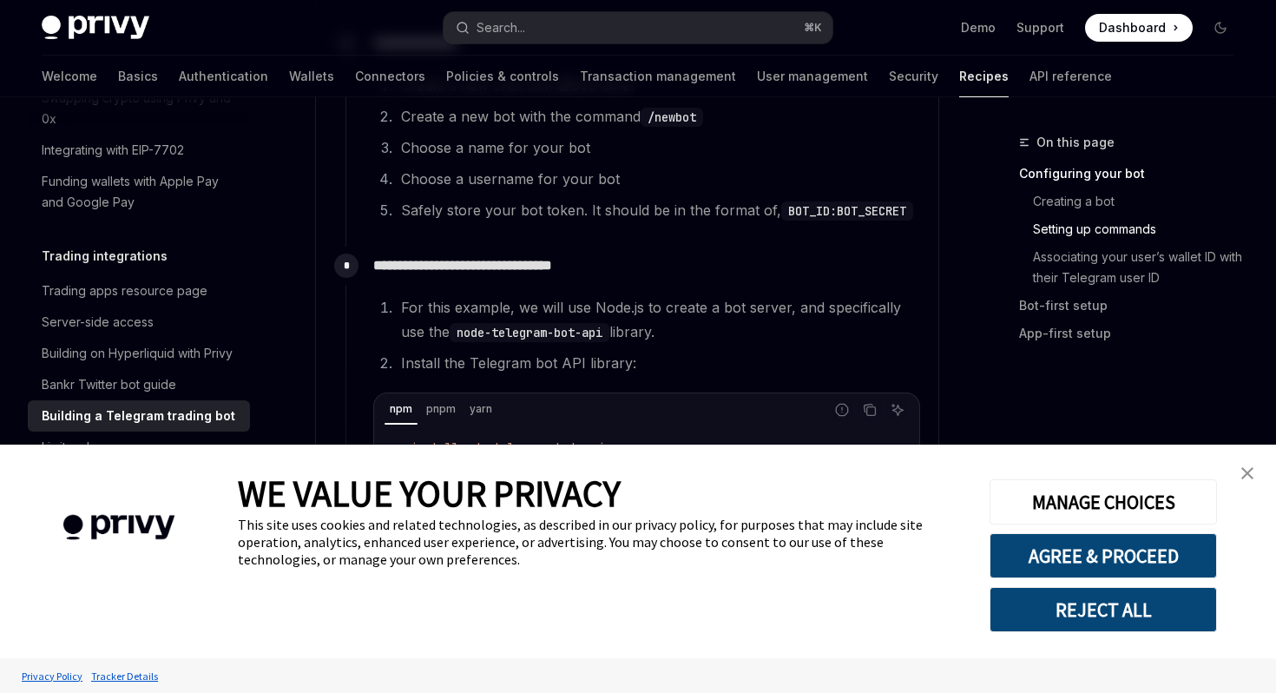
scroll to position [916, 0]
click at [1251, 473] on img "close banner" at bounding box center [1247, 473] width 12 height 12
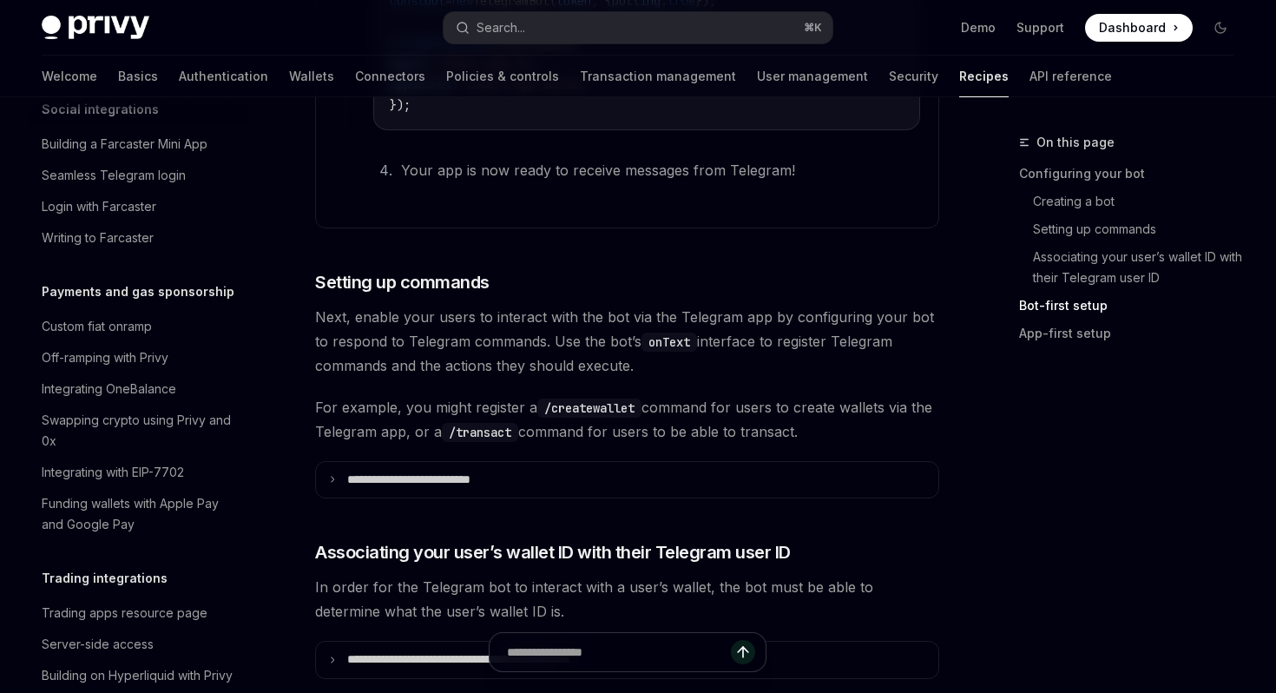
scroll to position [1676, 0]
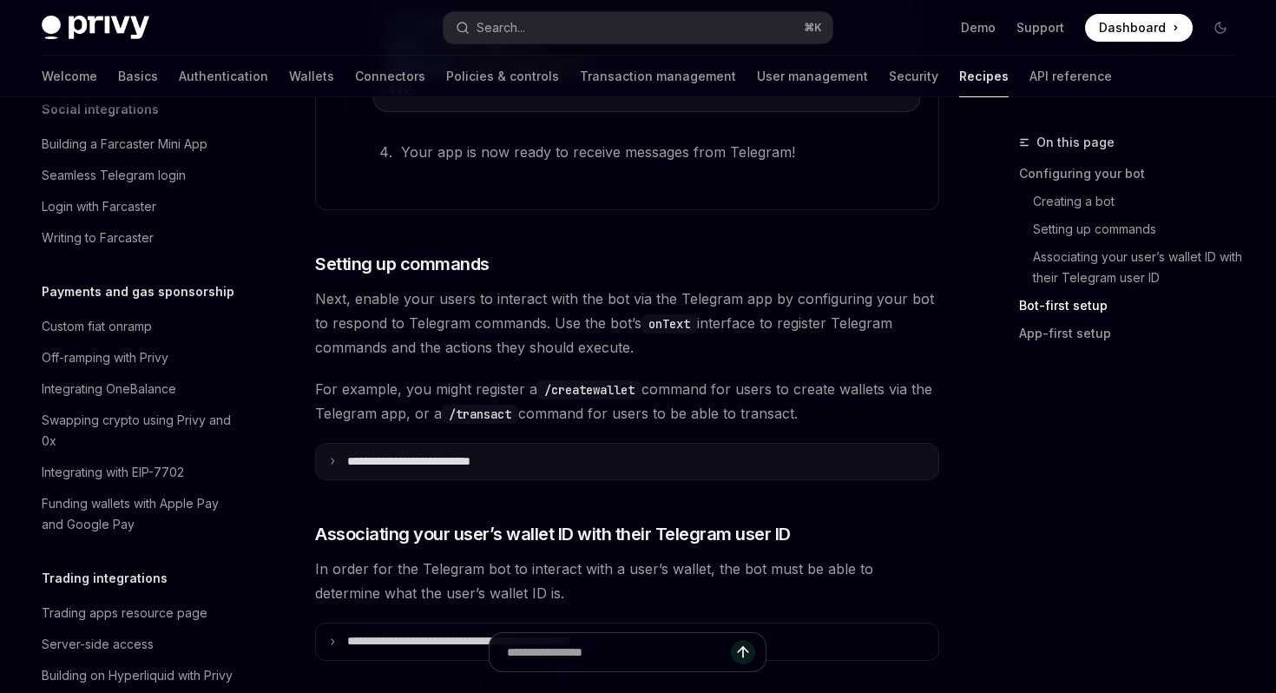
click at [536, 476] on summary "**********" at bounding box center [627, 461] width 622 height 36
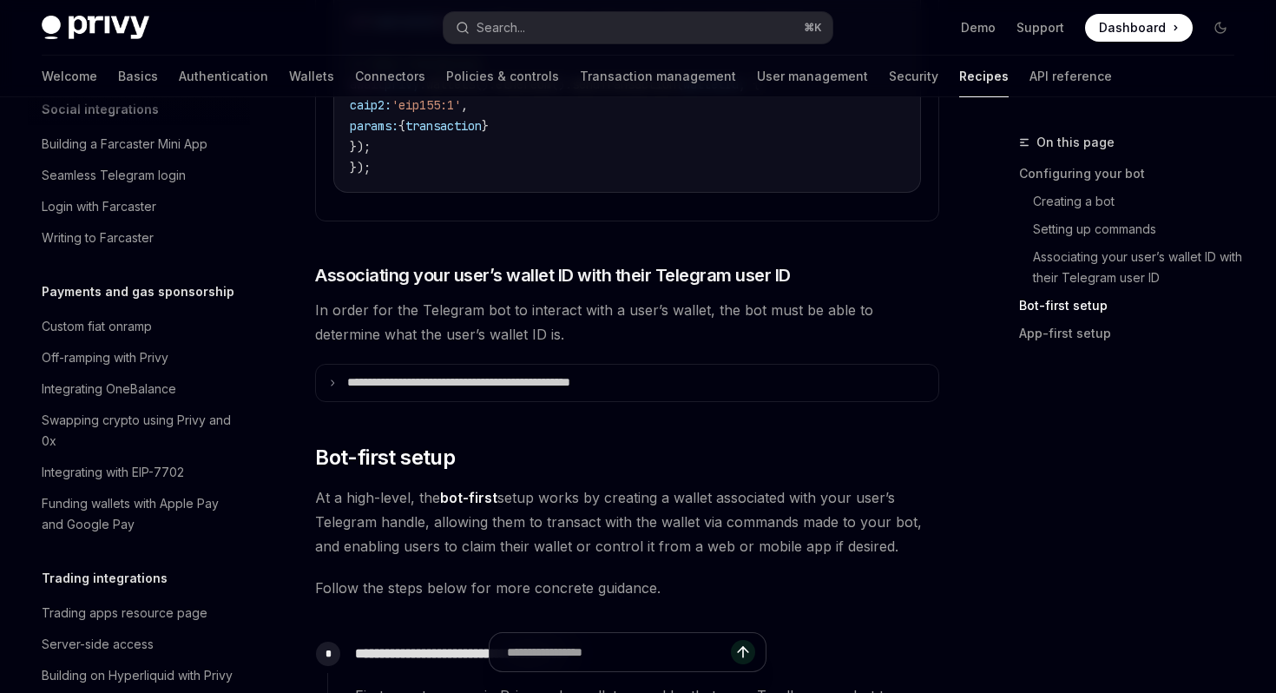
scroll to position [2803, 0]
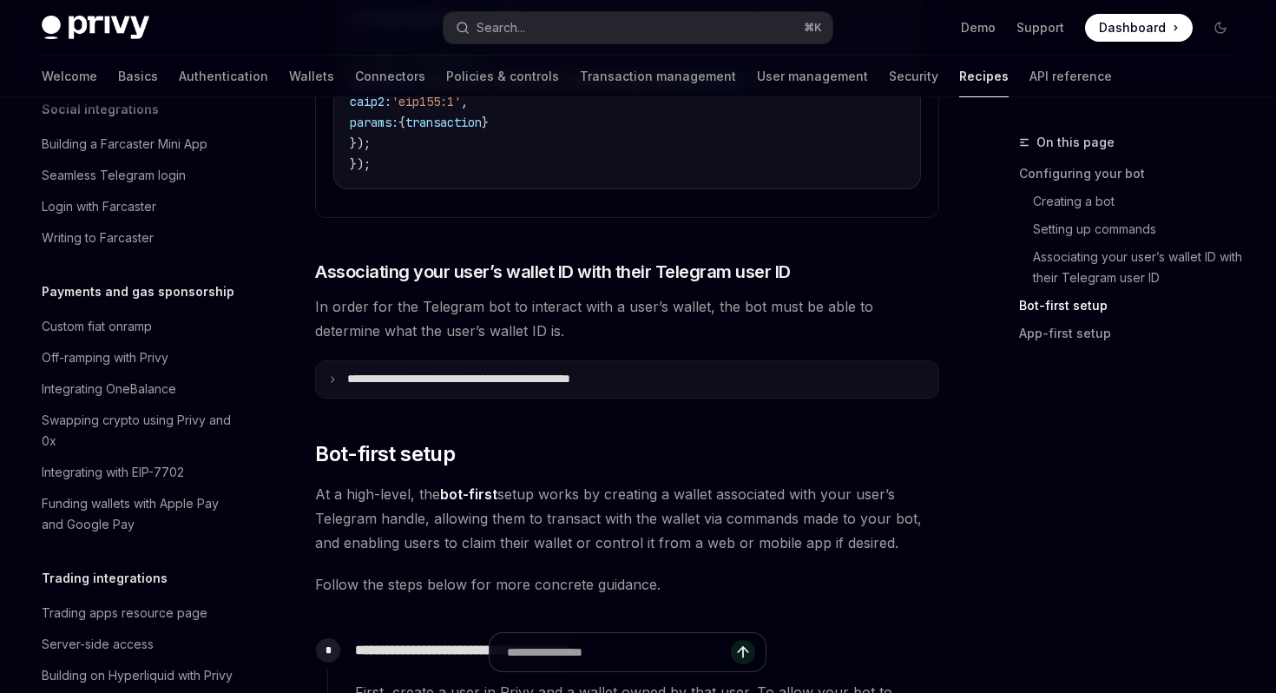
click at [604, 381] on summary "**********" at bounding box center [627, 379] width 622 height 36
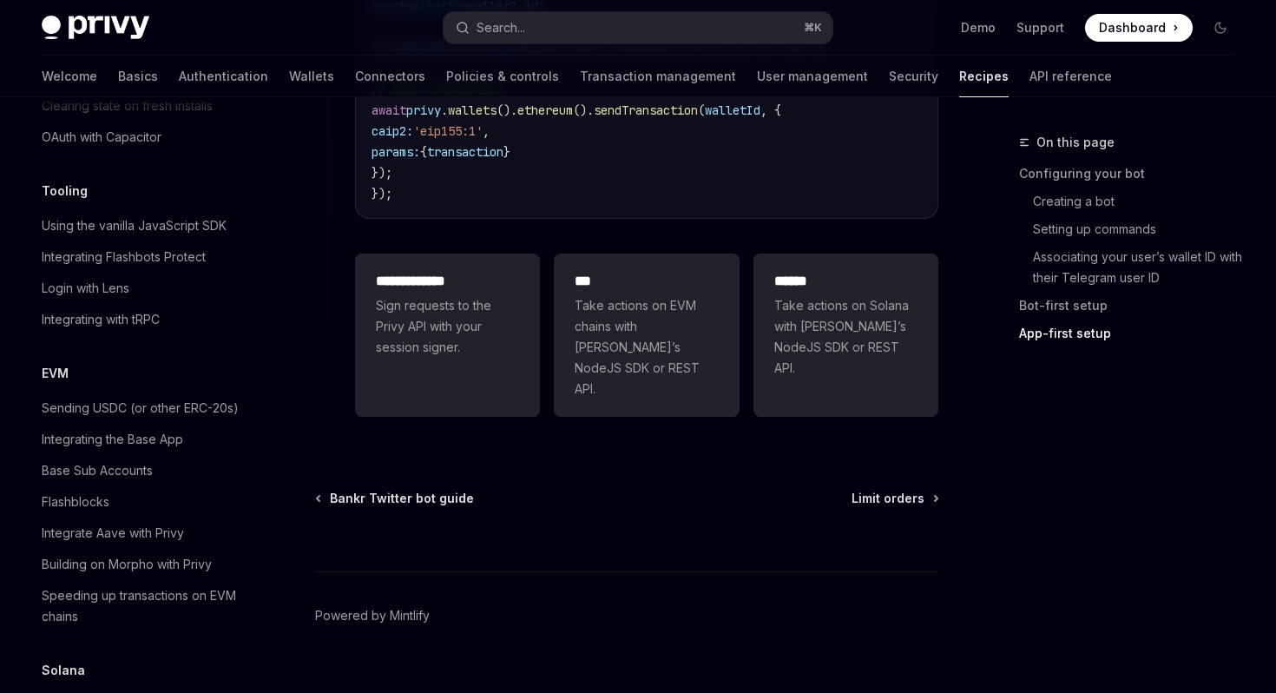
scroll to position [2649, 0]
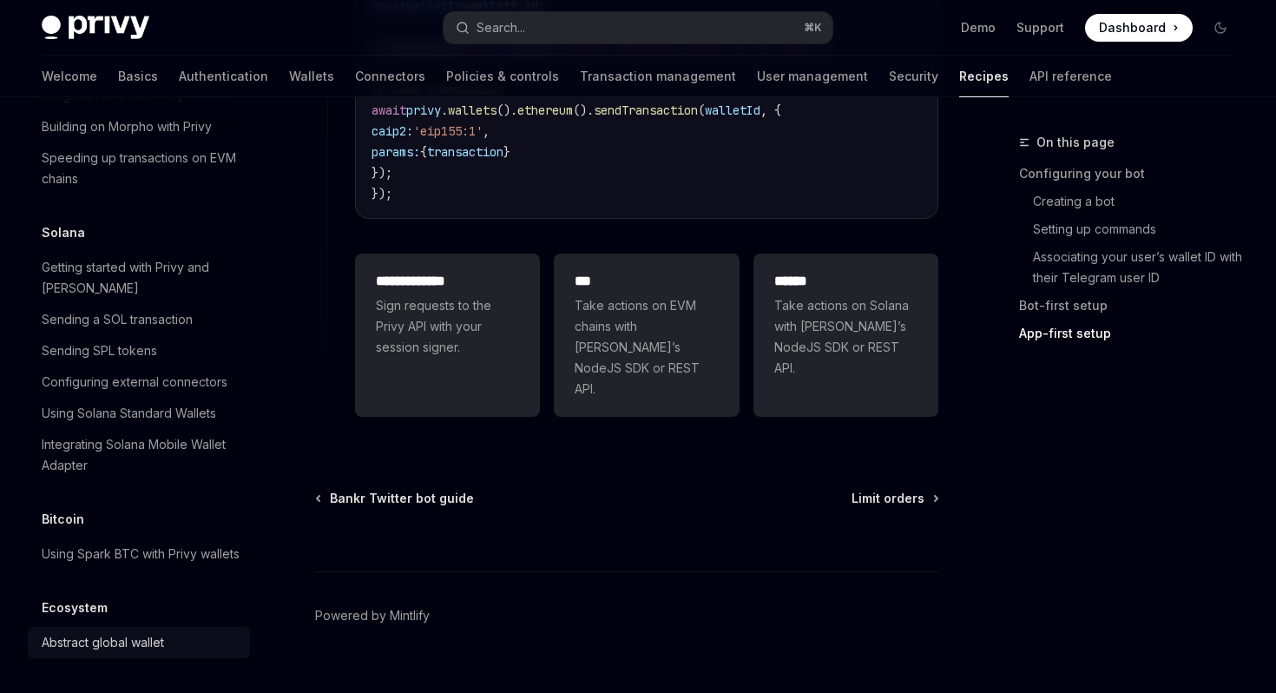
click at [105, 641] on div "Abstract global wallet" at bounding box center [103, 642] width 122 height 21
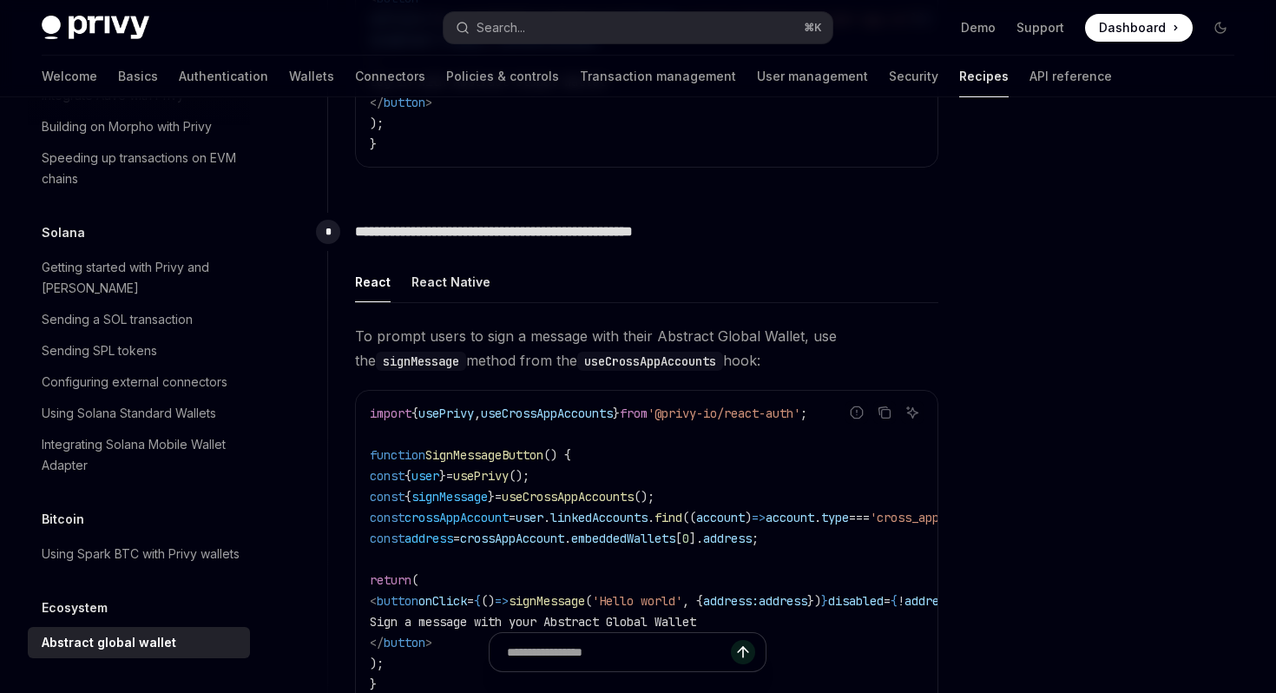
scroll to position [869, 0]
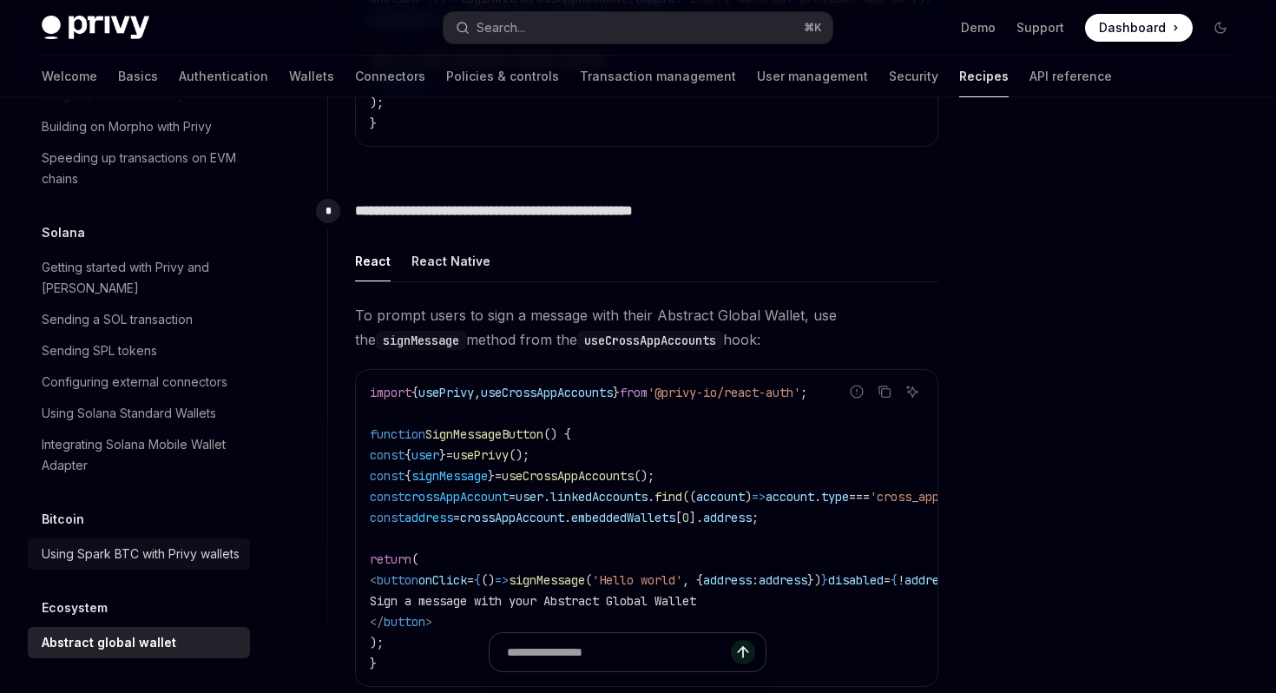
click at [179, 543] on div "Using Spark BTC with Privy wallets" at bounding box center [141, 553] width 198 height 21
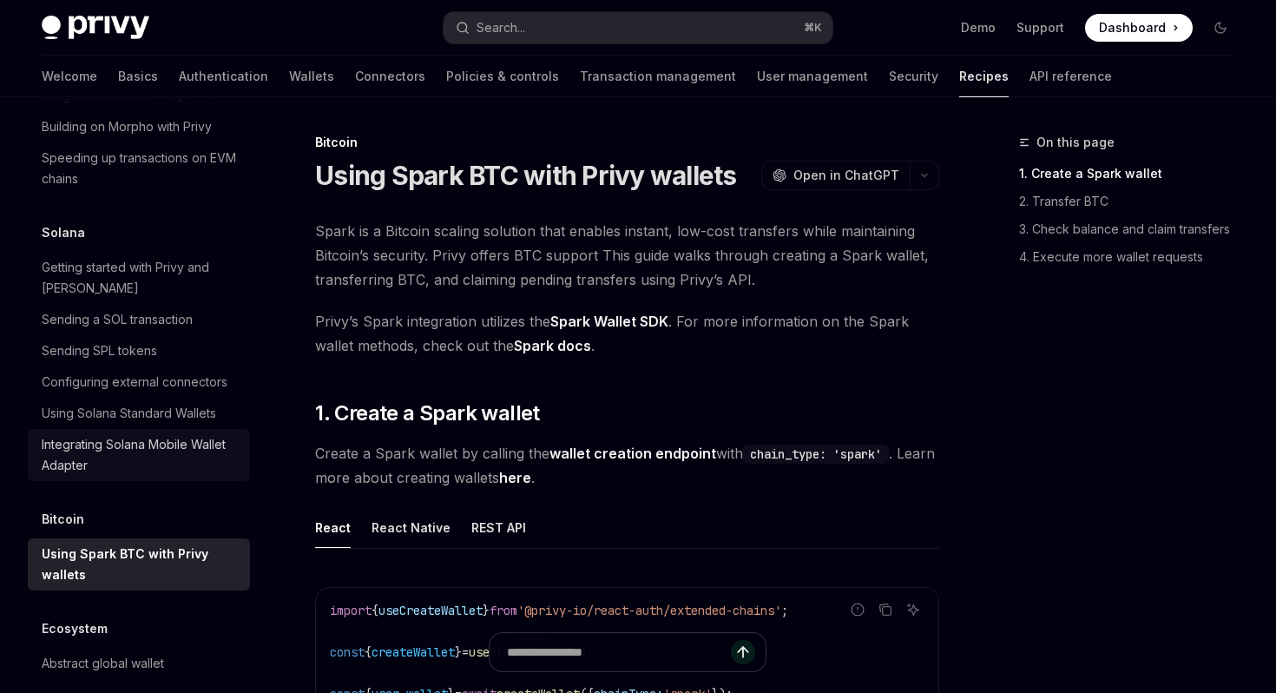
click at [159, 437] on div "Integrating Solana Mobile Wallet Adapter" at bounding box center [141, 455] width 198 height 42
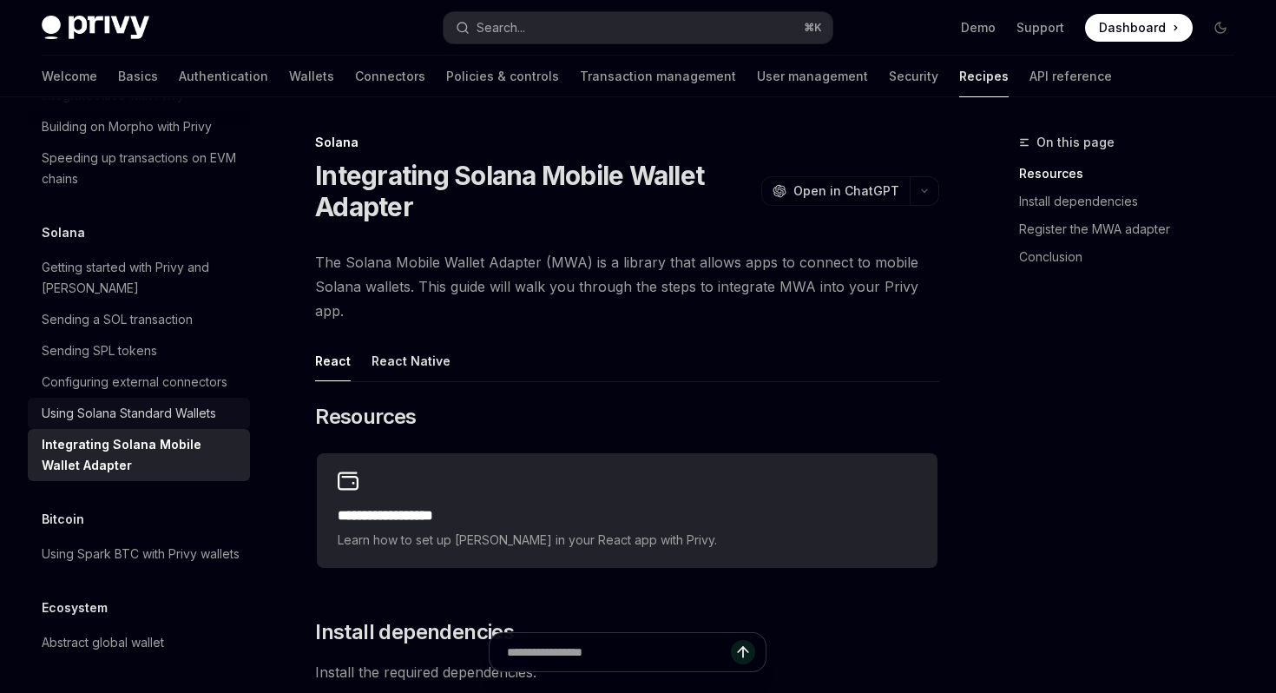
click at [168, 403] on div "Using Solana Standard Wallets" at bounding box center [129, 413] width 174 height 21
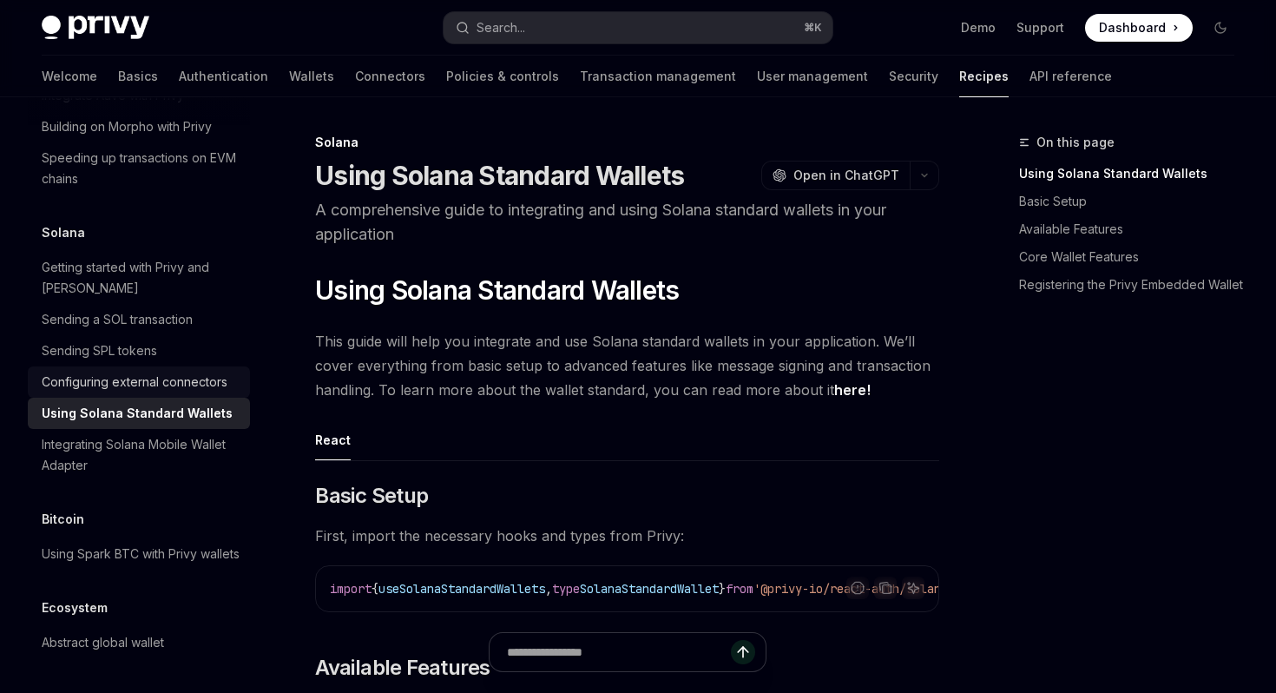
click at [181, 371] on div "Configuring external connectors" at bounding box center [135, 381] width 186 height 21
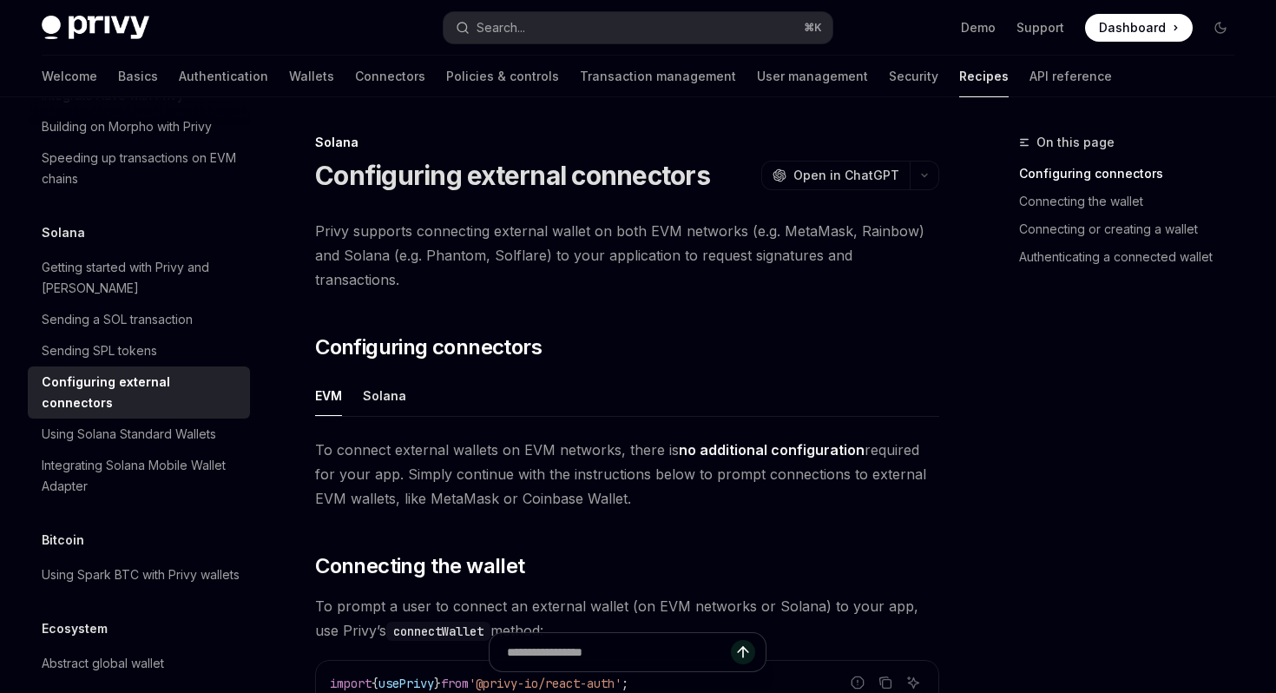
click at [157, 366] on link "Configuring external connectors" at bounding box center [139, 392] width 222 height 52
click at [168, 335] on link "Sending SPL tokens" at bounding box center [139, 350] width 222 height 31
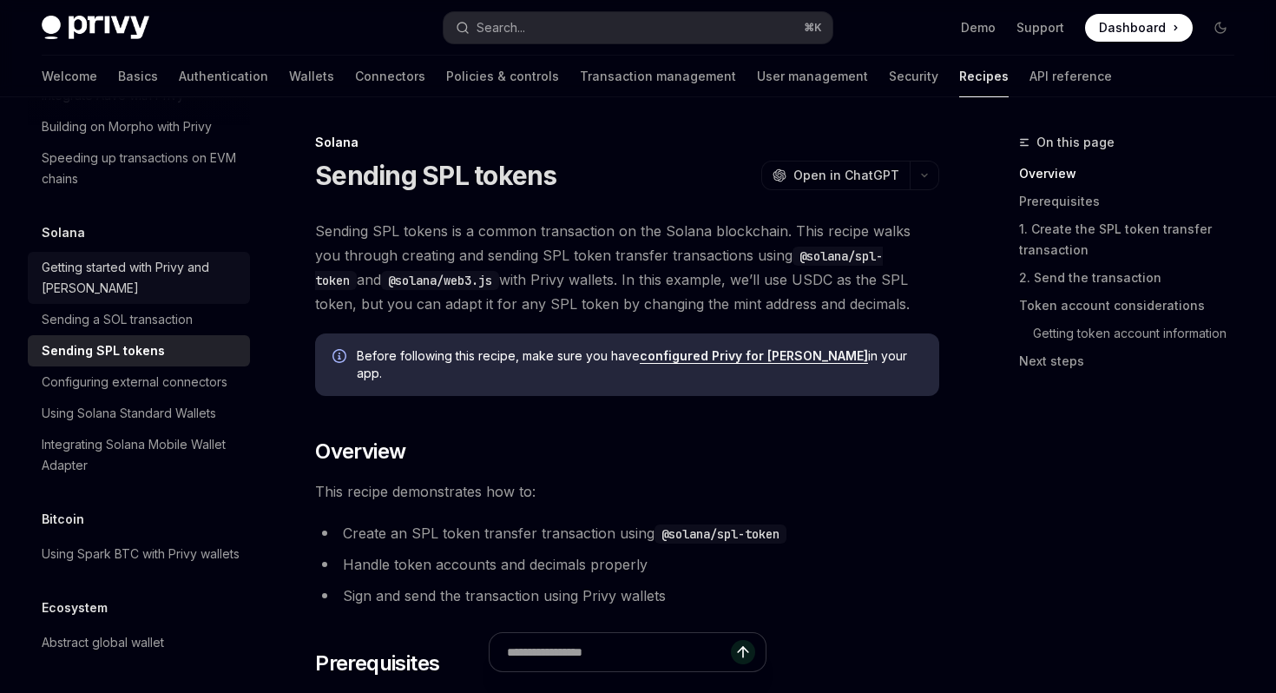
click at [170, 257] on div "Getting started with Privy and Solana" at bounding box center [141, 278] width 198 height 42
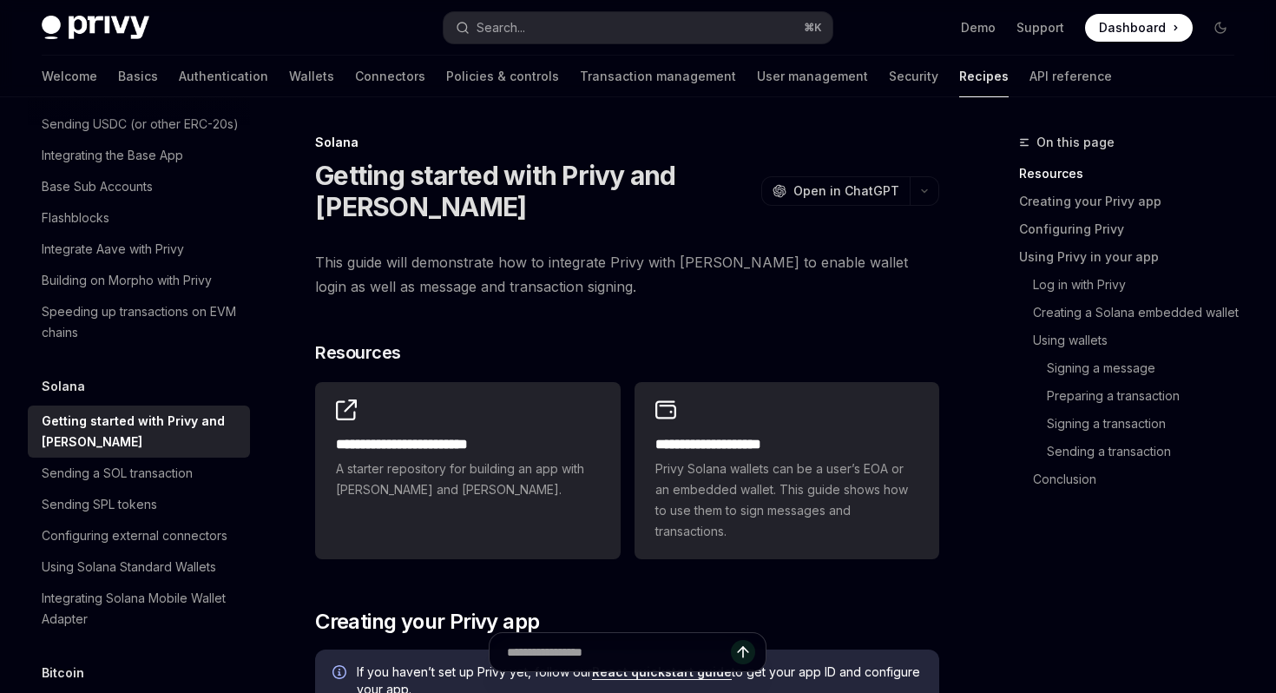
scroll to position [2468, 0]
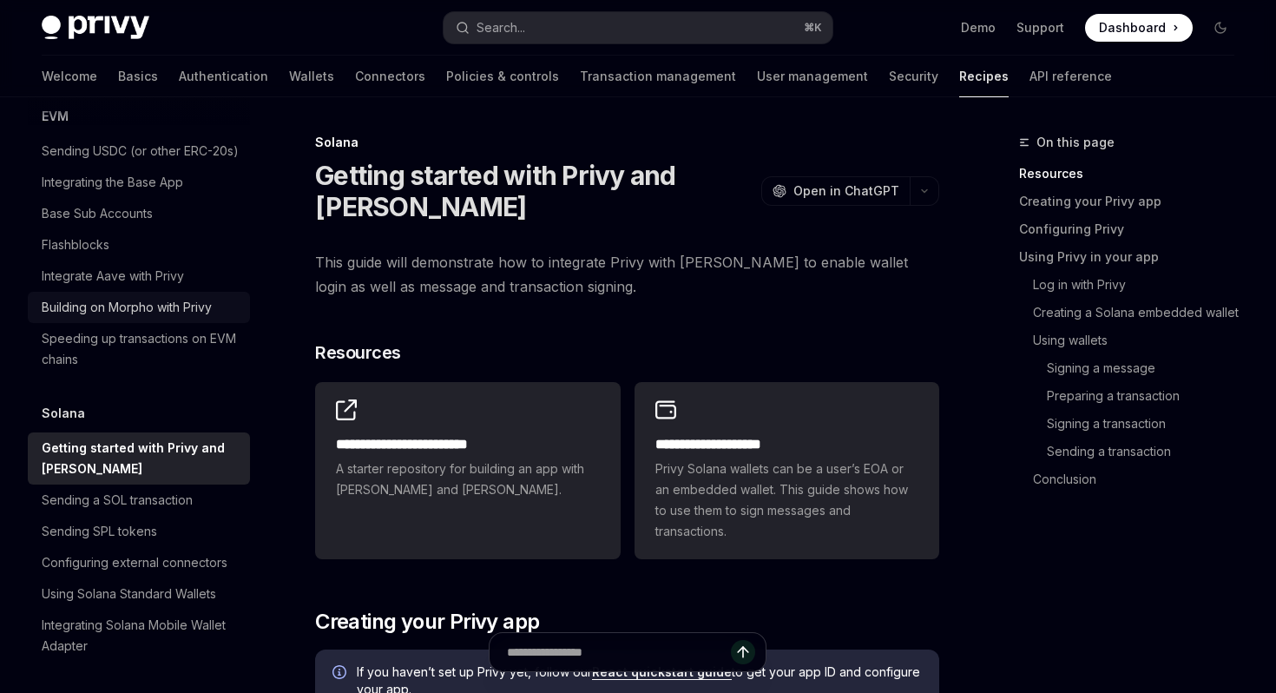
click at [173, 297] on div "Building on Morpho with Privy" at bounding box center [127, 307] width 170 height 21
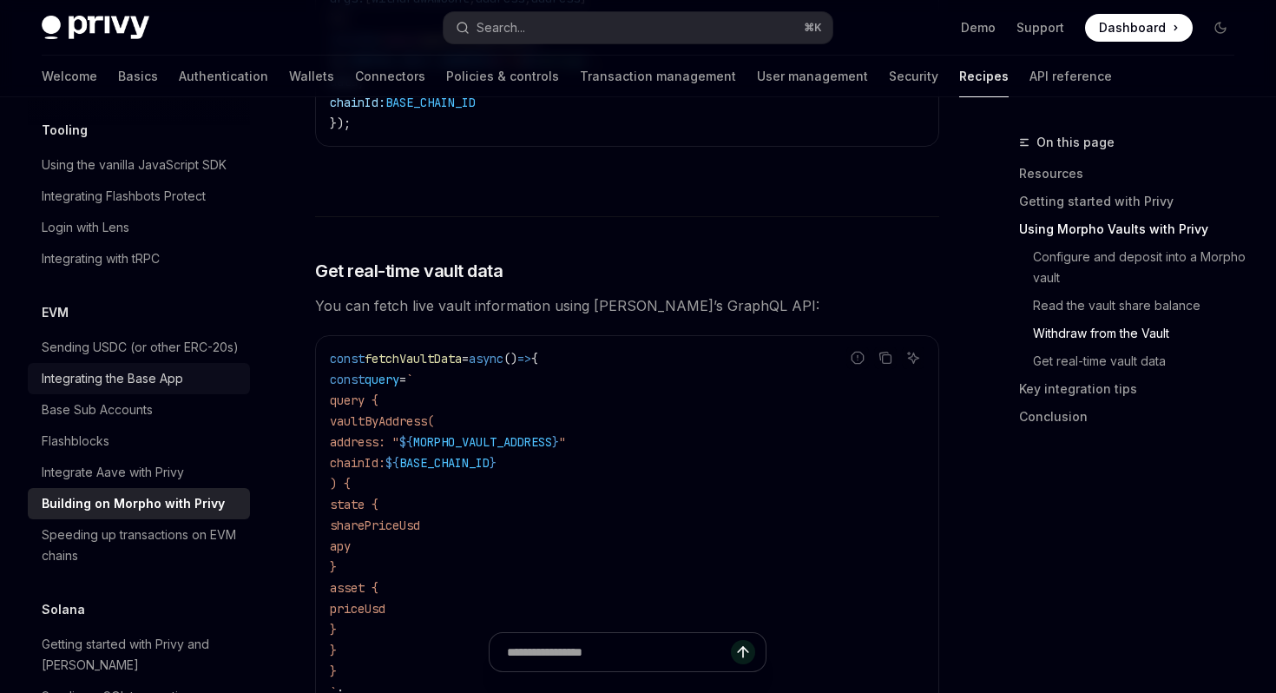
scroll to position [2267, 0]
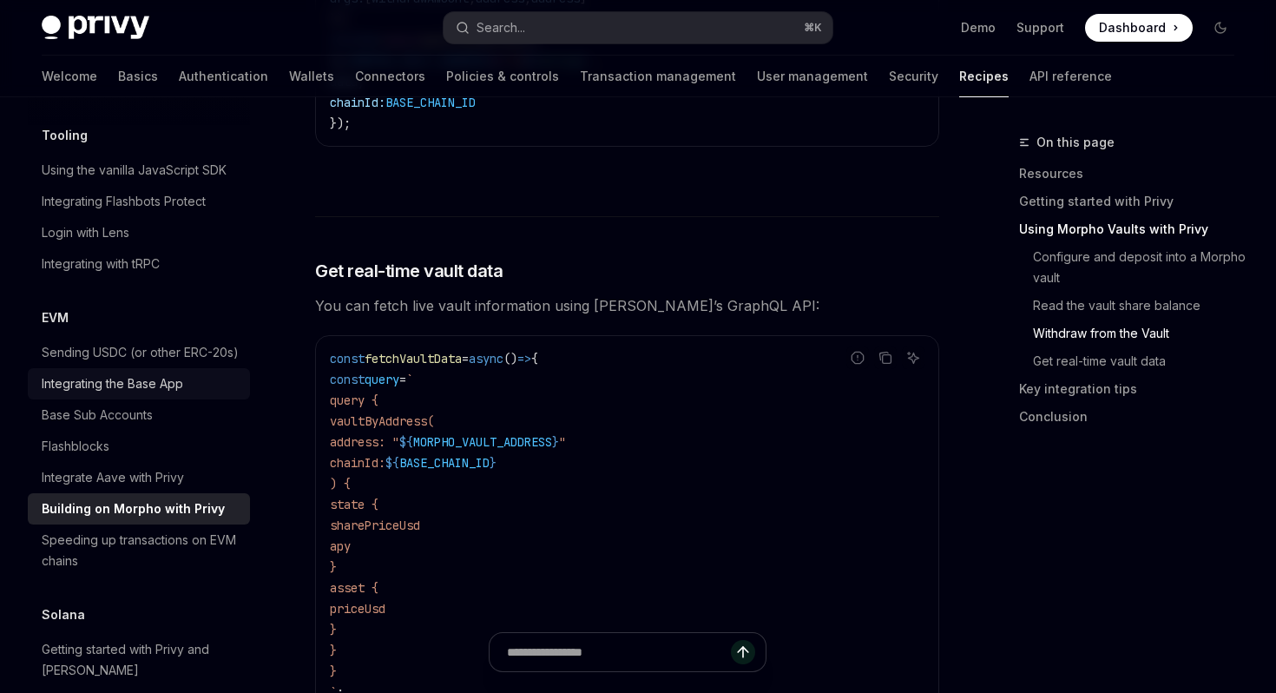
click at [179, 373] on div "Integrating the Base App" at bounding box center [112, 383] width 141 height 21
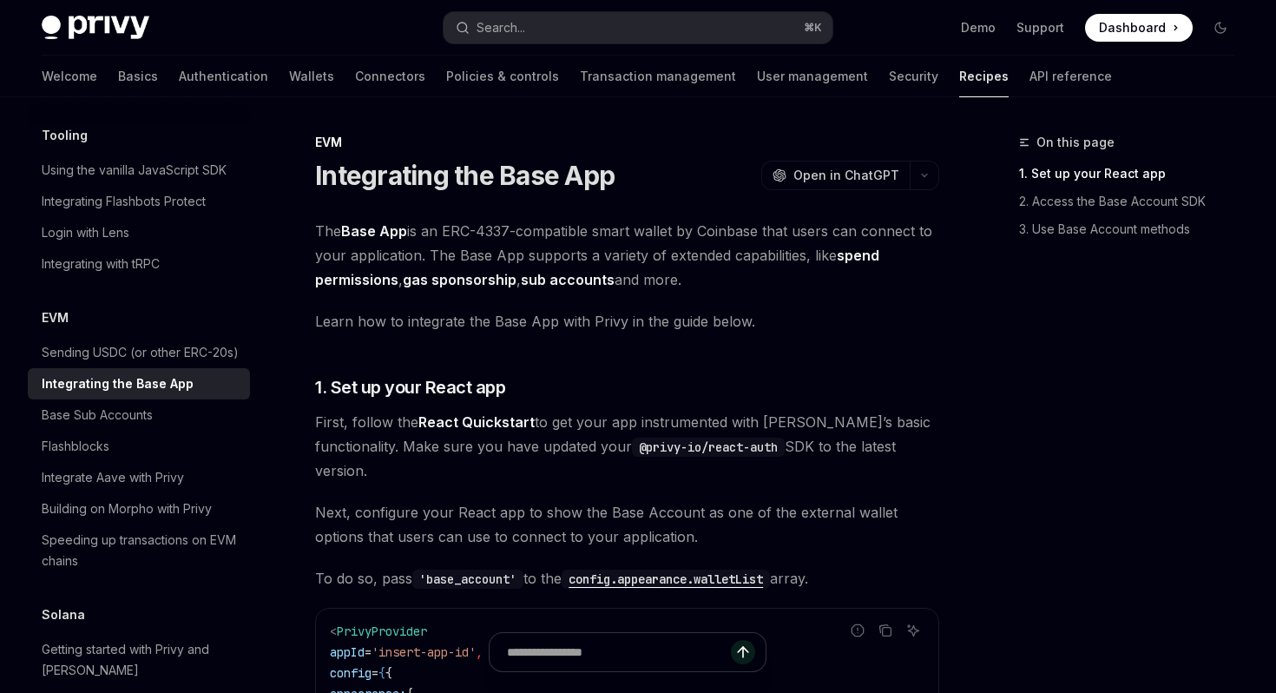
scroll to position [19, 0]
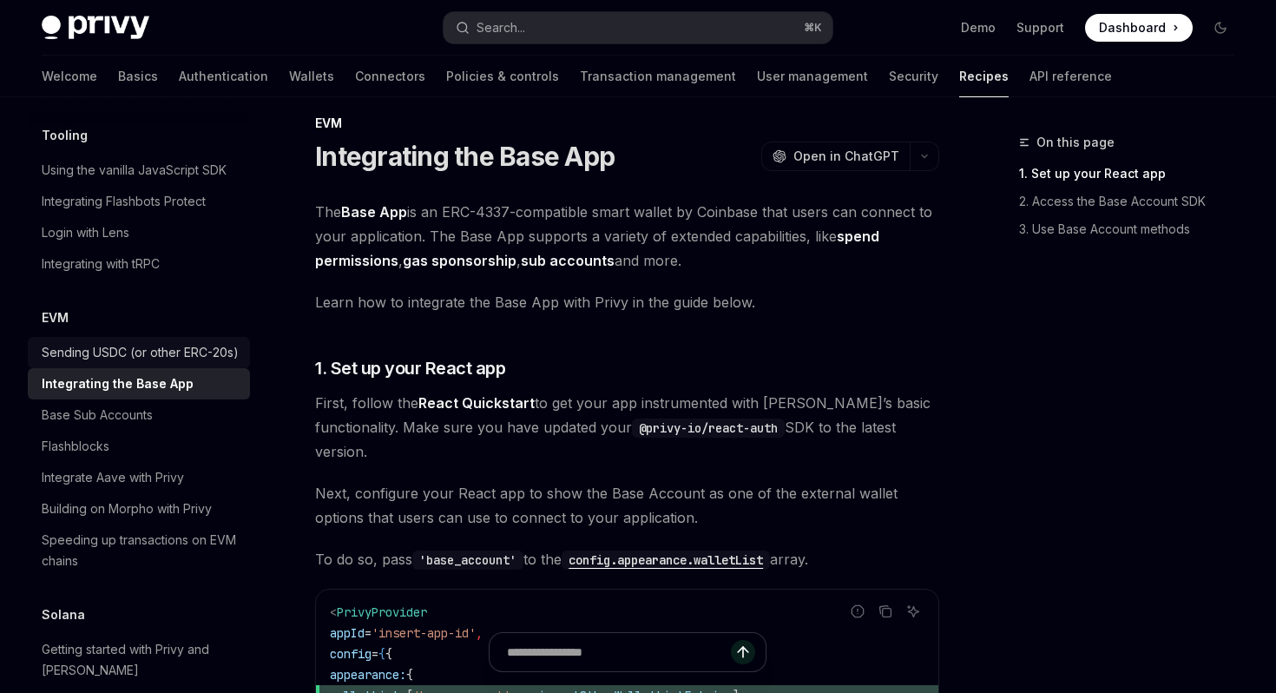
click at [125, 342] on div "Sending USDC (or other ERC-20s)" at bounding box center [140, 352] width 197 height 21
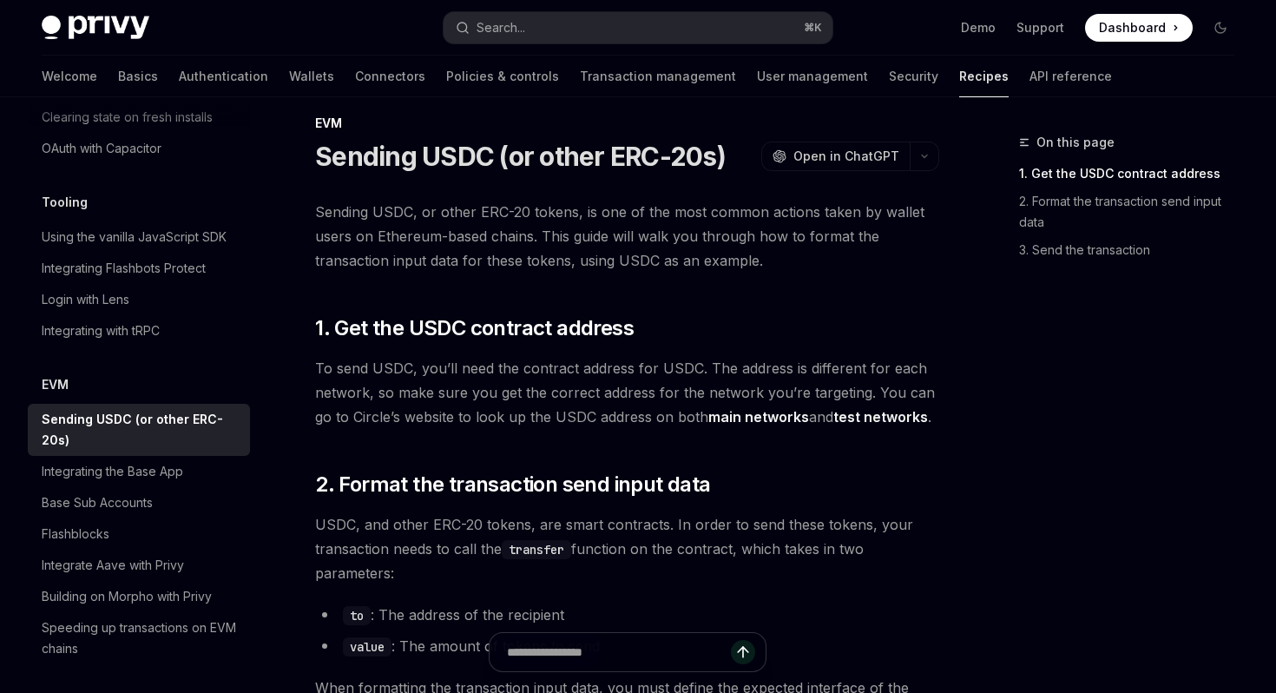
scroll to position [2188, 0]
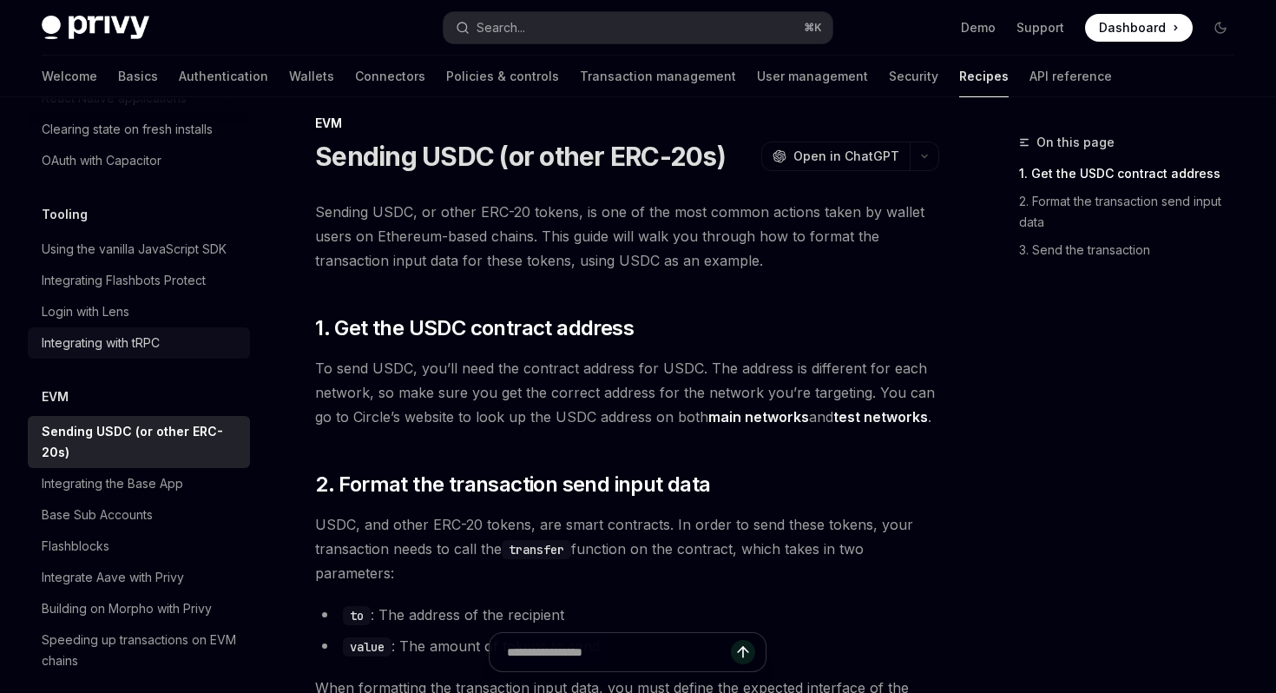
click at [128, 332] on div "Integrating with tRPC" at bounding box center [101, 342] width 118 height 21
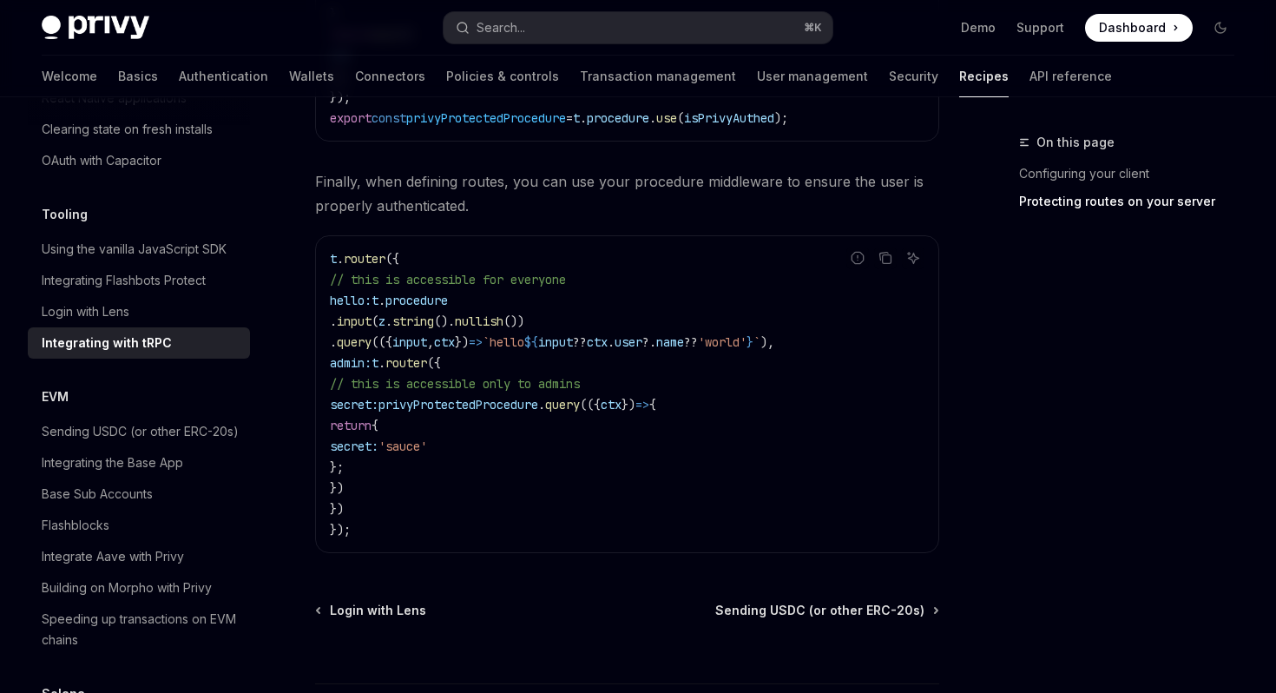
scroll to position [2638, 0]
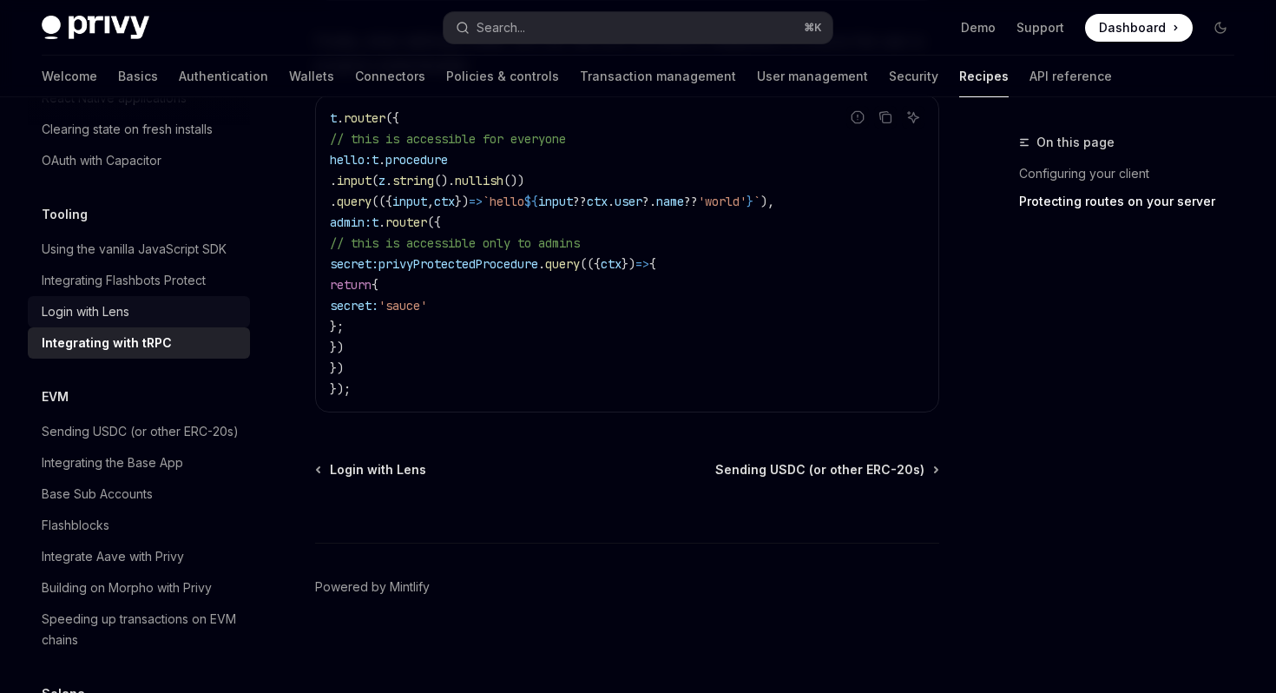
click at [108, 301] on div "Login with Lens" at bounding box center [86, 311] width 88 height 21
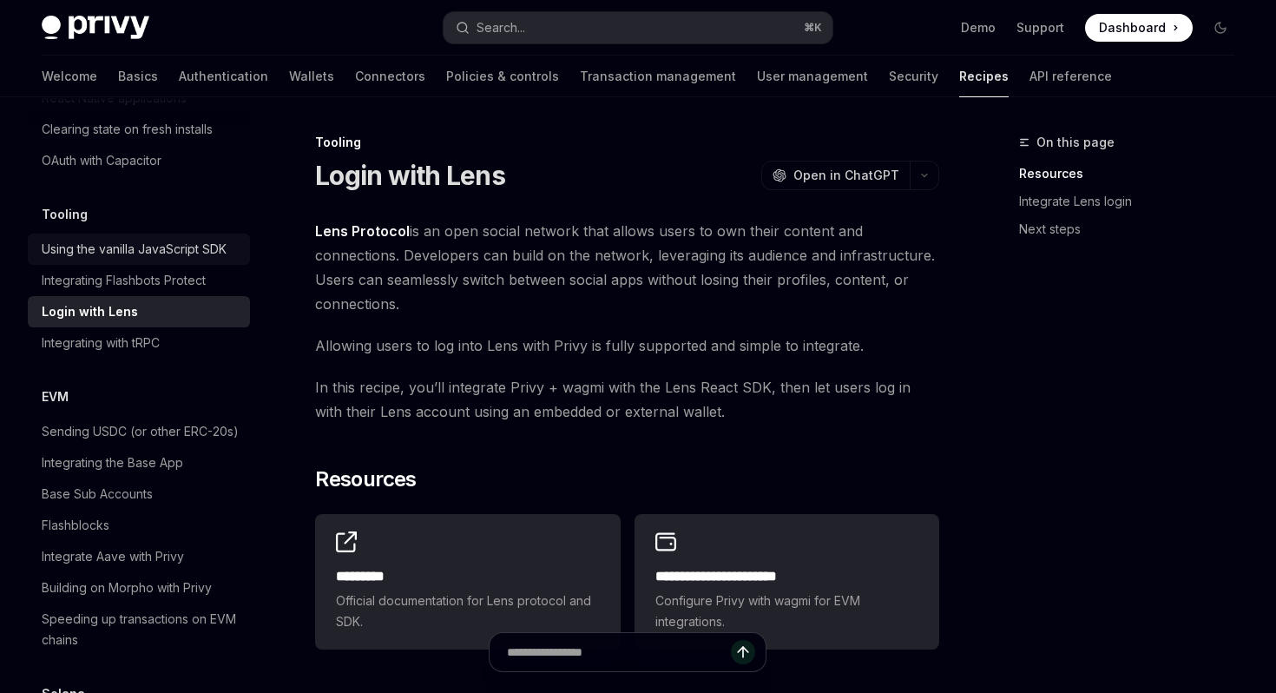
click at [166, 242] on link "Using the vanilla JavaScript SDK" at bounding box center [139, 248] width 222 height 31
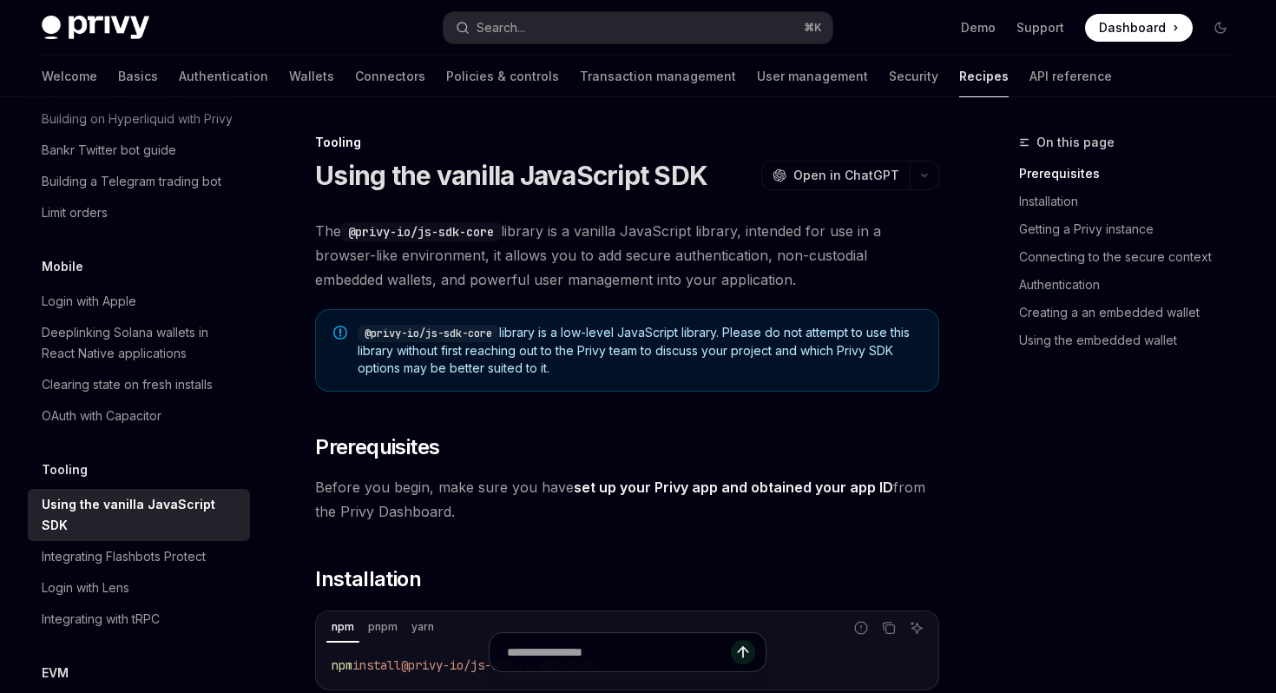
scroll to position [1929, 0]
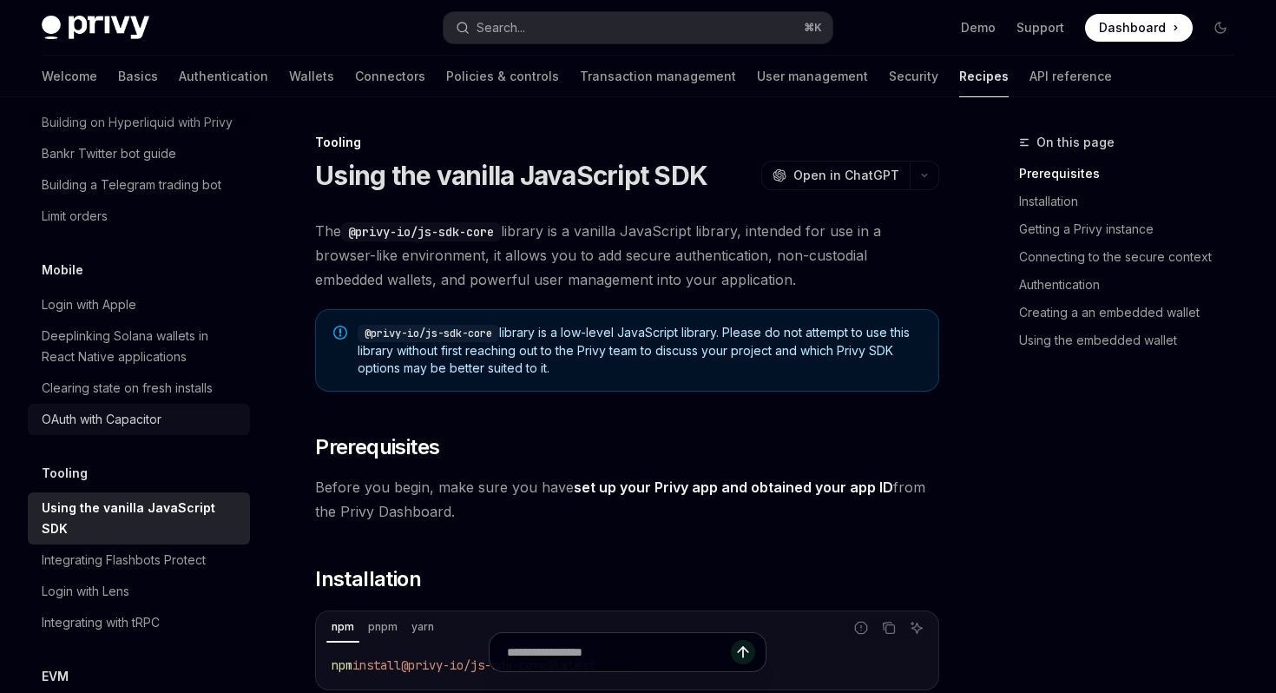
click at [131, 409] on div "OAuth with Capacitor" at bounding box center [102, 419] width 120 height 21
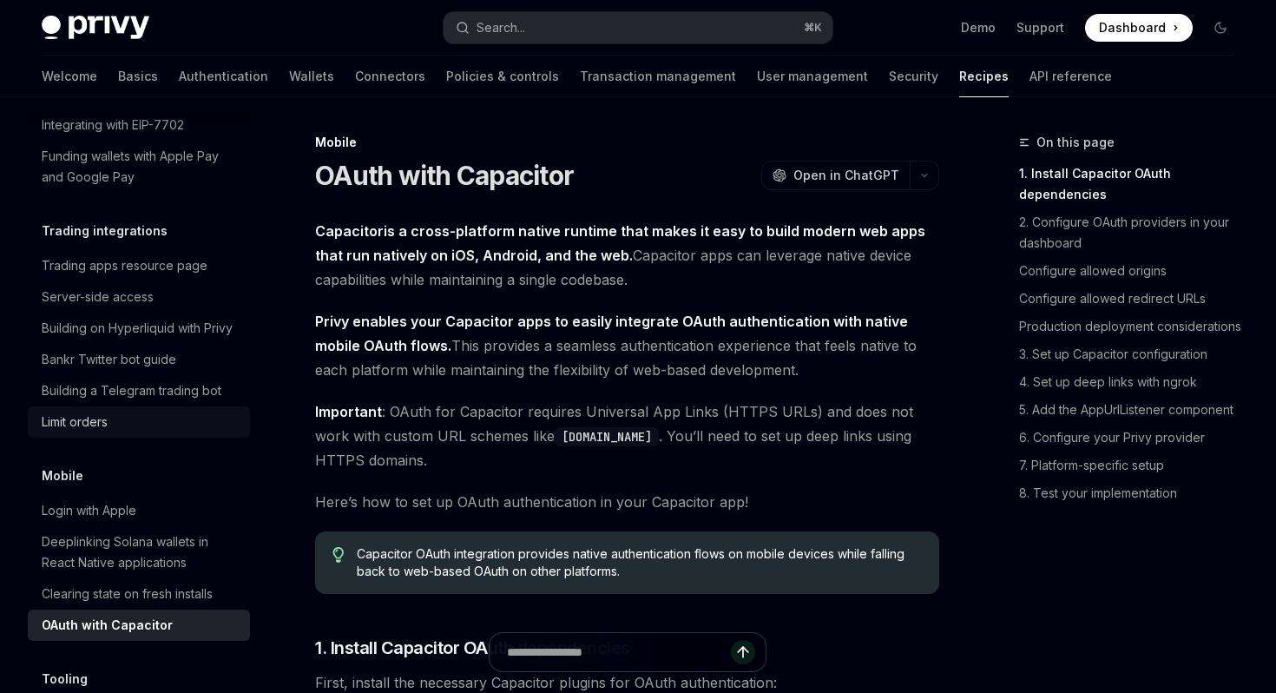
scroll to position [1716, 0]
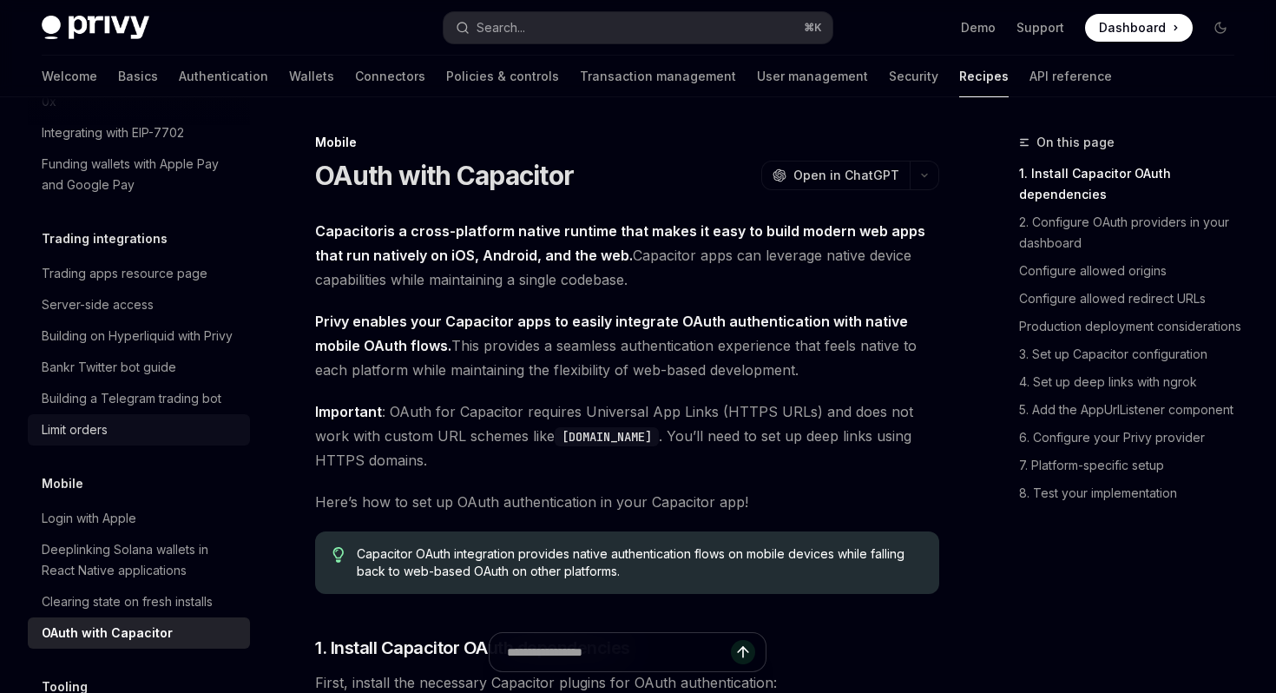
click at [139, 419] on div "Limit orders" at bounding box center [141, 429] width 198 height 21
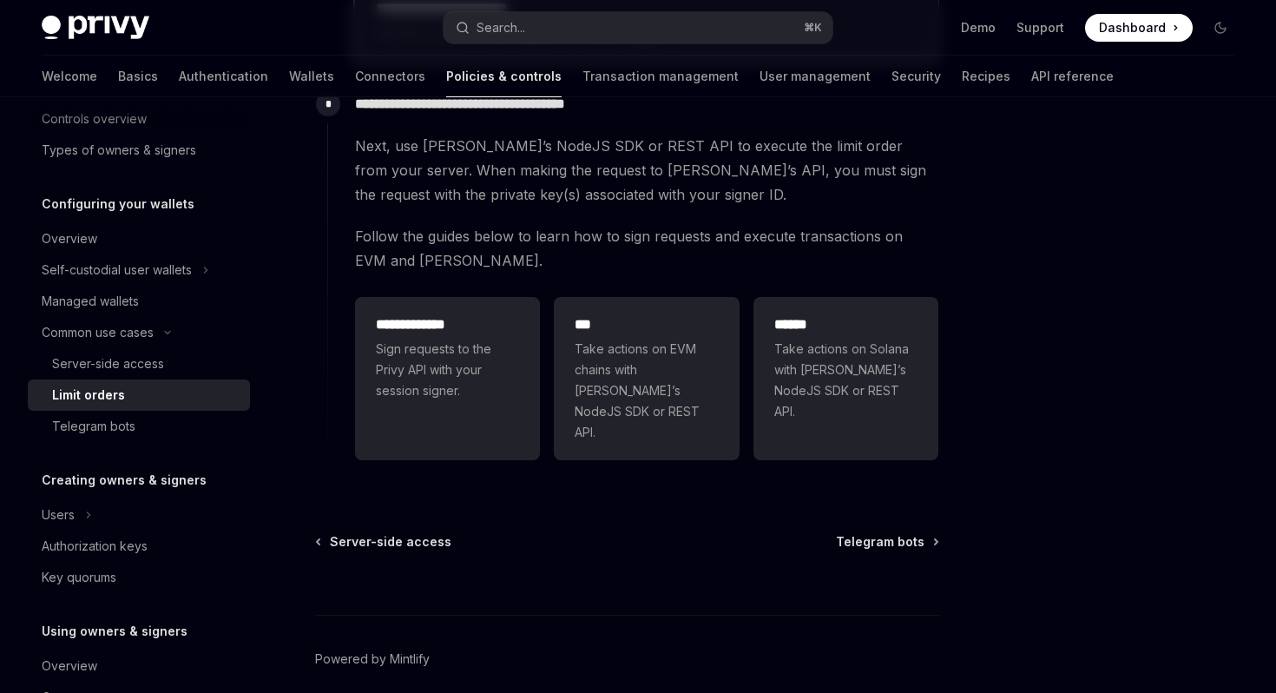
scroll to position [565, 0]
click at [194, 365] on div "Server-side access" at bounding box center [145, 363] width 187 height 21
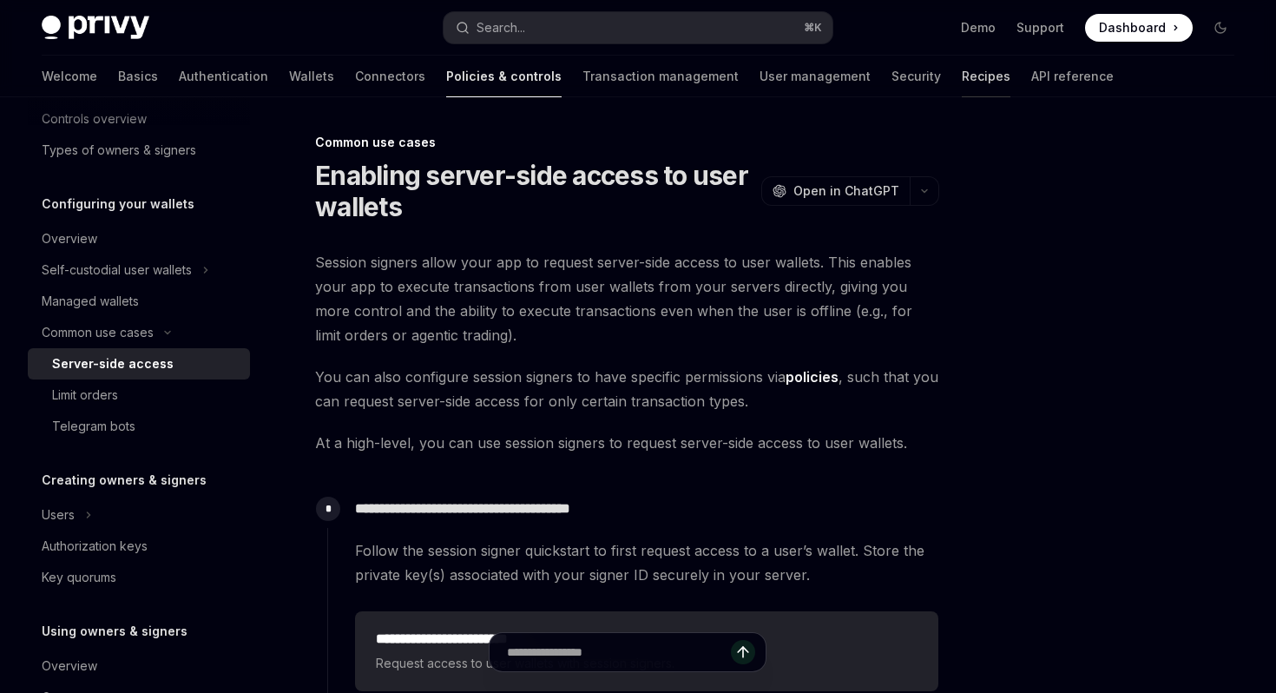
click at [962, 72] on link "Recipes" at bounding box center [986, 77] width 49 height 42
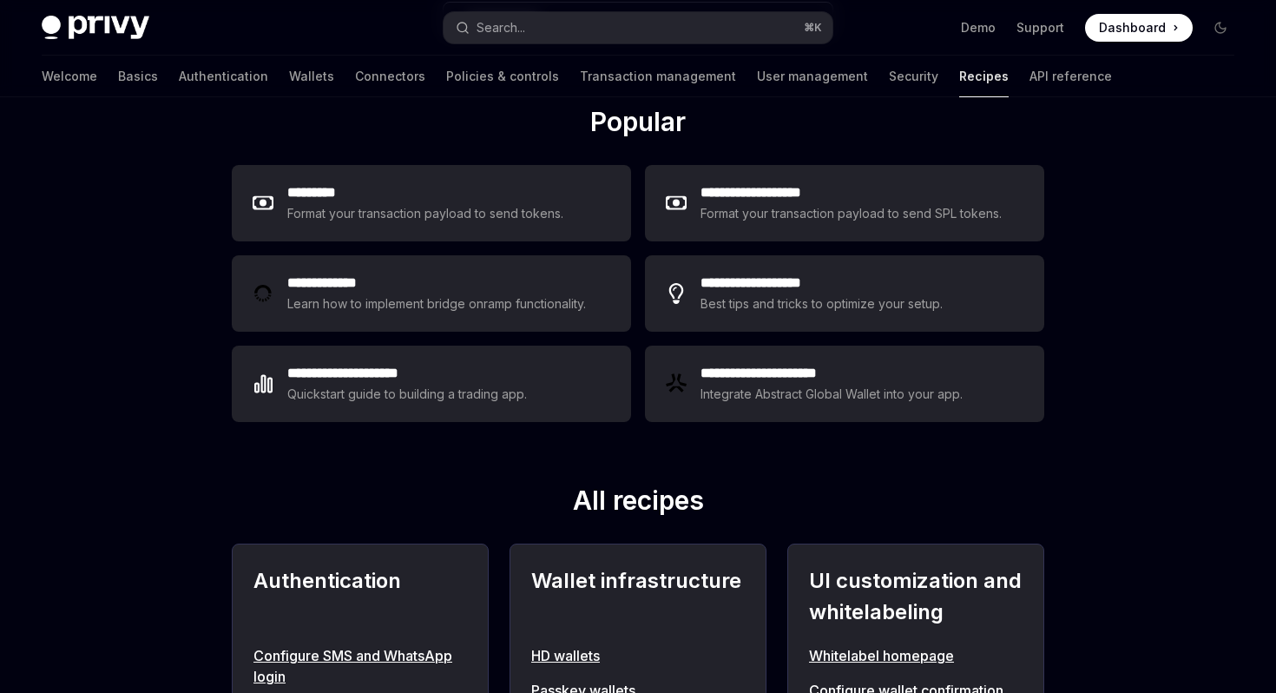
scroll to position [223, 0]
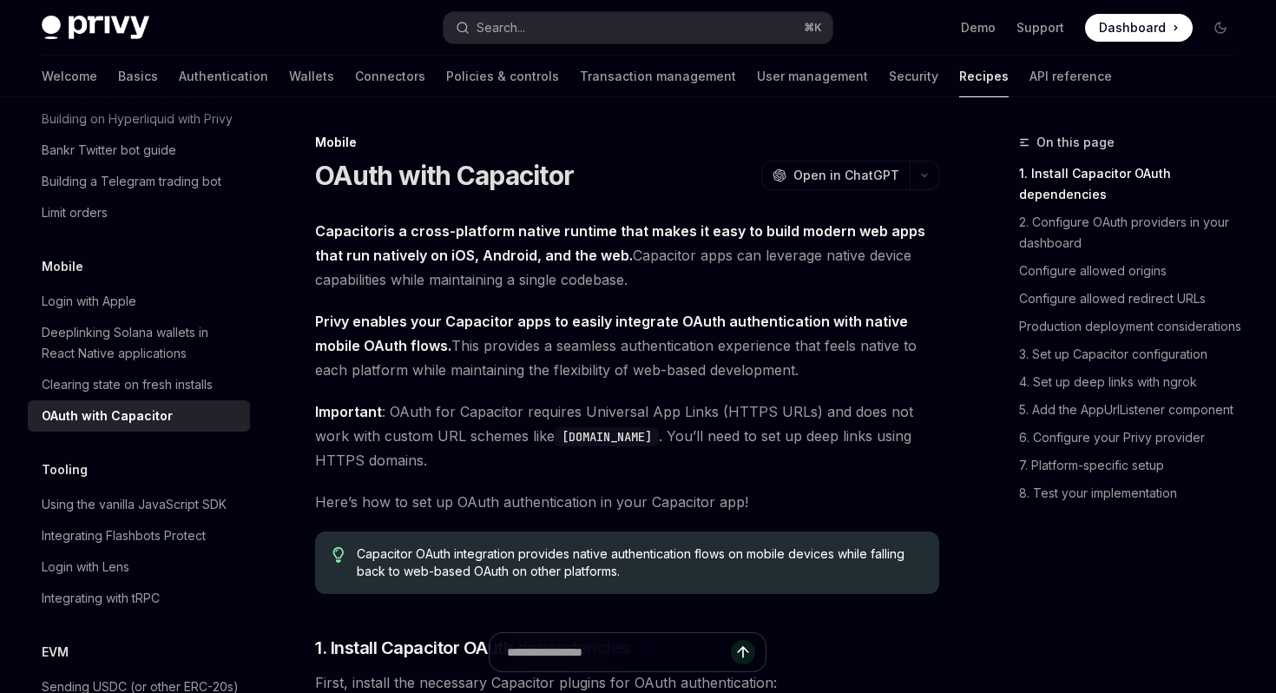
scroll to position [110, 0]
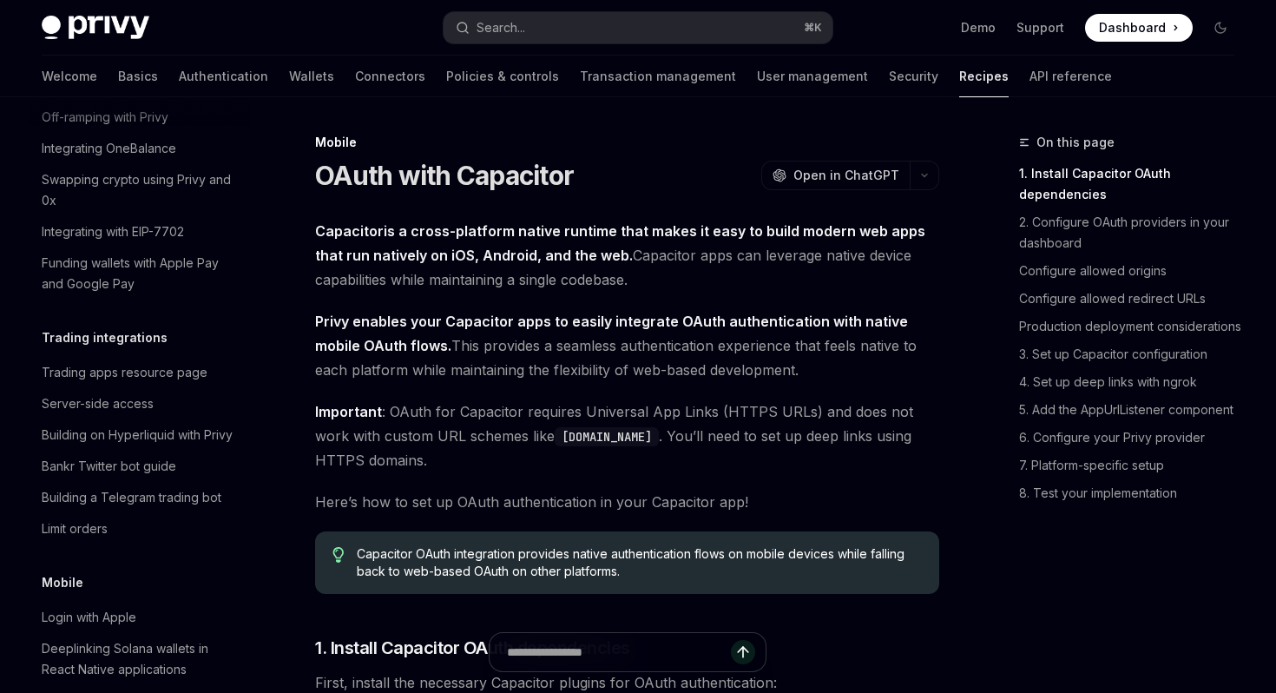
scroll to position [1610, 0]
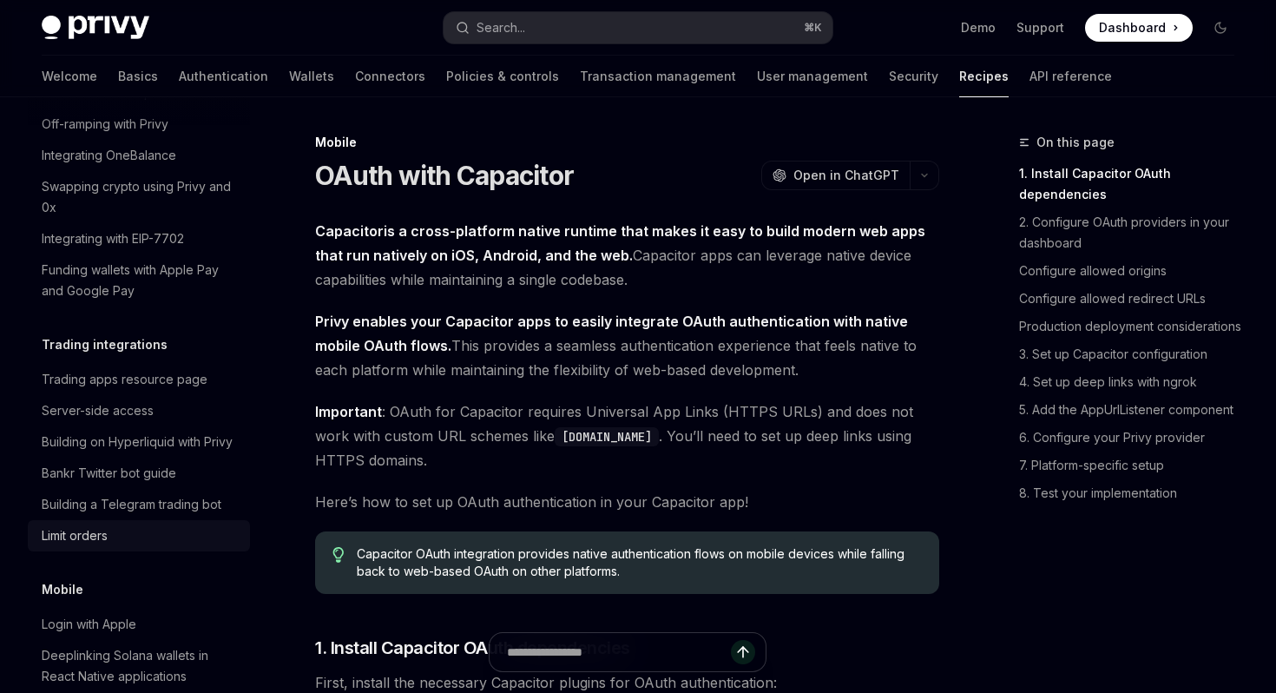
click at [143, 525] on div "Limit orders" at bounding box center [141, 535] width 198 height 21
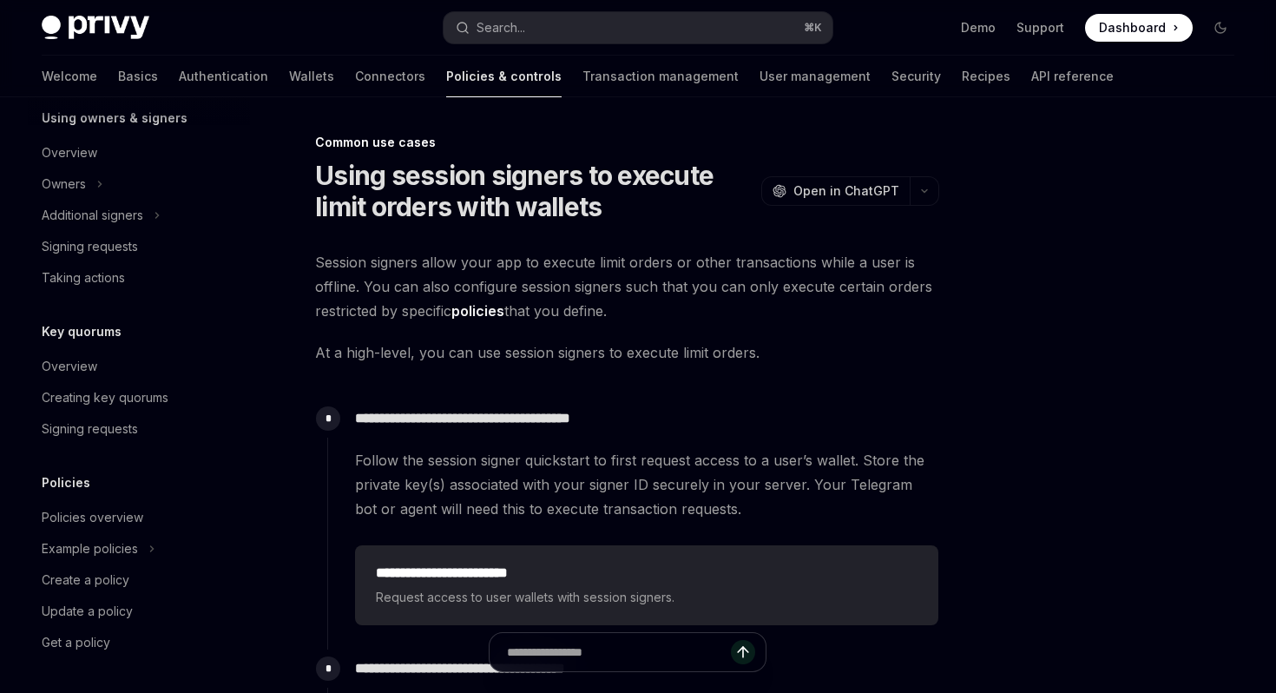
scroll to position [110, 0]
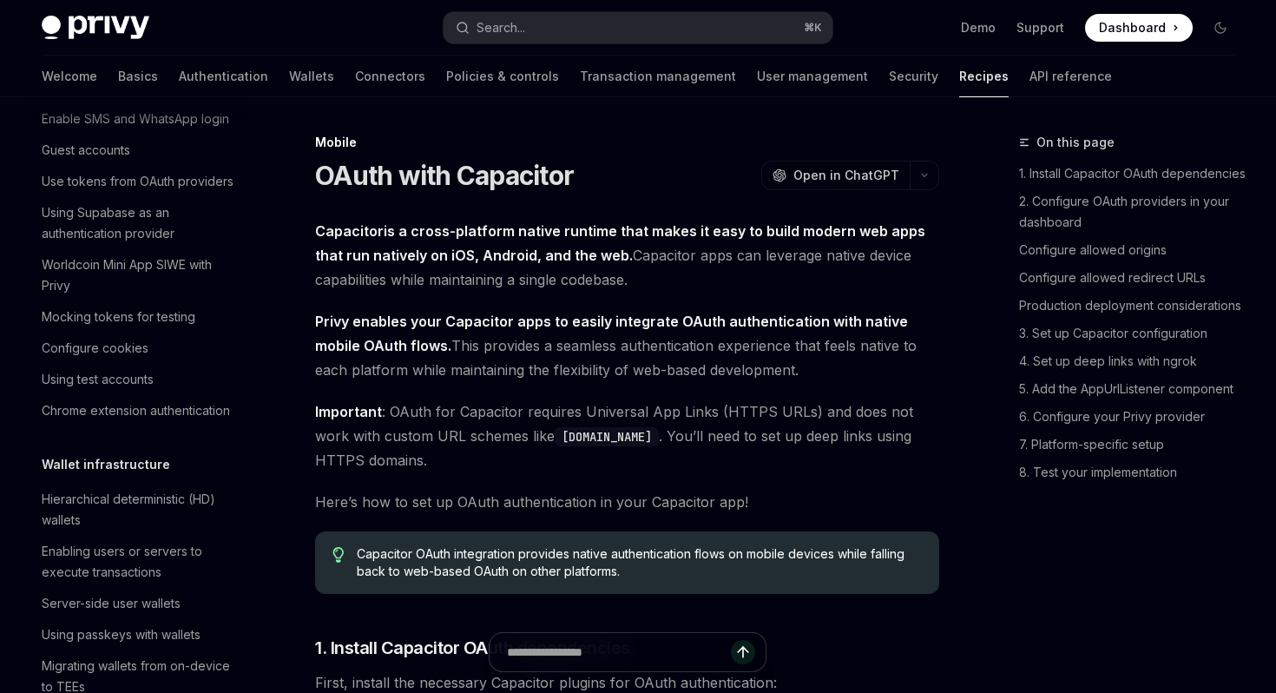
scroll to position [1933, 0]
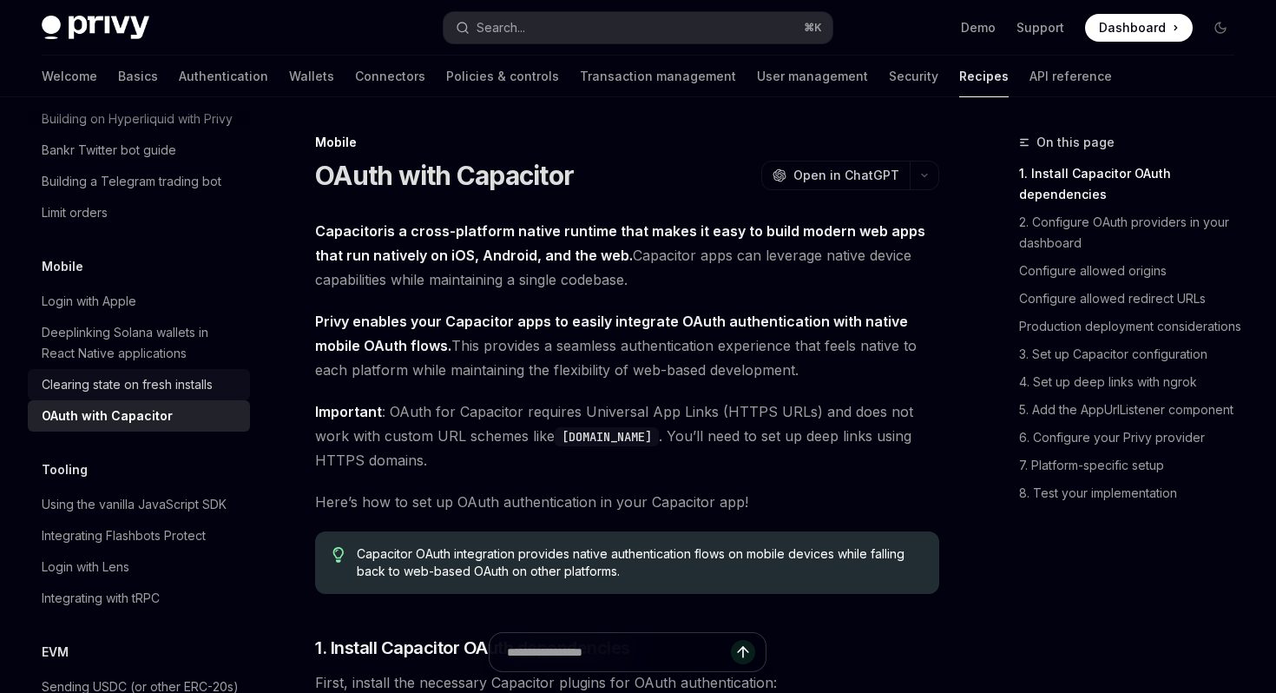
click at [154, 374] on link "Clearing state on fresh installs" at bounding box center [139, 384] width 222 height 31
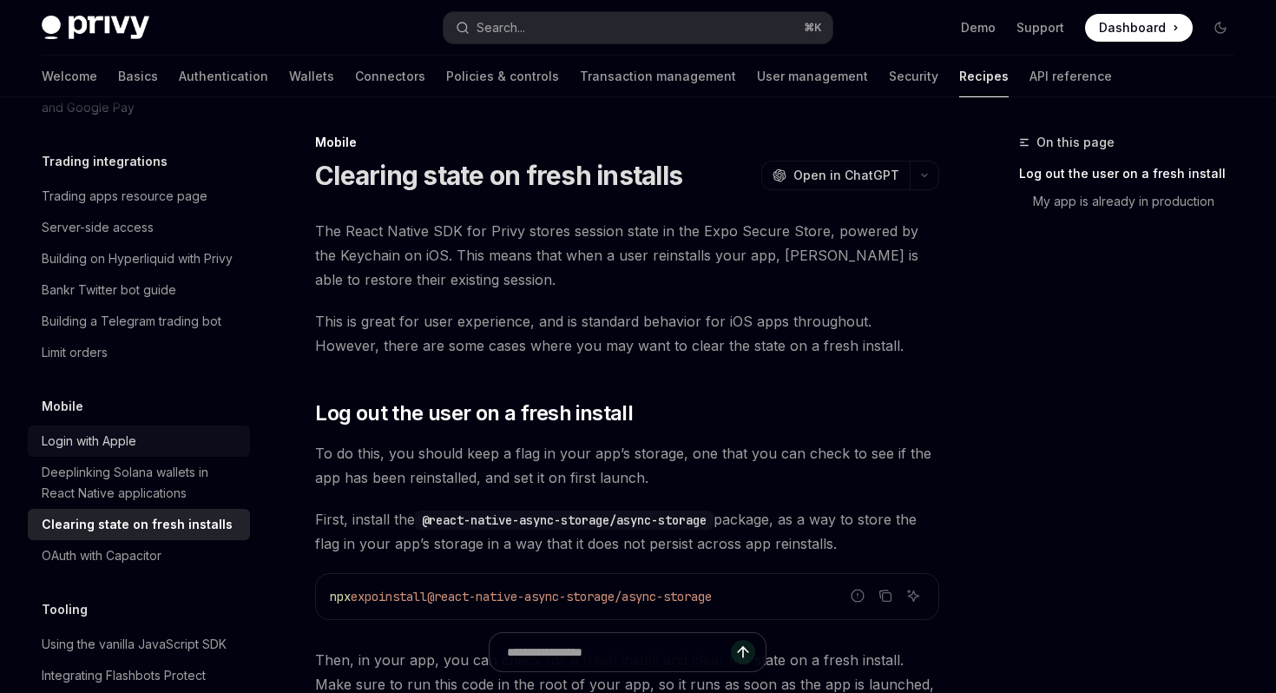
scroll to position [1790, 0]
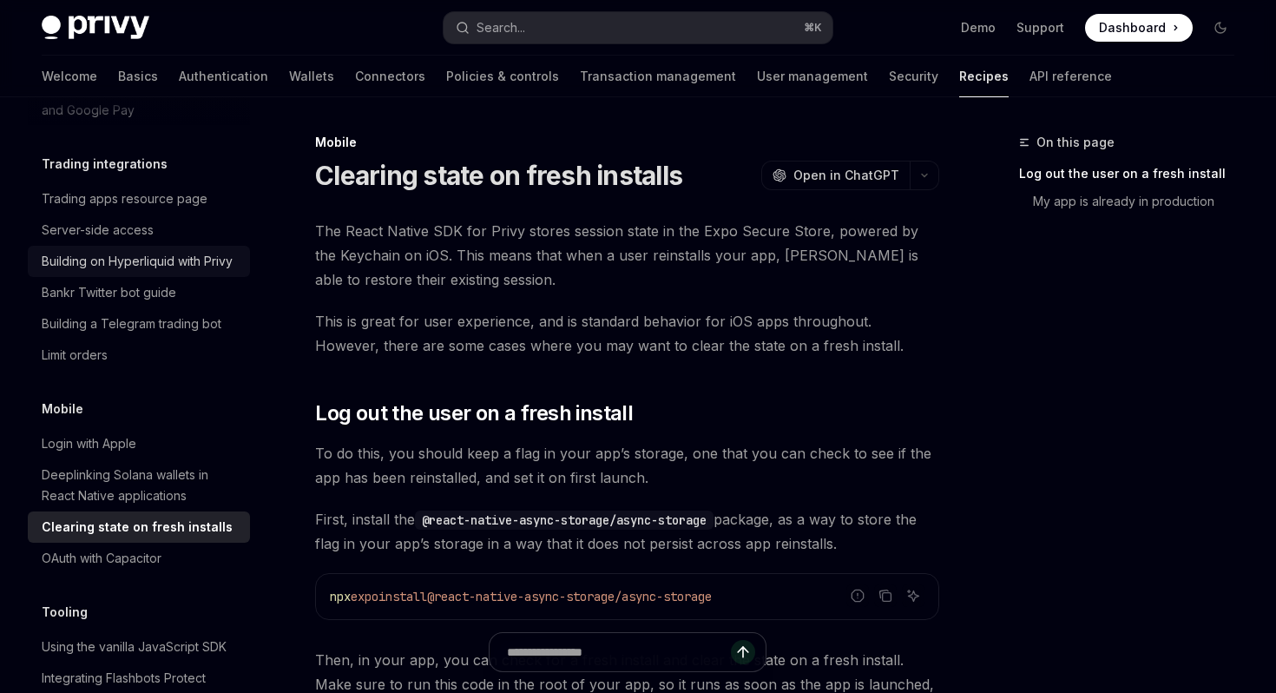
click at [200, 251] on div "Building on Hyperliquid with Privy" at bounding box center [137, 261] width 191 height 21
type textarea "*"
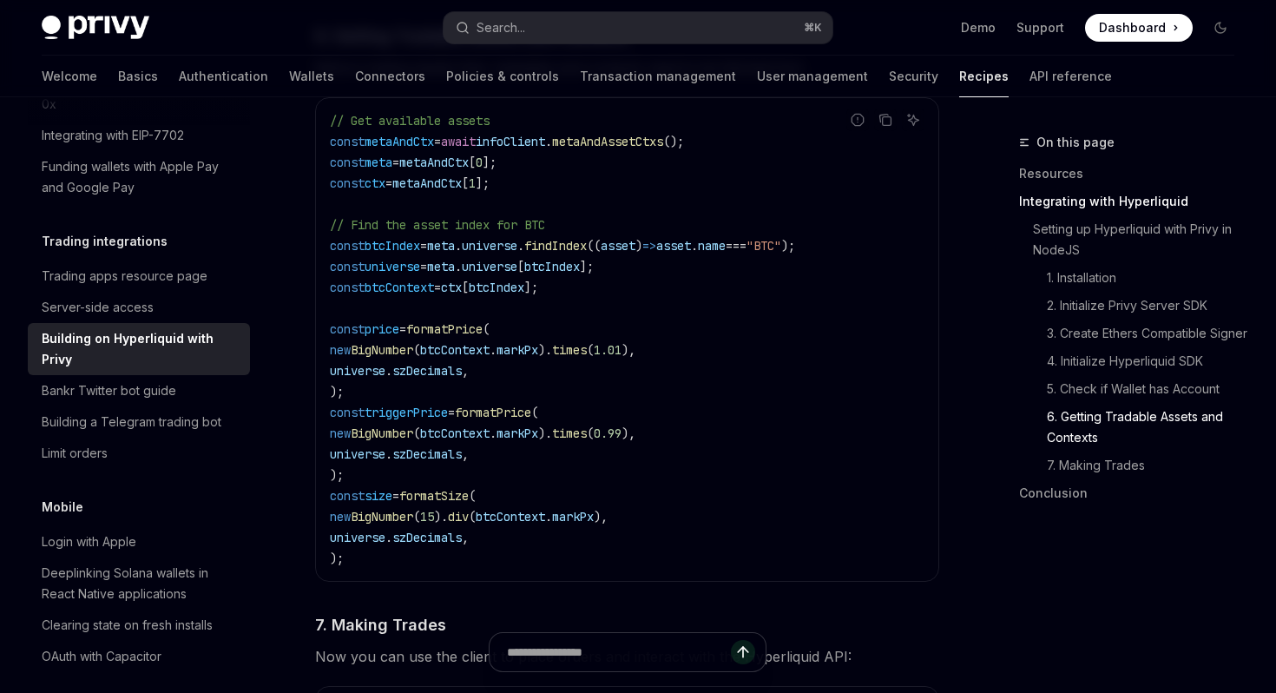
scroll to position [2605, 0]
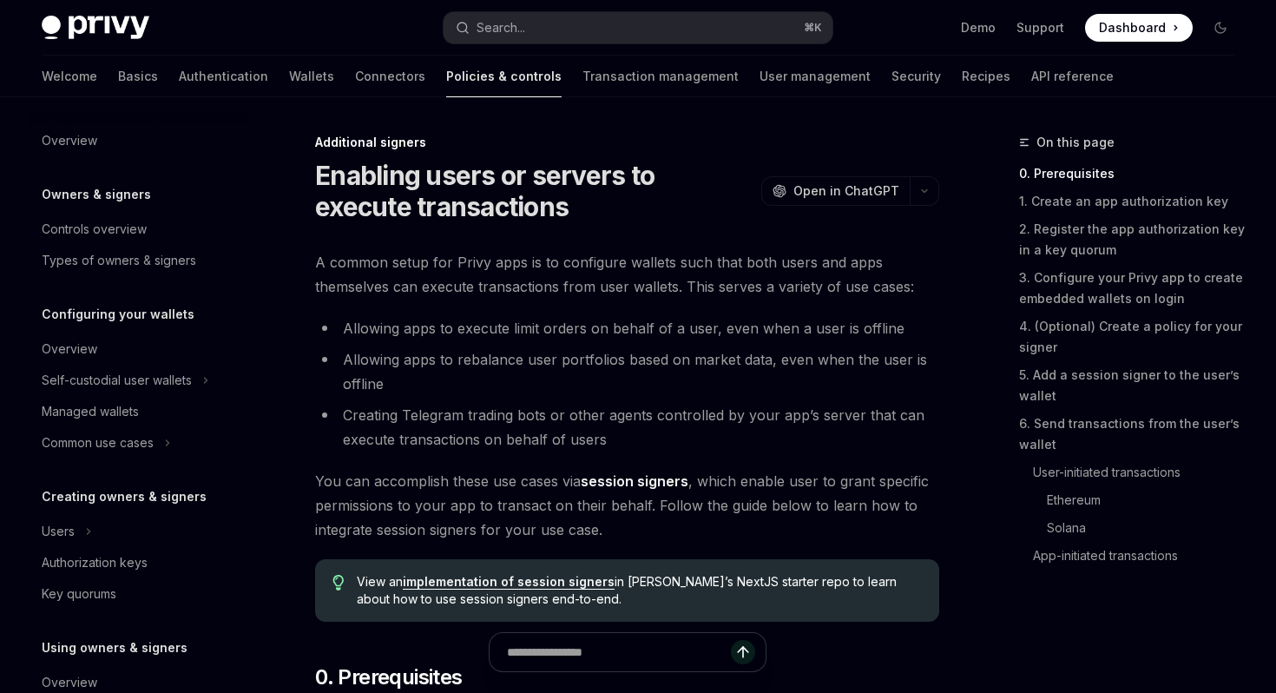
scroll to position [412, 0]
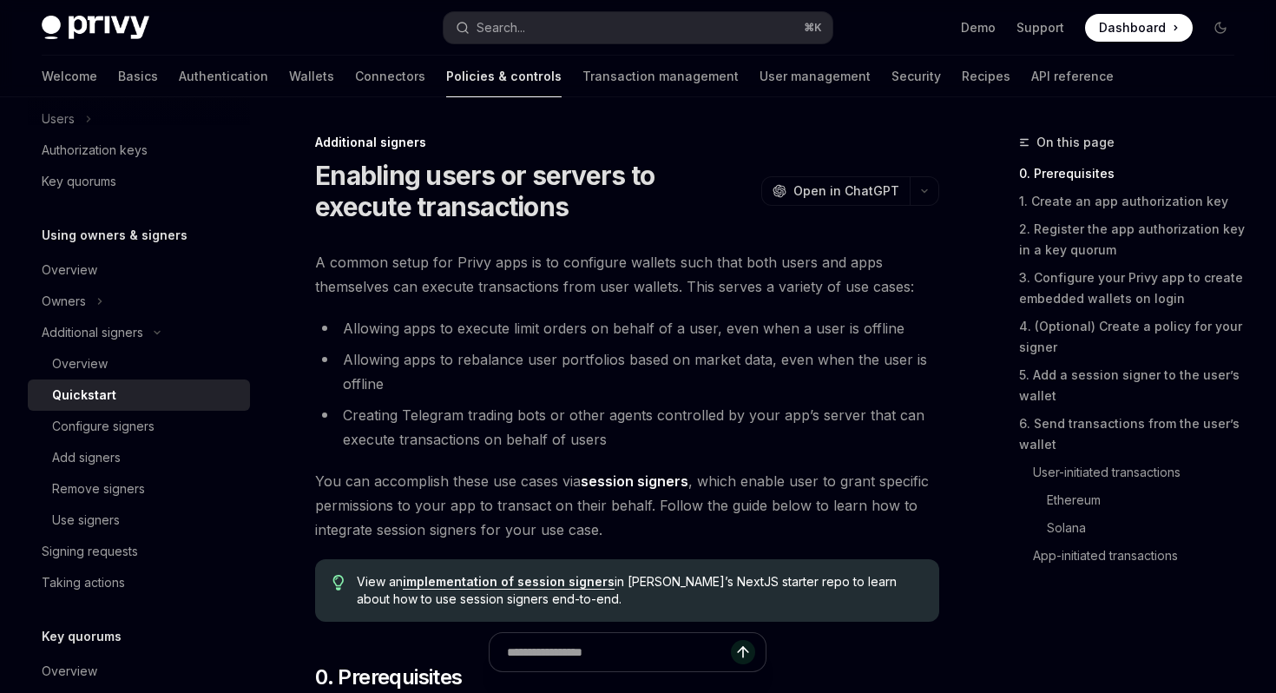
type textarea "*"
